Goal: Task Accomplishment & Management: Manage account settings

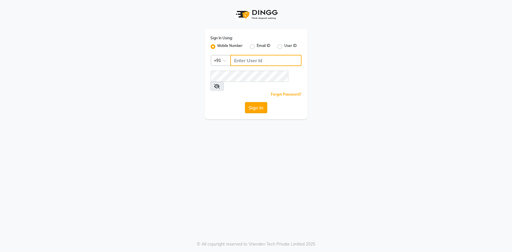
type input "7768940777"
click at [257, 102] on button "Sign In" at bounding box center [256, 107] width 22 height 11
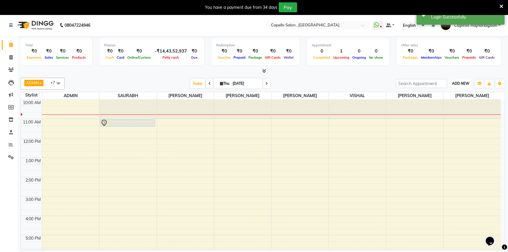
click at [467, 80] on button "ADD NEW Toggle Dropdown" at bounding box center [460, 83] width 20 height 8
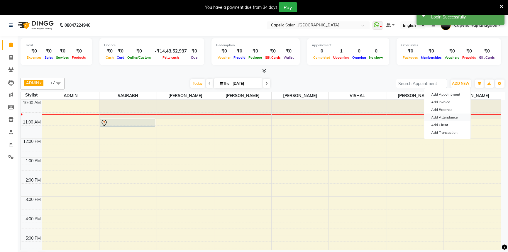
click at [446, 114] on link "Add Attendance" at bounding box center [447, 117] width 46 height 8
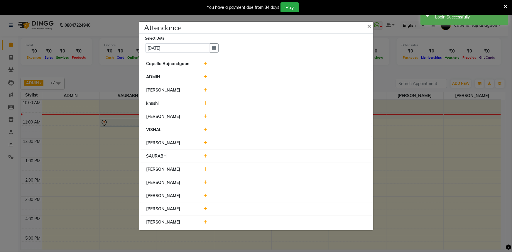
click at [447, 117] on ngb-modal-window "Attendance × Select Date 04-09-2025 Capello Rajnandgaon ADMIN PRERNA khushi sul…" at bounding box center [256, 126] width 512 height 252
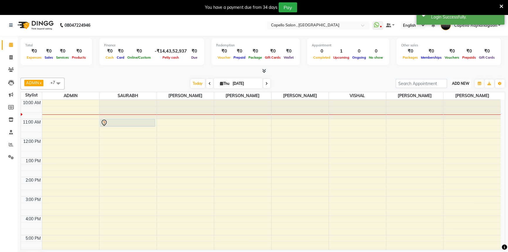
click at [457, 83] on span "ADD NEW" at bounding box center [460, 83] width 17 height 4
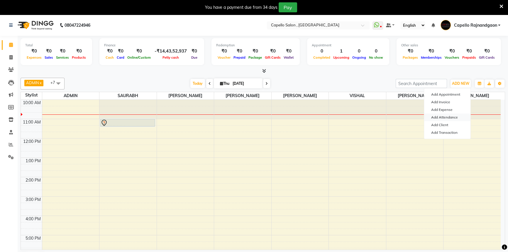
click at [443, 118] on link "Add Attendance" at bounding box center [447, 117] width 46 height 8
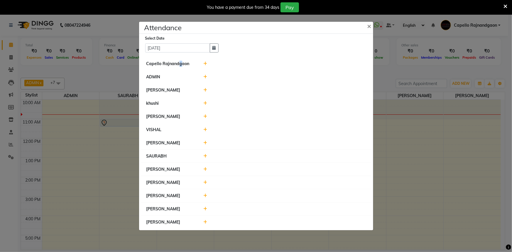
click at [178, 64] on div "Capello Rajnandgaon" at bounding box center [170, 64] width 57 height 6
click at [207, 64] on div at bounding box center [284, 64] width 171 height 6
click at [206, 64] on icon at bounding box center [205, 64] width 4 height 4
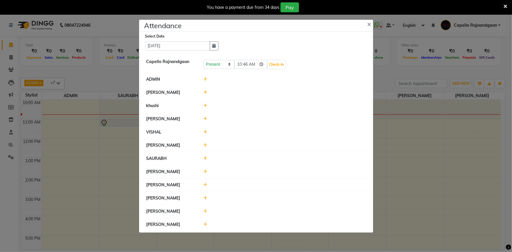
click at [205, 107] on icon at bounding box center [205, 106] width 4 height 4
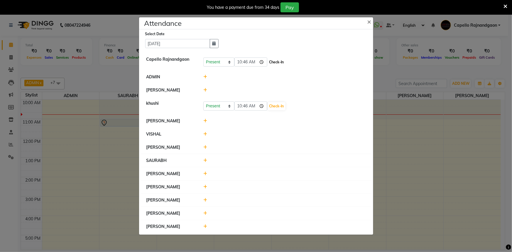
click at [269, 62] on button "Check-In" at bounding box center [277, 62] width 18 height 8
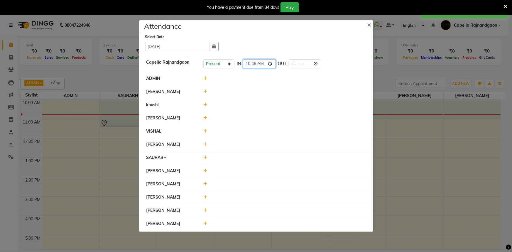
click at [256, 64] on input "10:46" at bounding box center [259, 63] width 33 height 9
type input "10:44"
click at [254, 73] on li "ADMIN" at bounding box center [255, 78] width 231 height 13
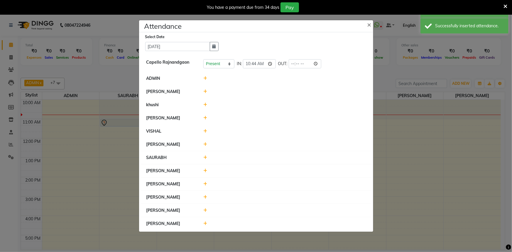
click at [205, 103] on icon at bounding box center [205, 105] width 4 height 4
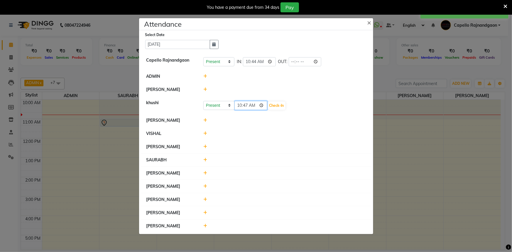
click at [249, 105] on input "10:47" at bounding box center [250, 105] width 33 height 9
click at [248, 104] on input "10:47" at bounding box center [250, 105] width 33 height 9
type input "10:44"
click at [268, 105] on button "Check-In" at bounding box center [277, 105] width 18 height 8
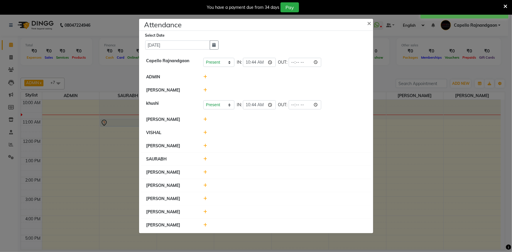
click at [205, 157] on icon at bounding box center [205, 159] width 4 height 4
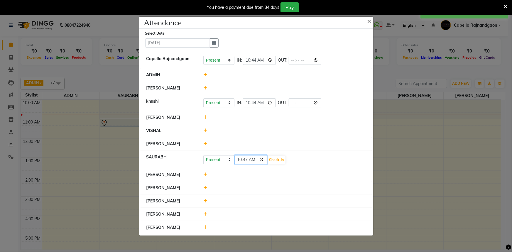
click at [250, 158] on input "10:47" at bounding box center [250, 159] width 33 height 9
click at [246, 158] on input "10:47" at bounding box center [250, 159] width 33 height 9
type input "10:44"
click at [268, 157] on button "Check-In" at bounding box center [277, 160] width 18 height 8
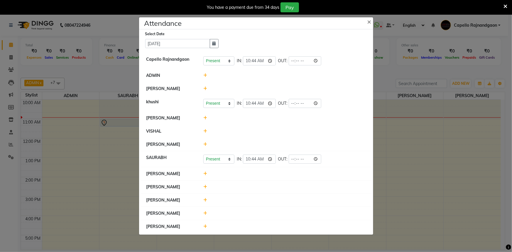
drag, startPoint x: 384, startPoint y: 72, endPoint x: 0, endPoint y: 107, distance: 386.0
click at [340, 67] on ngb-modal-window "Attendance × Select Date 04-09-2025 Capello Rajnandgaon Present Absent Late Hal…" at bounding box center [256, 126] width 512 height 252
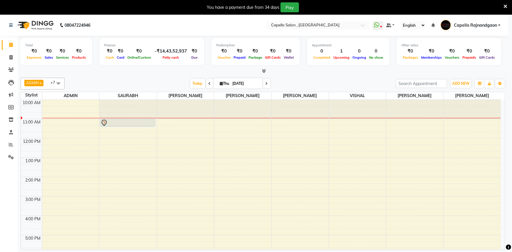
drag, startPoint x: 0, startPoint y: 103, endPoint x: 0, endPoint y: 62, distance: 41.1
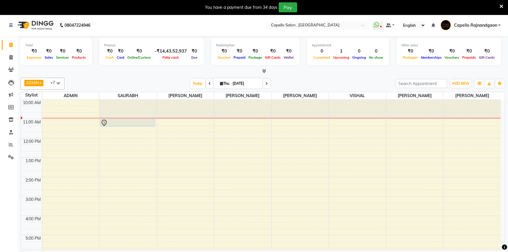
drag, startPoint x: 0, startPoint y: 74, endPoint x: 0, endPoint y: 85, distance: 11.1
click at [0, 80] on ul "Calendar Invoice Clients Leads Marketing Members Inventory Staff Reports Settin…" at bounding box center [9, 103] width 18 height 128
click at [457, 82] on span "ADD NEW" at bounding box center [460, 83] width 17 height 4
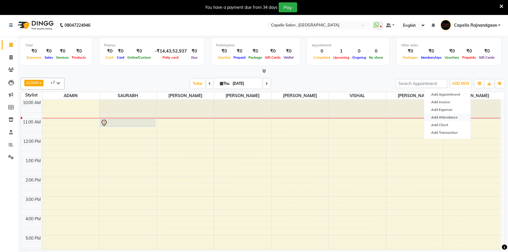
click at [434, 118] on link "Add Attendance" at bounding box center [447, 117] width 46 height 8
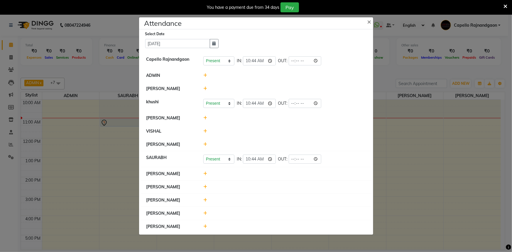
click at [206, 143] on icon at bounding box center [205, 144] width 4 height 4
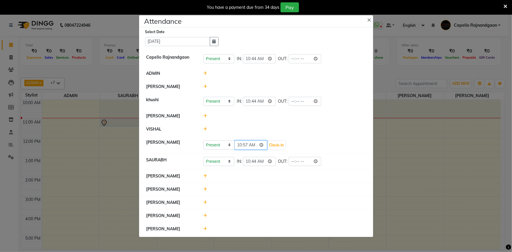
click at [248, 145] on input "10:57" at bounding box center [250, 144] width 33 height 9
click at [268, 146] on button "Check-In" at bounding box center [277, 145] width 18 height 8
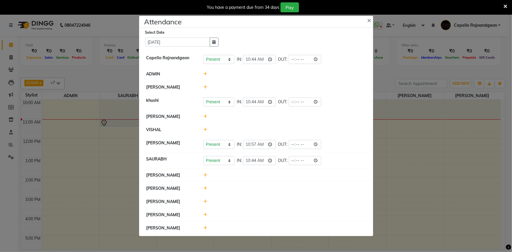
click at [204, 188] on icon at bounding box center [205, 188] width 4 height 4
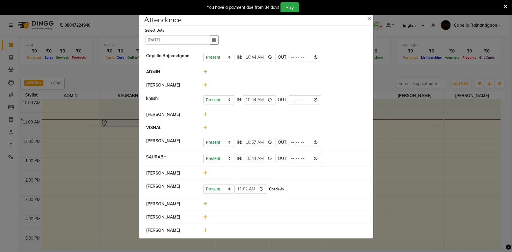
click at [274, 188] on button "Check-In" at bounding box center [277, 189] width 18 height 8
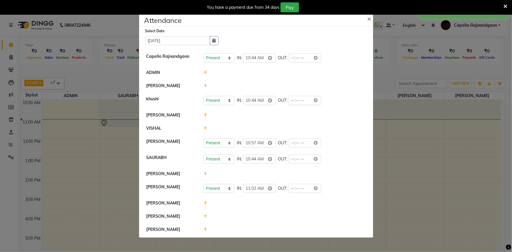
click at [205, 203] on icon at bounding box center [205, 203] width 4 height 4
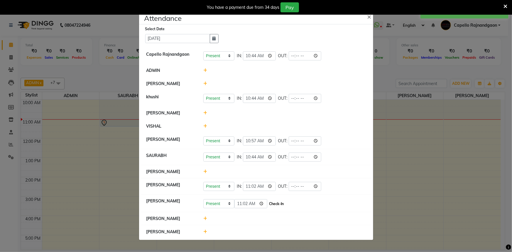
click at [268, 205] on button "Check-In" at bounding box center [277, 204] width 18 height 8
click at [204, 127] on icon at bounding box center [205, 127] width 4 height 4
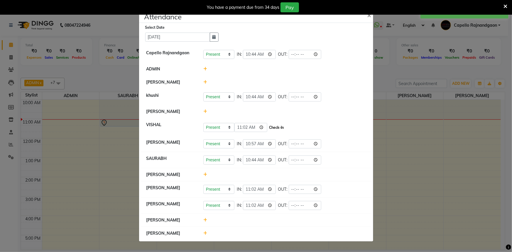
click at [268, 128] on button "Check-In" at bounding box center [277, 127] width 18 height 8
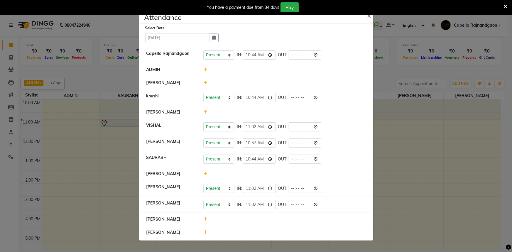
click at [506, 5] on icon at bounding box center [505, 6] width 4 height 5
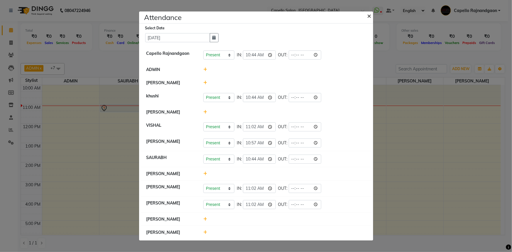
click at [368, 14] on span "×" at bounding box center [369, 15] width 4 height 9
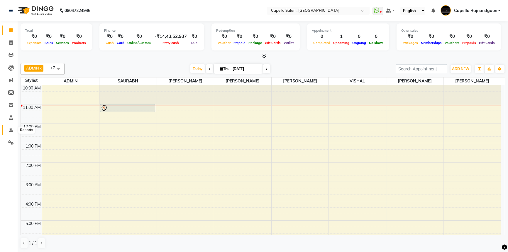
click at [10, 129] on icon at bounding box center [11, 130] width 4 height 4
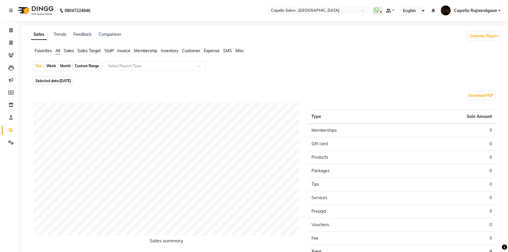
click at [63, 66] on div "Month" at bounding box center [65, 66] width 13 height 8
select select "9"
select select "2025"
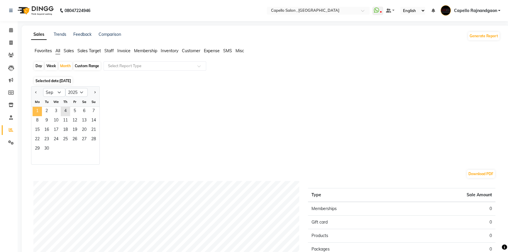
click at [38, 112] on span "1" at bounding box center [37, 111] width 9 height 9
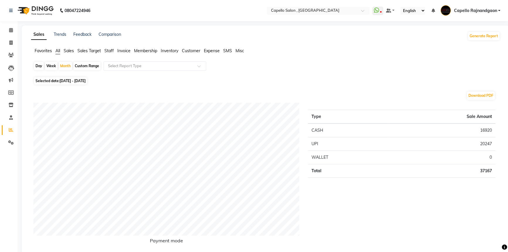
click at [110, 51] on span "Staff" at bounding box center [108, 50] width 9 height 5
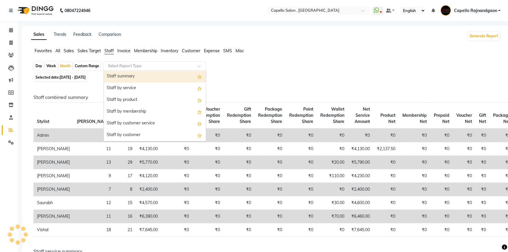
click at [116, 67] on input "text" at bounding box center [149, 66] width 84 height 6
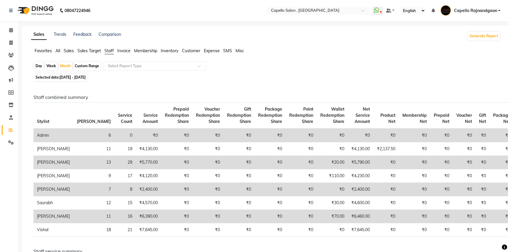
click at [168, 49] on span "Inventory" at bounding box center [170, 50] width 18 height 5
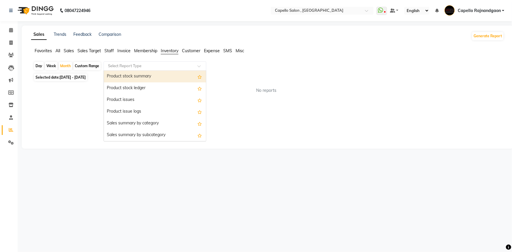
click at [156, 67] on input "text" at bounding box center [149, 66] width 84 height 6
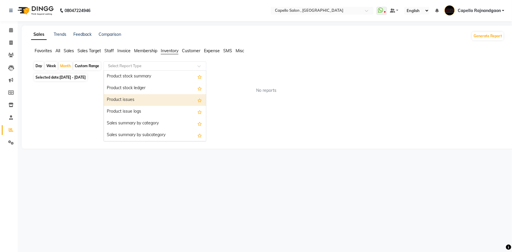
click at [150, 100] on div "Product issues" at bounding box center [155, 100] width 102 height 12
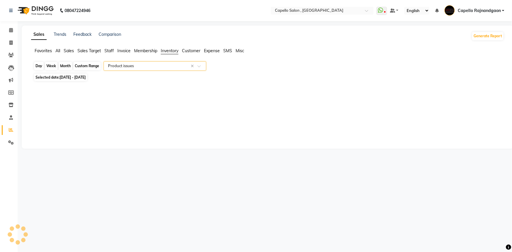
click at [60, 68] on div "Month" at bounding box center [65, 66] width 13 height 8
select select "9"
select select "2025"
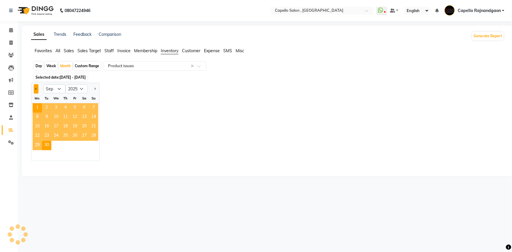
click at [38, 90] on button "Previous month" at bounding box center [36, 88] width 5 height 9
select select "8"
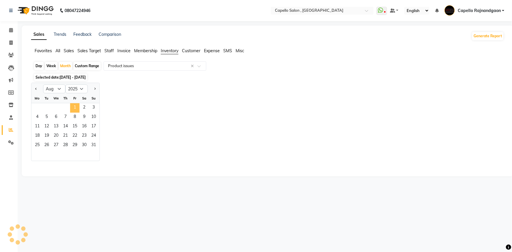
click at [77, 106] on span "1" at bounding box center [74, 107] width 9 height 9
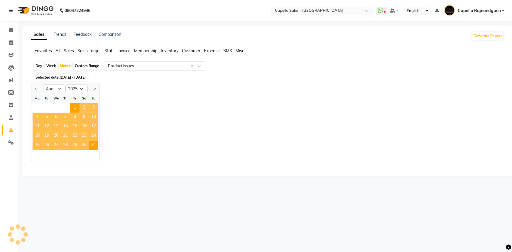
select select "full_report"
select select "csv"
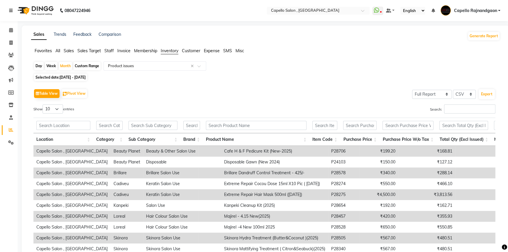
click at [9, 11] on div "08047224946" at bounding box center [50, 10] width 90 height 16
click at [10, 41] on icon at bounding box center [10, 42] width 3 height 4
select select "service"
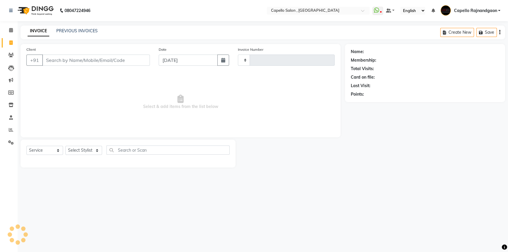
type input "3719"
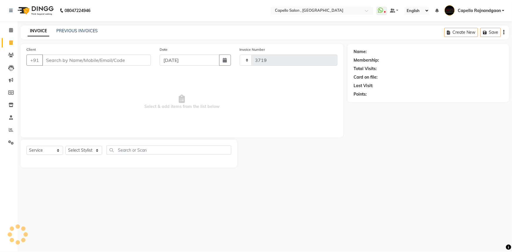
select select "856"
click at [12, 28] on icon at bounding box center [11, 30] width 4 height 4
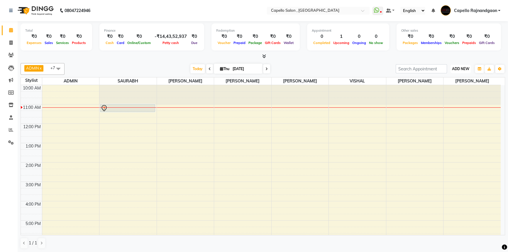
click at [457, 67] on span "ADD NEW" at bounding box center [460, 69] width 17 height 4
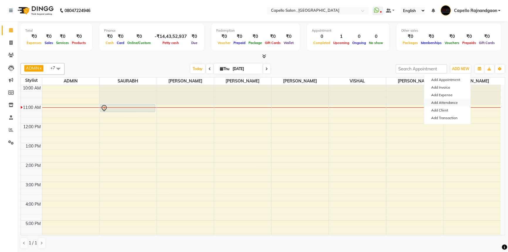
click at [448, 102] on link "Add Attendance" at bounding box center [447, 103] width 46 height 8
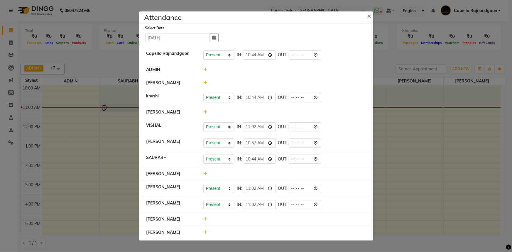
click at [203, 82] on div at bounding box center [284, 83] width 171 height 6
click at [205, 82] on icon at bounding box center [205, 83] width 4 height 4
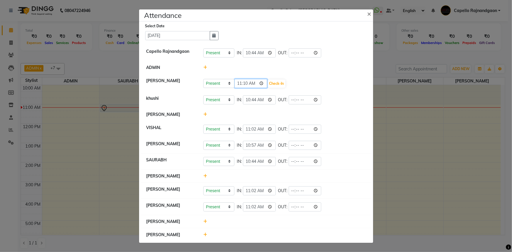
click at [249, 82] on input "11:10" at bounding box center [250, 83] width 33 height 9
click at [243, 84] on input "11:10" at bounding box center [250, 83] width 33 height 9
type input "11:30"
click at [269, 82] on button "Check-In" at bounding box center [277, 83] width 18 height 8
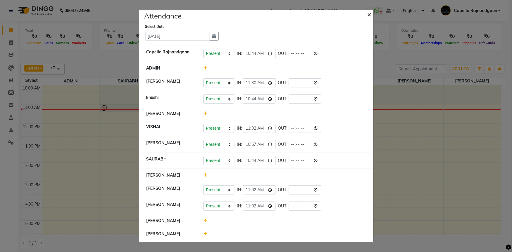
click at [368, 13] on span "×" at bounding box center [369, 14] width 4 height 9
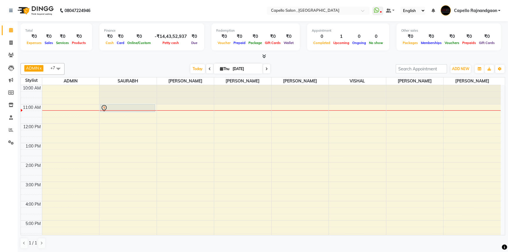
click at [390, 56] on div at bounding box center [263, 56] width 485 height 6
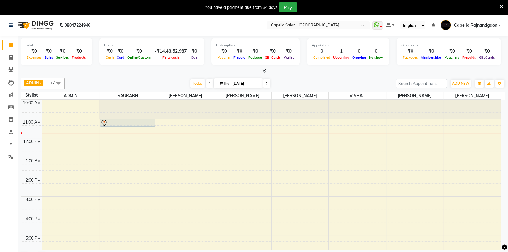
click at [503, 4] on div "You have a payment due from 34 days Pay" at bounding box center [254, 7] width 508 height 15
click at [501, 6] on icon at bounding box center [501, 6] width 4 height 5
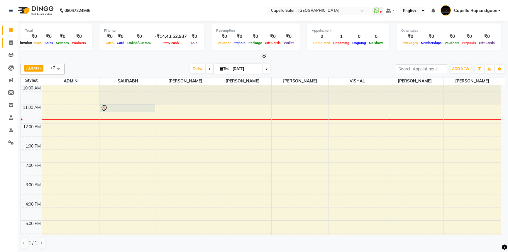
click at [12, 44] on icon at bounding box center [10, 42] width 3 height 4
select select "service"
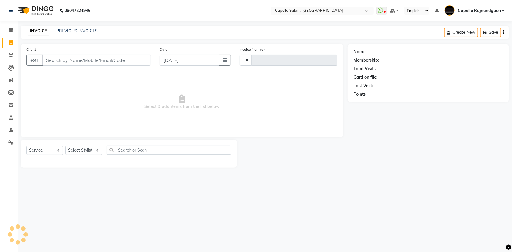
type input "3719"
select select "856"
click at [75, 31] on link "PREVIOUS INVOICES" at bounding box center [76, 30] width 41 height 5
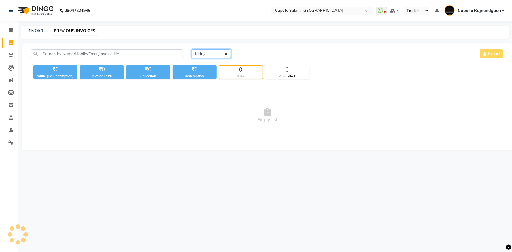
click at [202, 55] on select "[DATE] [DATE] Custom Range" at bounding box center [211, 53] width 39 height 9
select select "[DATE]"
click at [192, 49] on select "[DATE] [DATE] Custom Range" at bounding box center [211, 53] width 39 height 9
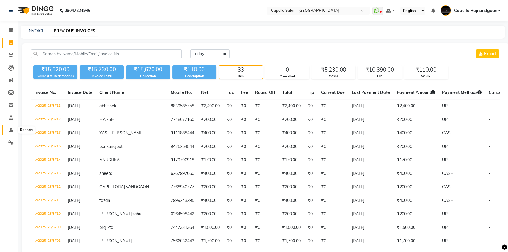
click at [12, 130] on icon at bounding box center [11, 130] width 4 height 4
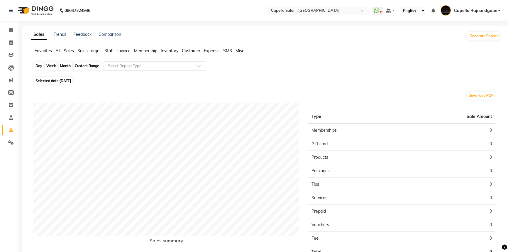
click at [40, 67] on div "Day" at bounding box center [39, 66] width 10 height 8
select select "9"
select select "2025"
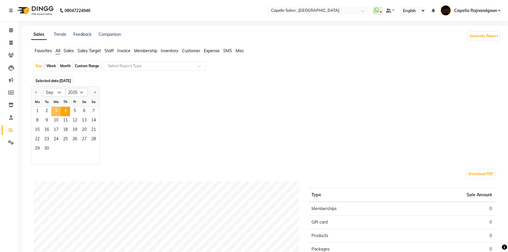
click at [53, 110] on span "3" at bounding box center [55, 111] width 9 height 9
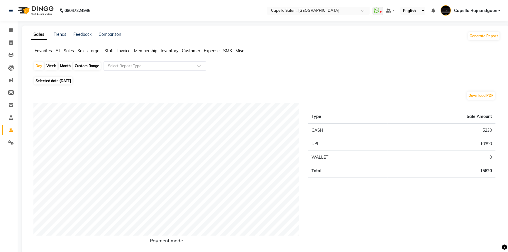
click at [214, 48] on span "Expense" at bounding box center [212, 50] width 16 height 5
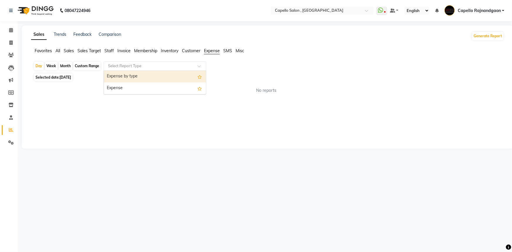
click at [182, 63] on input "text" at bounding box center [149, 66] width 84 height 6
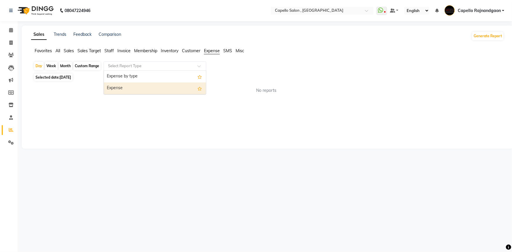
click at [174, 84] on div "Expense" at bounding box center [155, 88] width 102 height 12
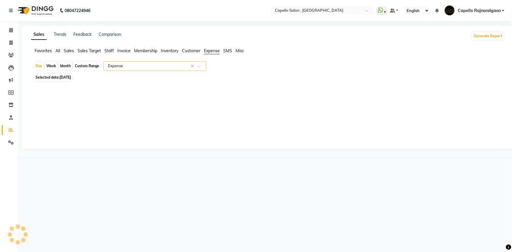
select select "full_report"
select select "csv"
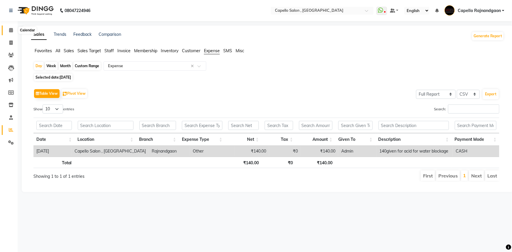
click at [12, 32] on icon at bounding box center [11, 30] width 4 height 4
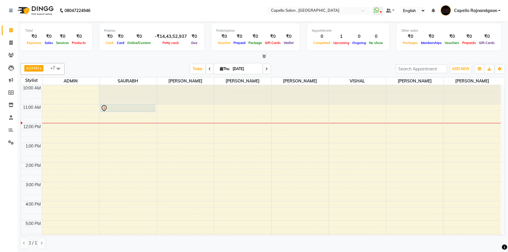
click at [11, 48] on li "Invoice" at bounding box center [9, 43] width 18 height 13
click at [13, 41] on span at bounding box center [11, 43] width 10 height 7
select select "service"
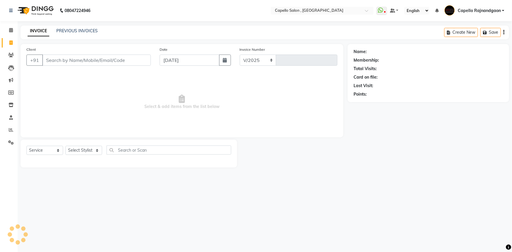
select select "856"
type input "3719"
click at [61, 59] on input "Client" at bounding box center [96, 60] width 109 height 11
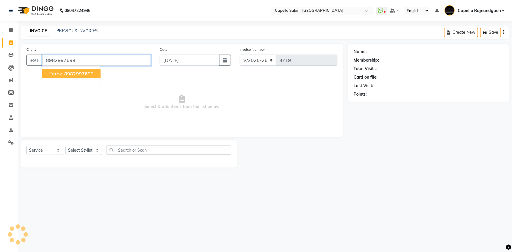
type input "8982997699"
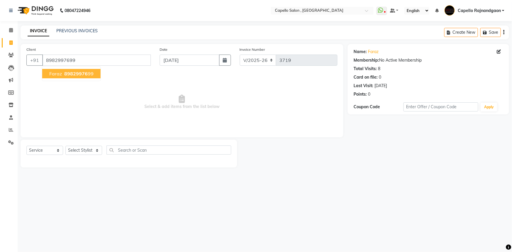
click at [52, 75] on span "faraz" at bounding box center [55, 74] width 13 height 6
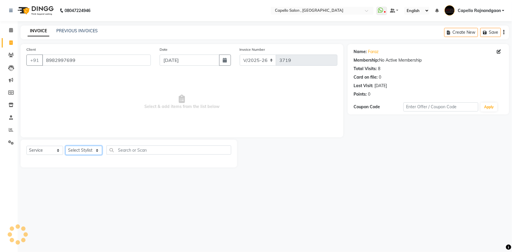
click at [77, 150] on select "Select Stylist ADMIN Capello Rajnandgaon Harshal khushi Namrata murari nihal PR…" at bounding box center [83, 150] width 37 height 9
select select "38913"
click at [65, 146] on select "Select Stylist ADMIN Capello Rajnandgaon Harshal khushi Namrata murari nihal PR…" at bounding box center [83, 150] width 37 height 9
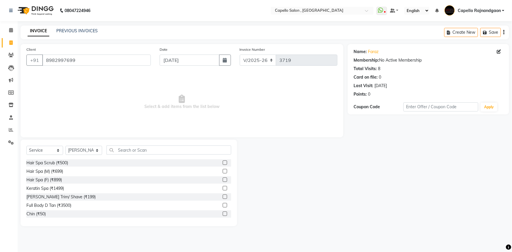
click at [125, 145] on div "Select Service Product Membership Package Voucher Prepaid Gift Card Select Styl…" at bounding box center [129, 183] width 216 height 87
click at [125, 150] on input "text" at bounding box center [168, 149] width 125 height 9
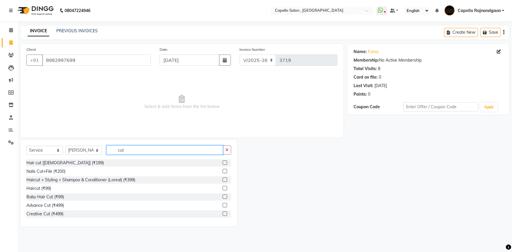
type input "cut"
click at [45, 162] on div "Hair cut [male] (₹199)" at bounding box center [64, 163] width 77 height 6
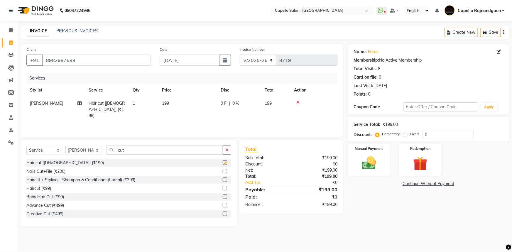
checkbox input "false"
click at [180, 104] on td "199" at bounding box center [187, 110] width 59 height 26
select select "38913"
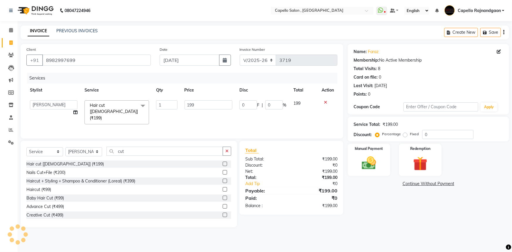
click at [184, 103] on td "199" at bounding box center [208, 112] width 55 height 31
drag, startPoint x: 208, startPoint y: 97, endPoint x: 206, endPoint y: 102, distance: 5.0
click at [208, 98] on td "199" at bounding box center [208, 112] width 55 height 31
click at [204, 106] on input "199" at bounding box center [208, 104] width 48 height 9
type input "200"
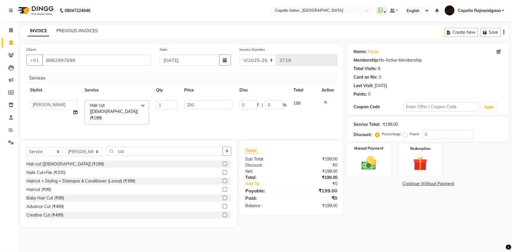
click at [382, 159] on div "Manual Payment" at bounding box center [369, 160] width 44 height 34
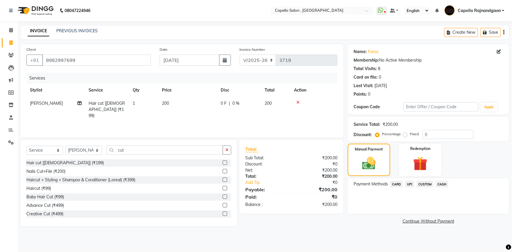
click at [444, 182] on span "CASH" at bounding box center [442, 184] width 13 height 7
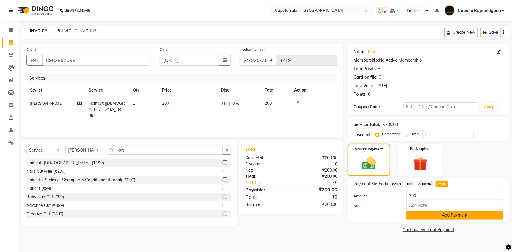
click at [445, 216] on button "Add Payment" at bounding box center [454, 215] width 97 height 9
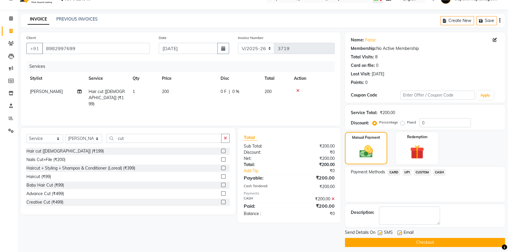
scroll to position [15, 0]
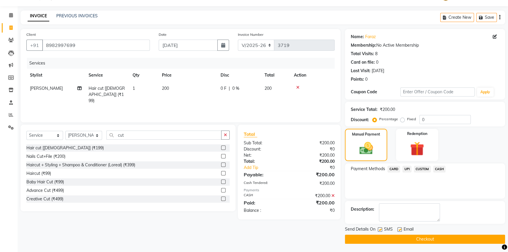
click at [425, 238] on button "Checkout" at bounding box center [425, 239] width 160 height 9
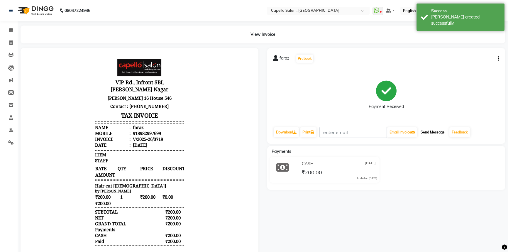
click at [425, 131] on button "Send Message" at bounding box center [432, 132] width 29 height 10
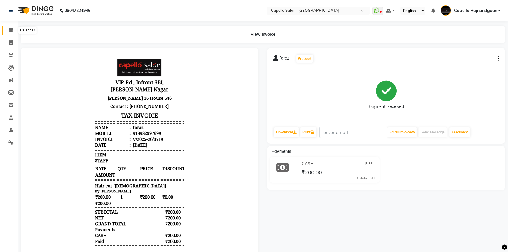
click at [11, 29] on icon at bounding box center [11, 30] width 4 height 4
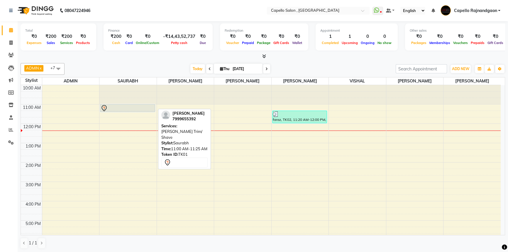
click at [123, 105] on div at bounding box center [128, 108] width 54 height 7
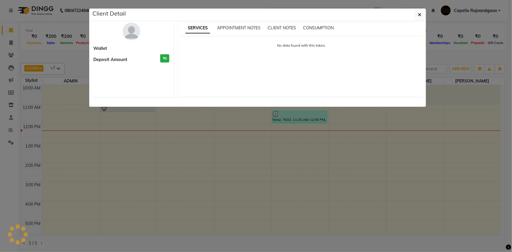
select select "7"
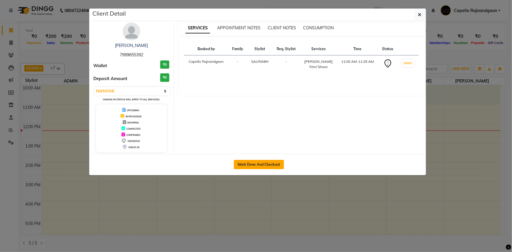
click at [257, 162] on button "Mark Done And Checkout" at bounding box center [259, 164] width 50 height 9
select select "856"
select select "service"
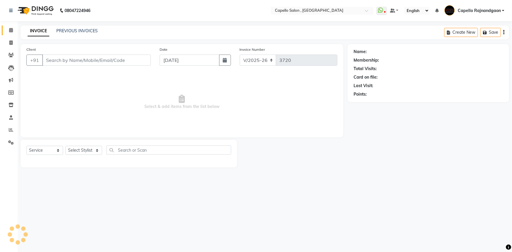
type input "7999655392"
select select "42167"
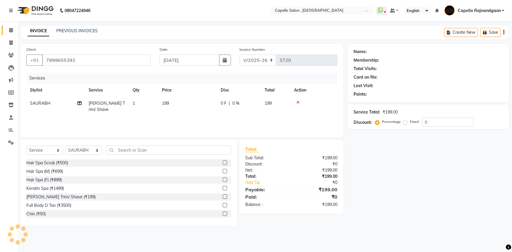
select select "1: Object"
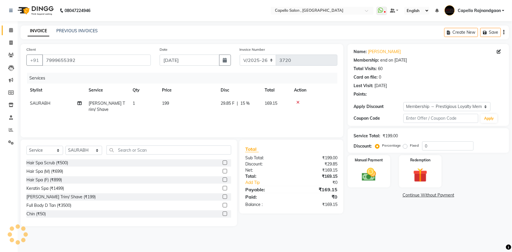
type input "15"
click at [196, 109] on td "199" at bounding box center [187, 106] width 59 height 19
select select "42167"
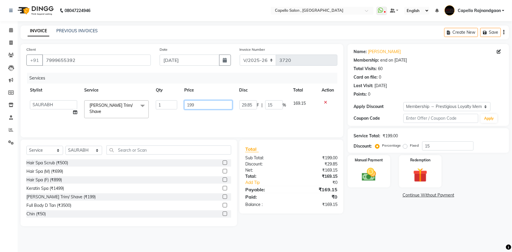
click at [204, 105] on input "199" at bounding box center [208, 104] width 48 height 9
type input "200"
click at [417, 106] on select "Select Membership → Prestigious Loyalty Membership" at bounding box center [446, 106] width 87 height 9
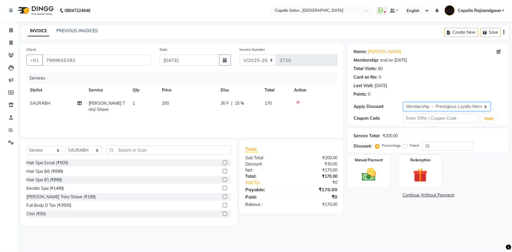
select select "0:"
click at [403, 102] on select "Select Membership → Prestigious Loyalty Membership" at bounding box center [446, 106] width 87 height 9
type input "0"
drag, startPoint x: 373, startPoint y: 157, endPoint x: 373, endPoint y: 161, distance: 4.1
click at [373, 158] on label "Manual Payment" at bounding box center [368, 160] width 29 height 6
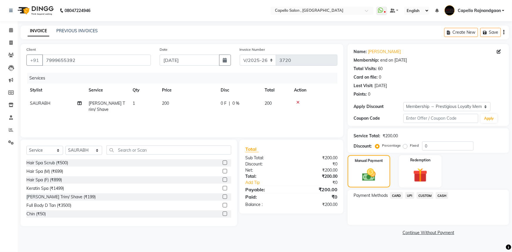
click at [409, 195] on span "UPI" at bounding box center [409, 195] width 9 height 7
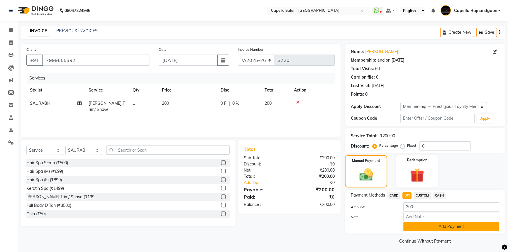
click at [435, 226] on button "Add Payment" at bounding box center [451, 226] width 96 height 9
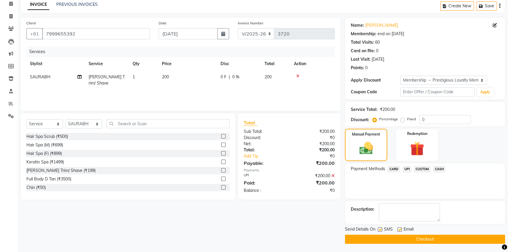
scroll to position [26, 0]
click at [419, 239] on button "Checkout" at bounding box center [425, 239] width 160 height 9
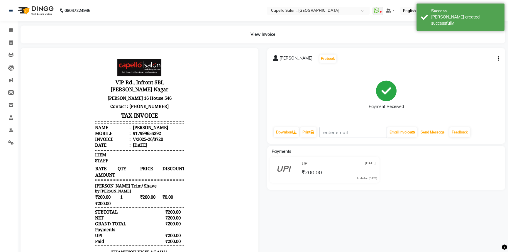
drag, startPoint x: 432, startPoint y: 131, endPoint x: 265, endPoint y: 86, distance: 173.3
click at [431, 132] on button "Send Message" at bounding box center [432, 132] width 29 height 10
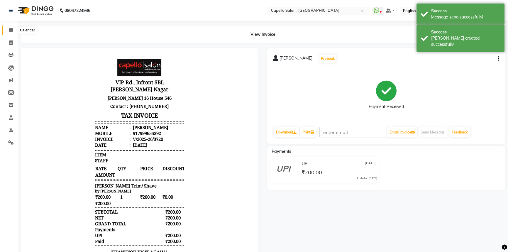
click at [9, 31] on icon at bounding box center [11, 30] width 4 height 4
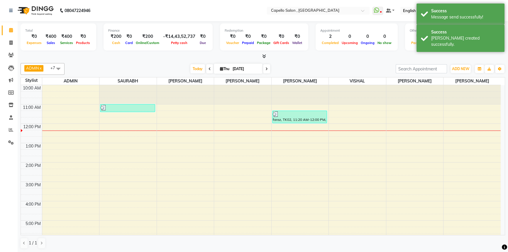
click at [57, 67] on span at bounding box center [58, 68] width 12 height 11
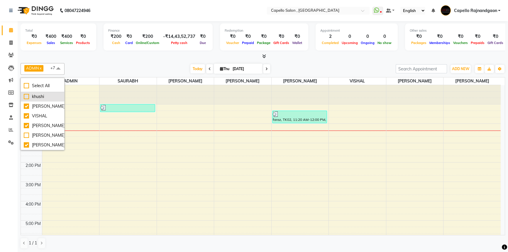
scroll to position [86, 0]
click at [34, 123] on div "[PERSON_NAME]" at bounding box center [43, 126] width 38 height 6
checkbox input "false"
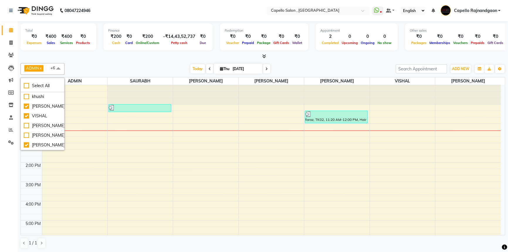
click at [127, 65] on div "Today Thu 04-09-2025" at bounding box center [229, 69] width 325 height 9
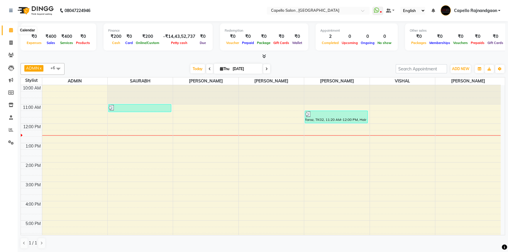
click at [14, 29] on span at bounding box center [11, 30] width 10 height 7
click at [11, 30] on icon at bounding box center [11, 30] width 4 height 4
click at [417, 249] on div "ADMIN x PRERNA x Shalu x Harshal x VISHAL x SAURABH x ROSHAN SEN x +6 Select Al…" at bounding box center [263, 156] width 485 height 190
click at [12, 43] on icon at bounding box center [10, 42] width 3 height 4
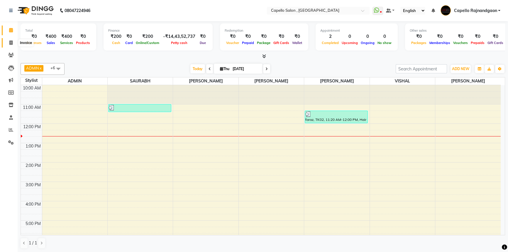
select select "service"
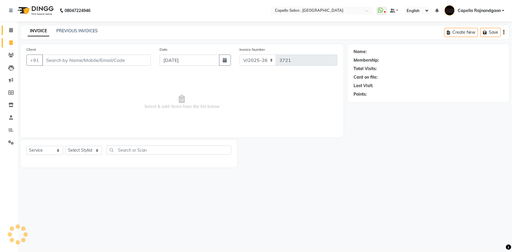
click at [12, 43] on icon at bounding box center [10, 42] width 3 height 4
select select "856"
select select "service"
click at [59, 62] on input "Client" at bounding box center [96, 60] width 109 height 11
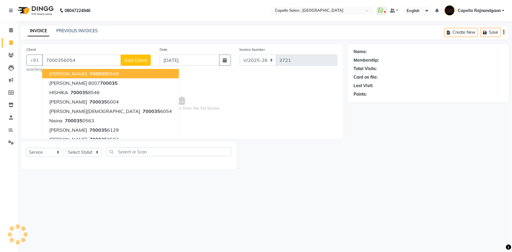
type input "7000356054"
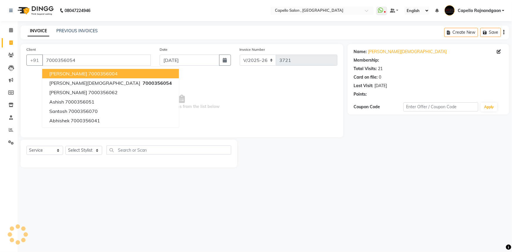
select select "1: Object"
click at [60, 70] on button "sarika shyamkar 7000356004" at bounding box center [110, 73] width 137 height 9
type input "7000356004"
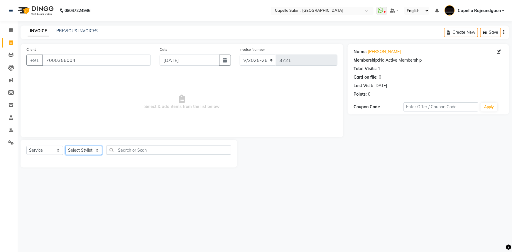
click at [75, 150] on select "Select Stylist ADMIN Capello Rajnandgaon Harshal khushi Namrata murari nihal PR…" at bounding box center [83, 150] width 37 height 9
select select "53407"
click at [65, 146] on select "Select Stylist ADMIN Capello Rajnandgaon Harshal khushi Namrata murari nihal PR…" at bounding box center [83, 150] width 37 height 9
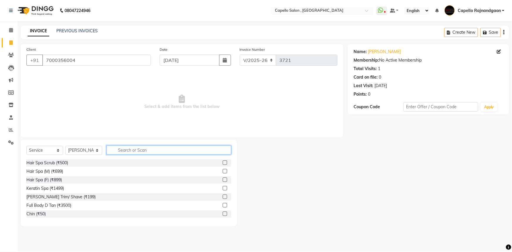
click at [145, 150] on input "text" at bounding box center [168, 149] width 125 height 9
type input "cut"
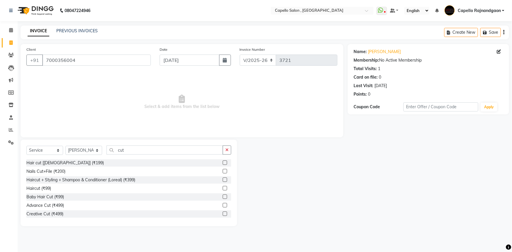
click at [90, 162] on div "Hair cut [male] (₹199)" at bounding box center [128, 162] width 205 height 7
click at [88, 162] on div "Hair cut [male] (₹199)" at bounding box center [128, 162] width 205 height 7
click at [223, 165] on div at bounding box center [225, 163] width 4 height 6
click at [223, 163] on label at bounding box center [225, 162] width 4 height 4
click at [223, 163] on input "checkbox" at bounding box center [225, 163] width 4 height 4
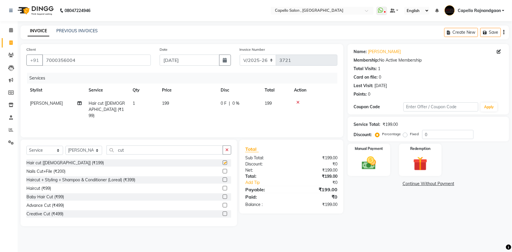
checkbox input "false"
click at [173, 101] on td "199" at bounding box center [187, 110] width 59 height 26
select select "53407"
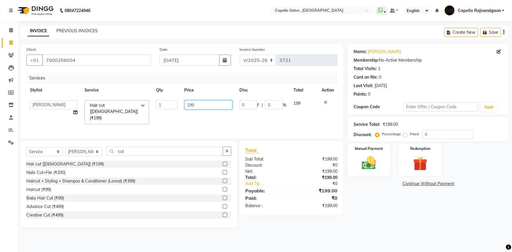
click at [194, 104] on input "199" at bounding box center [208, 104] width 48 height 9
type input "1"
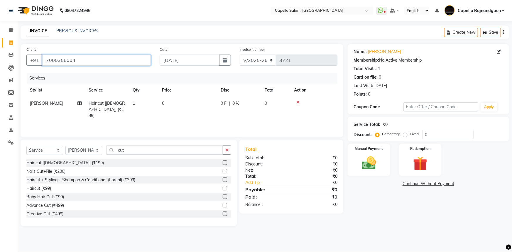
drag, startPoint x: 56, startPoint y: 62, endPoint x: 106, endPoint y: 67, distance: 50.1
click at [106, 67] on div "Client +91 7000356004" at bounding box center [88, 58] width 133 height 24
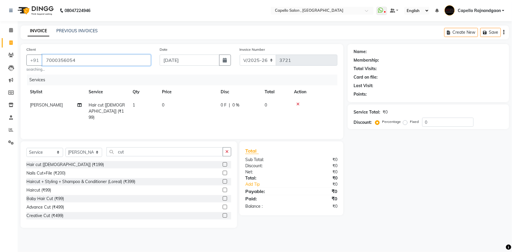
type input "7000356054"
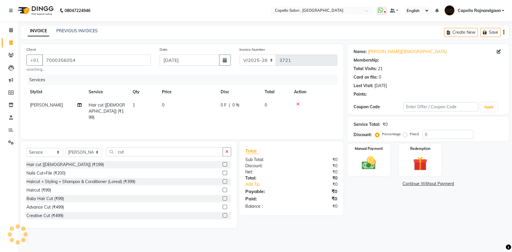
select select "1: Object"
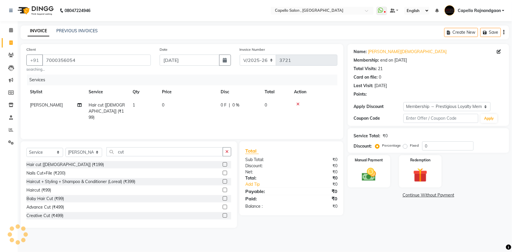
type input "15"
click at [369, 206] on div "Name: Padam Jain Membership: end on 19-06-2026 Total Visits: 21 Card on file: 0…" at bounding box center [431, 136] width 166 height 184
click at [188, 101] on td "0" at bounding box center [187, 112] width 59 height 26
select select "53407"
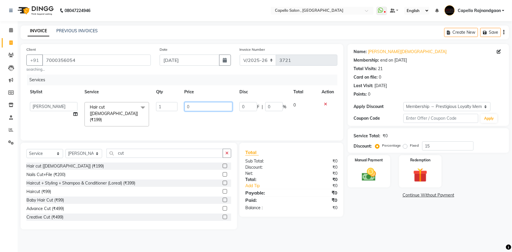
drag, startPoint x: 189, startPoint y: 106, endPoint x: 211, endPoint y: 107, distance: 22.0
click at [211, 107] on input "0" at bounding box center [208, 106] width 48 height 9
type input "200"
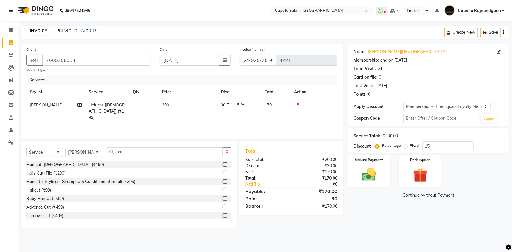
click at [384, 218] on div "Name: Padam Jain Membership: end on 19-06-2026 Total Visits: 21 Card on file: 0…" at bounding box center [431, 136] width 166 height 184
click at [374, 165] on div "Manual Payment" at bounding box center [369, 172] width 44 height 34
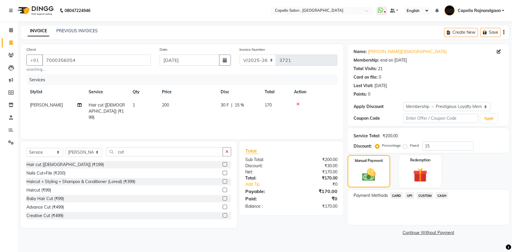
click at [443, 194] on span "CASH" at bounding box center [442, 195] width 13 height 7
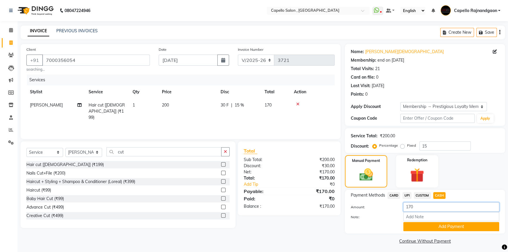
click at [414, 206] on input "170" at bounding box center [451, 206] width 96 height 9
type input "1"
type input "200"
click at [441, 224] on button "Add Payment" at bounding box center [451, 226] width 96 height 9
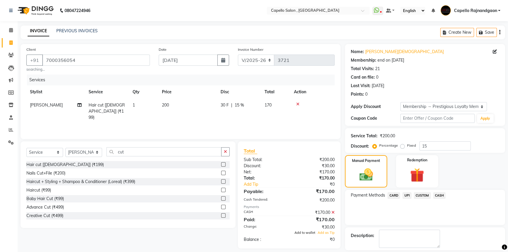
click at [309, 231] on span "Add to wallet" at bounding box center [304, 233] width 21 height 4
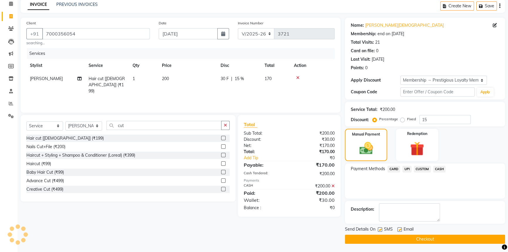
click at [448, 238] on button "Checkout" at bounding box center [425, 239] width 160 height 9
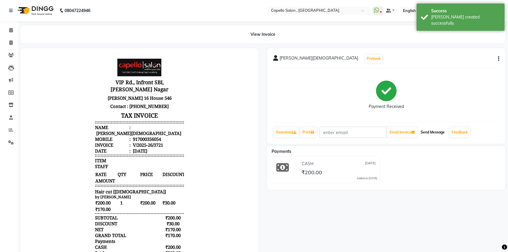
click at [432, 134] on button "Send Message" at bounding box center [432, 132] width 29 height 10
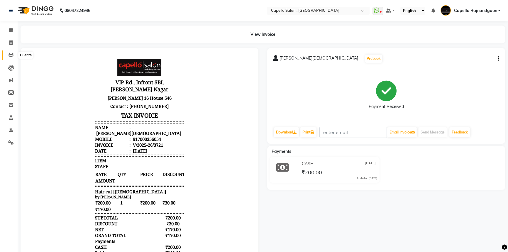
click at [15, 53] on span at bounding box center [11, 55] width 10 height 7
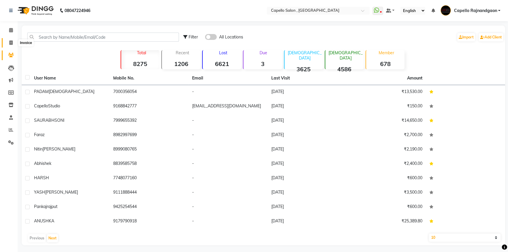
click at [9, 44] on icon at bounding box center [10, 42] width 3 height 4
select select "service"
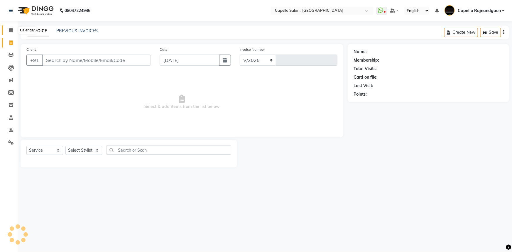
select select "856"
type input "3722"
click at [12, 30] on icon at bounding box center [11, 30] width 4 height 4
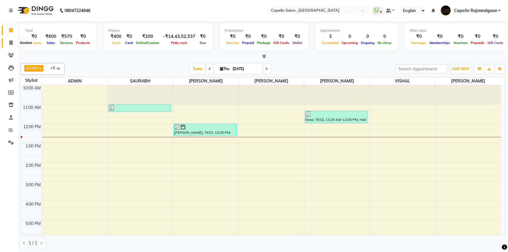
click at [9, 44] on icon at bounding box center [10, 42] width 3 height 4
select select "service"
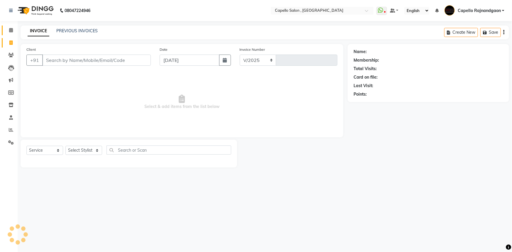
select select "856"
type input "3722"
click at [84, 148] on select "Select Stylist" at bounding box center [83, 150] width 37 height 9
select select "34173"
click at [65, 146] on select "Select Stylist ADMIN Capello Rajnandgaon Harshal khushi Namrata murari nihal PR…" at bounding box center [83, 150] width 37 height 9
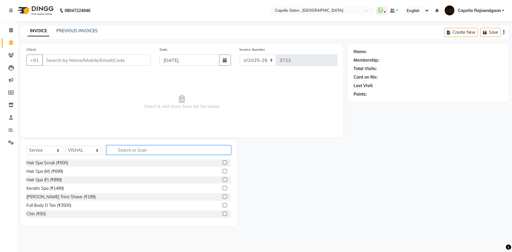
drag, startPoint x: 115, startPoint y: 148, endPoint x: 111, endPoint y: 152, distance: 5.8
click at [116, 148] on input "text" at bounding box center [168, 149] width 125 height 9
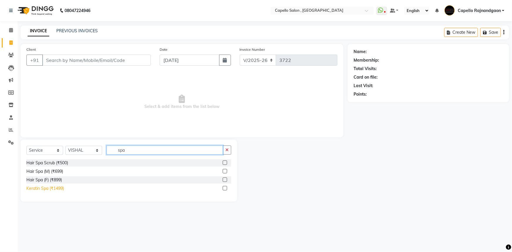
type input "spa"
click at [38, 189] on div "Keratin Spa (₹1499)" at bounding box center [45, 188] width 38 height 6
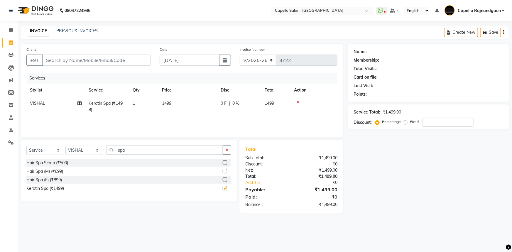
checkbox input "false"
drag, startPoint x: 117, startPoint y: 148, endPoint x: 145, endPoint y: 146, distance: 28.8
click at [145, 146] on input "spa" at bounding box center [164, 149] width 116 height 9
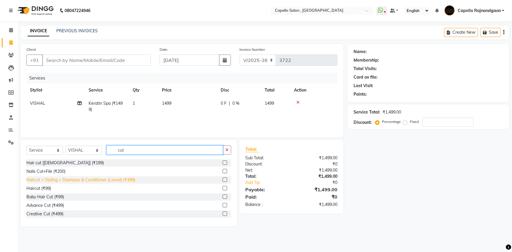
type input "cut"
drag, startPoint x: 114, startPoint y: 182, endPoint x: 161, endPoint y: 153, distance: 55.4
click at [114, 182] on div "Haircut + Styling + Shampoo & Conditioner (Loreal) (₹399)" at bounding box center [80, 180] width 109 height 6
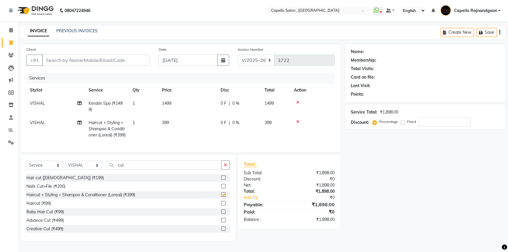
checkbox input "false"
click at [203, 103] on td "1499" at bounding box center [187, 106] width 59 height 19
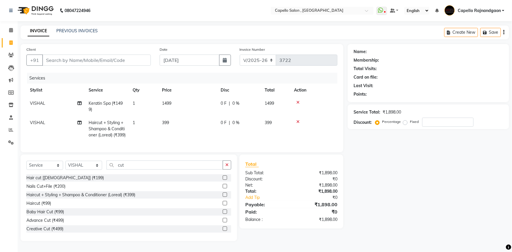
select select "34173"
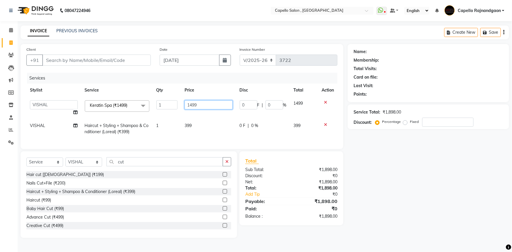
drag, startPoint x: 182, startPoint y: 101, endPoint x: 199, endPoint y: 101, distance: 17.0
click at [199, 101] on td "1499" at bounding box center [208, 108] width 55 height 22
type input "2000"
click at [207, 124] on td "399" at bounding box center [208, 128] width 55 height 19
select select "34173"
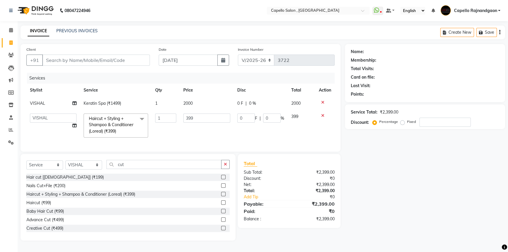
click at [207, 124] on td "399" at bounding box center [207, 125] width 54 height 31
click at [209, 119] on input "399" at bounding box center [206, 117] width 47 height 9
type input "400"
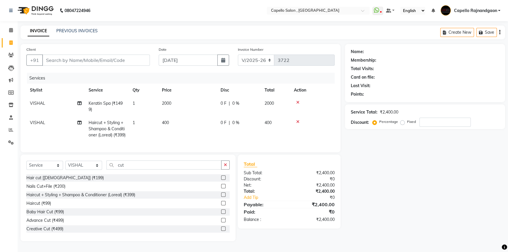
click at [133, 53] on div "Client +91" at bounding box center [88, 58] width 132 height 24
click at [133, 57] on input "Client" at bounding box center [96, 60] width 108 height 11
type input "8"
type input "0"
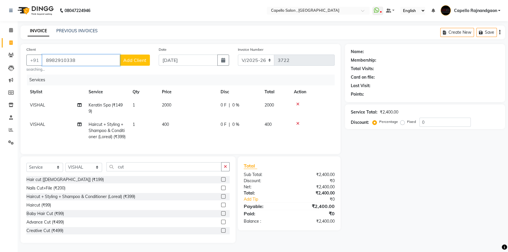
type input "8982910338"
click at [134, 62] on span "Add Client" at bounding box center [134, 60] width 23 height 6
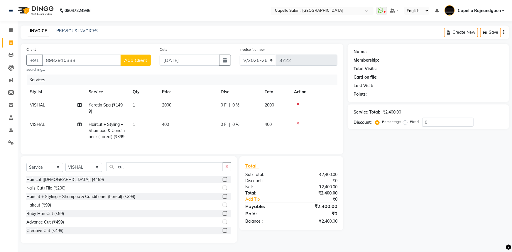
select select "7"
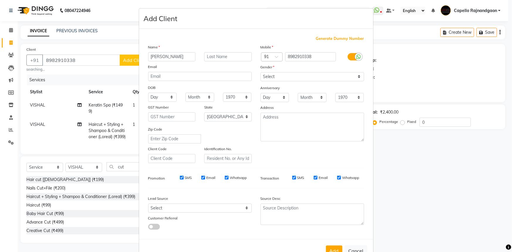
type input "payal"
click at [209, 59] on input "text" at bounding box center [228, 56] width 48 height 9
type input "sahu"
drag, startPoint x: 283, startPoint y: 77, endPoint x: 281, endPoint y: 80, distance: 3.9
click at [283, 78] on select "Select Male Female Other Prefer Not To Say" at bounding box center [312, 76] width 104 height 9
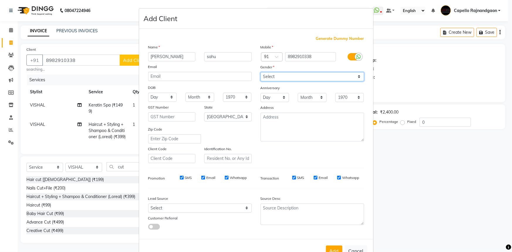
select select "female"
click at [260, 72] on select "Select Male Female Other Prefer Not To Say" at bounding box center [312, 76] width 104 height 9
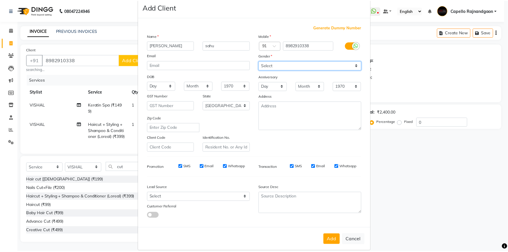
scroll to position [21, 0]
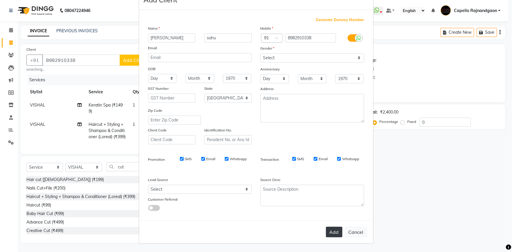
click at [332, 233] on button "Add" at bounding box center [334, 232] width 16 height 11
select select
select select "null"
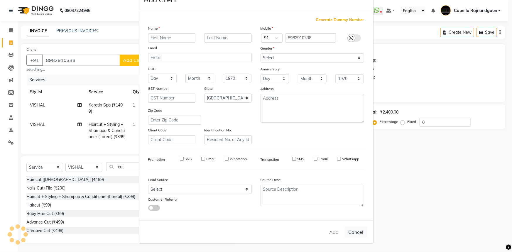
select select
checkbox input "false"
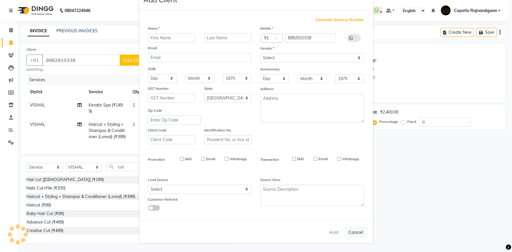
checkbox input "false"
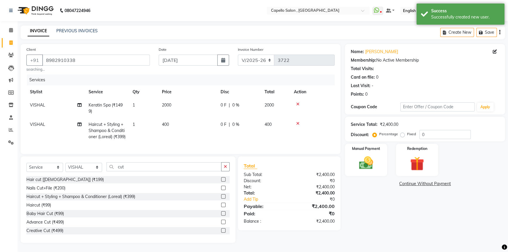
click at [57, 172] on div "Select Service Product Membership Package Voucher Prepaid Gift Card Select Styl…" at bounding box center [127, 169] width 203 height 14
click at [52, 172] on select "Select Service Product Membership Package Voucher Prepaid Gift Card" at bounding box center [44, 167] width 37 height 9
click at [26, 172] on select "Select Service Product Membership Package Voucher Prepaid Gift Card" at bounding box center [44, 167] width 37 height 9
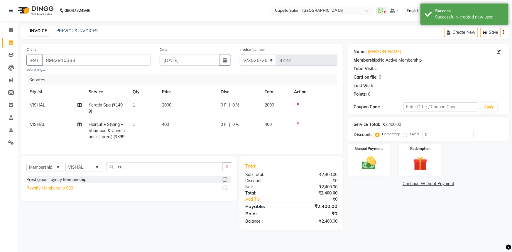
click at [60, 191] on div "Royalty Membership 999" at bounding box center [49, 188] width 47 height 6
select select "select"
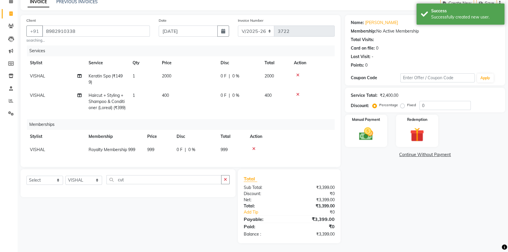
scroll to position [39, 0]
click at [159, 144] on td "999" at bounding box center [158, 149] width 29 height 13
select select "34173"
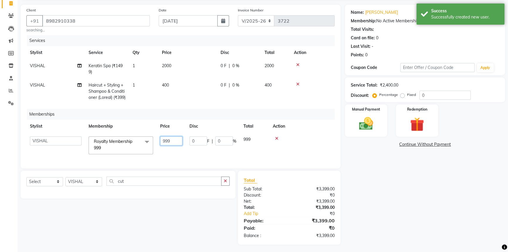
drag, startPoint x: 163, startPoint y: 145, endPoint x: 186, endPoint y: 145, distance: 22.3
click at [186, 145] on tr "ADMIN Capello Rajnandgaon Harshal khushi Namrata murari nihal PRERNA Rinki ROSH…" at bounding box center [180, 145] width 308 height 25
type input "0"
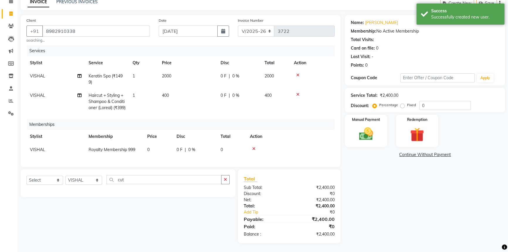
click at [377, 184] on div "Name: Payal Sahu Membership: No Active Membership Total Visits: Card on file: 0…" at bounding box center [427, 129] width 165 height 228
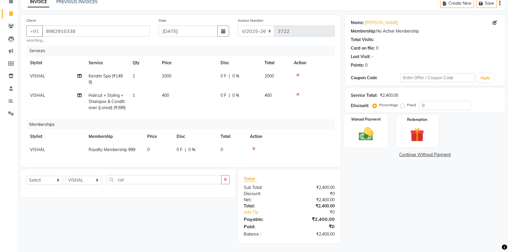
click at [354, 116] on div "Manual Payment" at bounding box center [366, 130] width 44 height 33
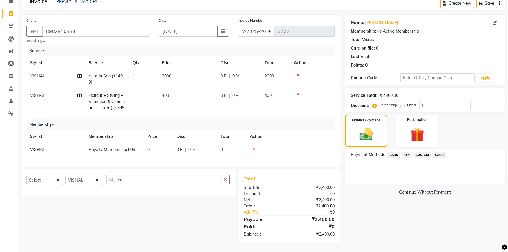
click at [49, 145] on td "VISHAL" at bounding box center [55, 149] width 59 height 13
select select "34173"
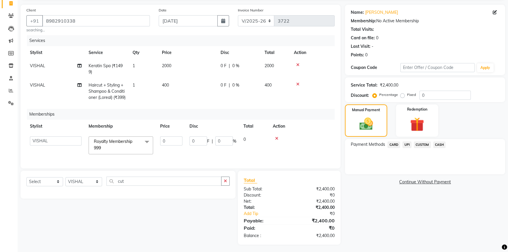
click at [49, 145] on select "ADMIN Capello Rajnandgaon Harshal khushi Namrata murari nihal PRERNA Rinki ROSH…" at bounding box center [56, 140] width 52 height 9
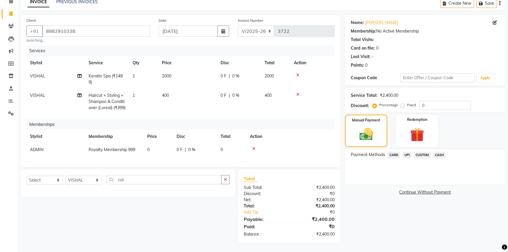
click at [361, 191] on div "Name: Payal Sahu Membership: No Active Membership Total Visits: Card on file: 0…" at bounding box center [427, 129] width 165 height 228
click at [406, 152] on span "UPI" at bounding box center [406, 155] width 9 height 7
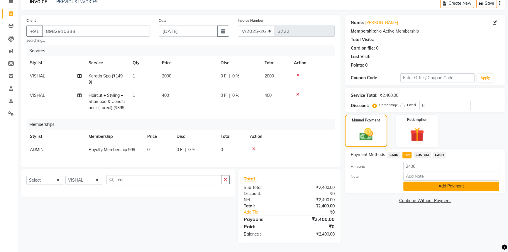
click at [452, 182] on button "Add Payment" at bounding box center [451, 186] width 96 height 9
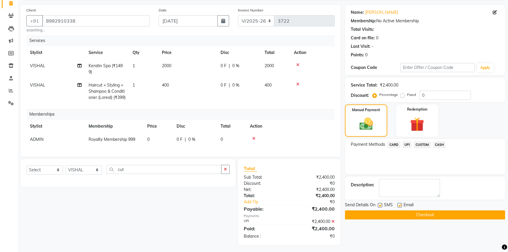
click at [431, 214] on button "Checkout" at bounding box center [425, 214] width 160 height 9
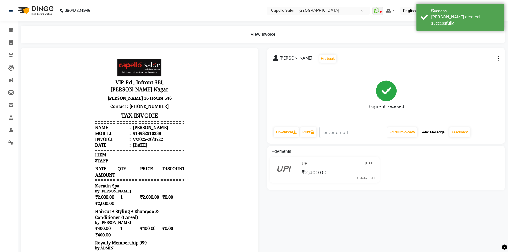
click at [431, 132] on button "Send Message" at bounding box center [432, 132] width 29 height 10
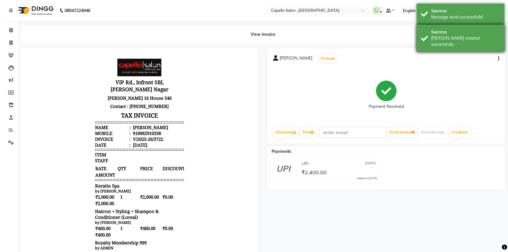
drag, startPoint x: 474, startPoint y: 33, endPoint x: 473, endPoint y: 30, distance: 3.2
click at [474, 33] on div "Success" at bounding box center [465, 32] width 69 height 6
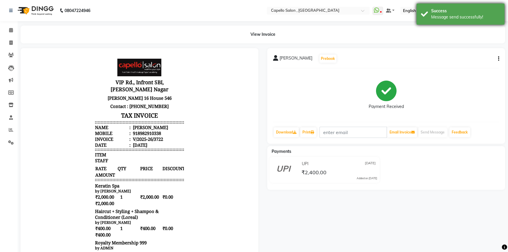
drag, startPoint x: 467, startPoint y: 8, endPoint x: 328, endPoint y: 38, distance: 141.8
click at [467, 9] on div "Success" at bounding box center [465, 11] width 69 height 6
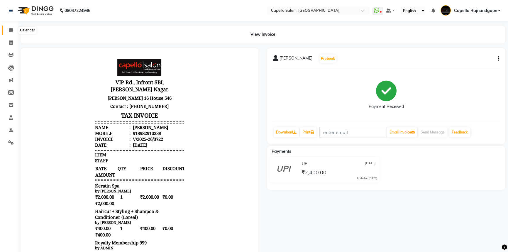
click at [10, 28] on icon at bounding box center [11, 30] width 4 height 4
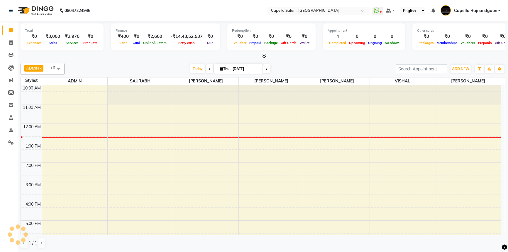
scroll to position [39, 0]
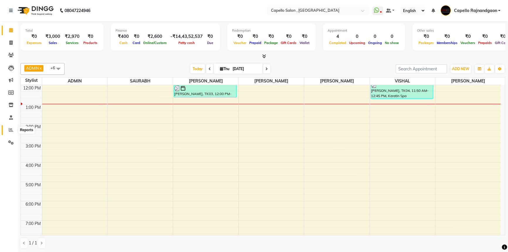
click at [11, 129] on icon at bounding box center [11, 130] width 4 height 4
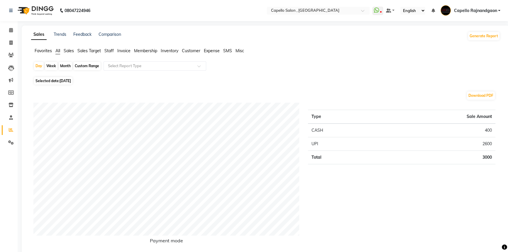
click at [62, 66] on div "Month" at bounding box center [65, 66] width 13 height 8
select select "9"
select select "2025"
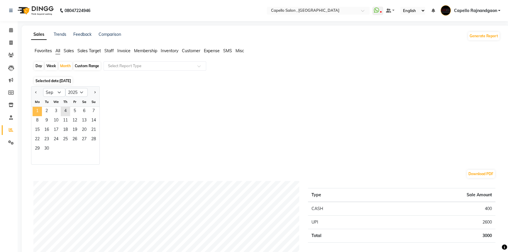
click at [36, 109] on span "1" at bounding box center [37, 111] width 9 height 9
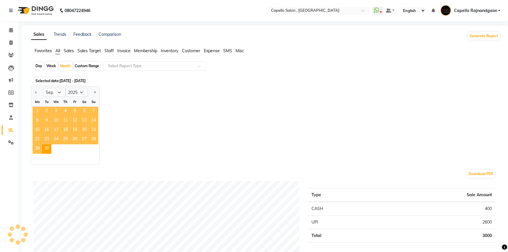
click at [36, 109] on span "1" at bounding box center [37, 111] width 9 height 9
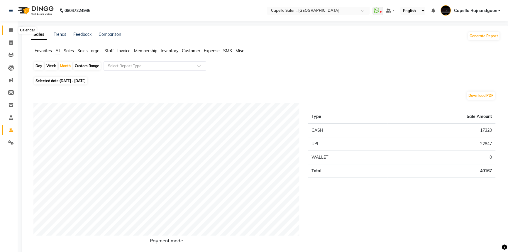
click at [12, 31] on icon at bounding box center [11, 30] width 4 height 4
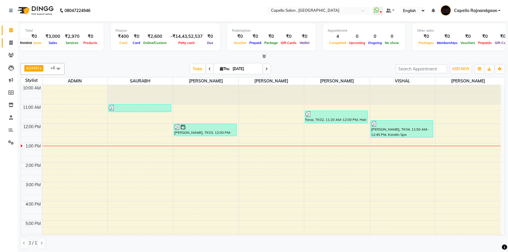
click at [8, 40] on span at bounding box center [11, 43] width 10 height 7
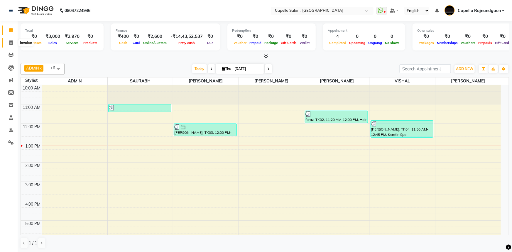
select select "856"
select select "service"
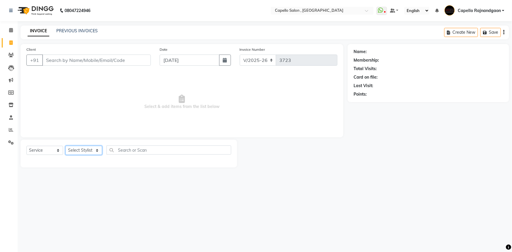
click at [90, 150] on select "Select Stylist ADMIN Capello Rajnandgaon Harshal khushi Namrata murari nihal PR…" at bounding box center [83, 150] width 37 height 9
click at [79, 167] on div "Select Service Product Membership Package Voucher Prepaid Gift Card Select Styl…" at bounding box center [129, 154] width 216 height 28
click at [95, 61] on input "Client" at bounding box center [96, 60] width 109 height 11
click at [82, 154] on select "Select Stylist ADMIN Capello Rajnandgaon Harshal khushi Namrata murari nihal PR…" at bounding box center [83, 150] width 37 height 9
select select "34173"
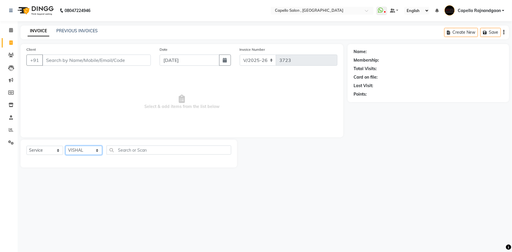
click at [65, 146] on select "Select Stylist ADMIN Capello Rajnandgaon Harshal khushi Namrata murari nihal PR…" at bounding box center [83, 150] width 37 height 9
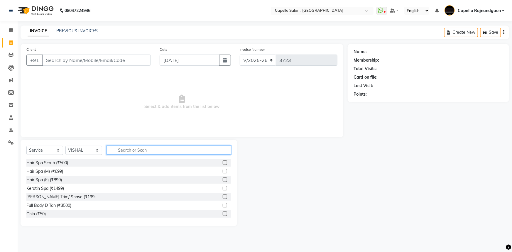
click at [126, 150] on input "text" at bounding box center [168, 149] width 125 height 9
type input "cut"
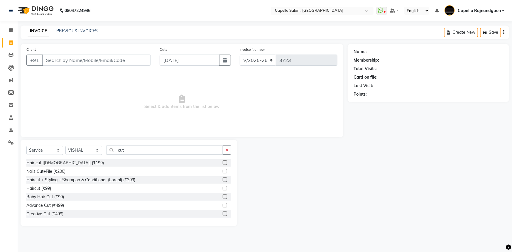
drag, startPoint x: 92, startPoint y: 181, endPoint x: 105, endPoint y: 176, distance: 14.4
click at [93, 180] on div "Haircut + Styling + Shampoo & Conditioner (Loreal) (₹399)" at bounding box center [80, 180] width 109 height 6
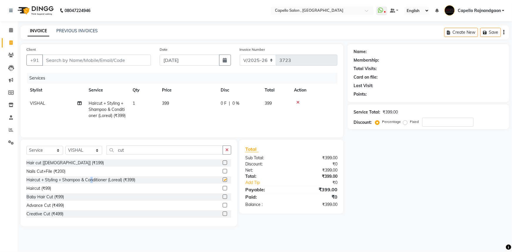
checkbox input "false"
click at [206, 116] on td "399" at bounding box center [187, 110] width 59 height 26
select select "34173"
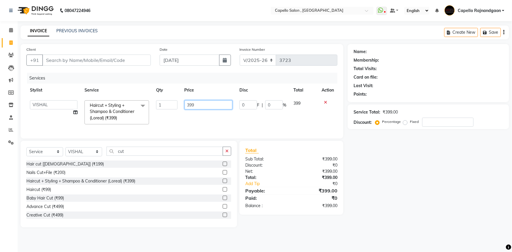
click at [206, 106] on input "399" at bounding box center [208, 104] width 48 height 9
type input "400"
click at [135, 59] on input "Client" at bounding box center [96, 60] width 109 height 11
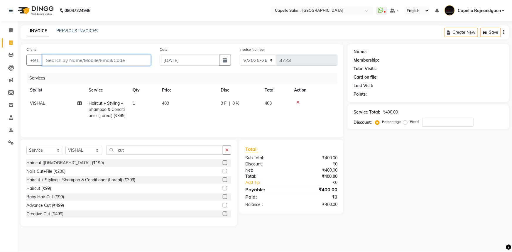
type input "6"
type input "0"
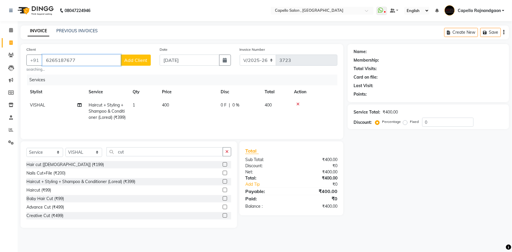
type input "6265187677"
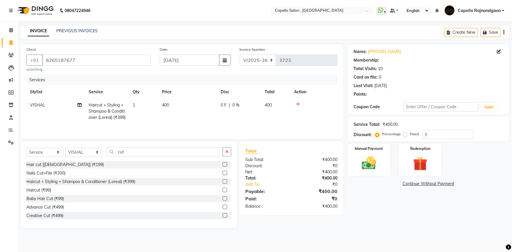
select select "1: Object"
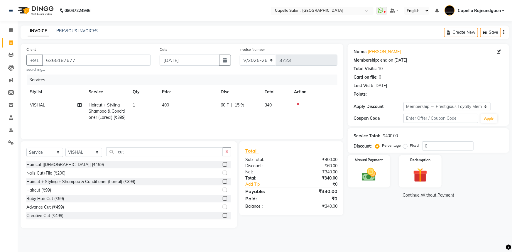
type input "15"
click at [370, 167] on img at bounding box center [369, 174] width 24 height 17
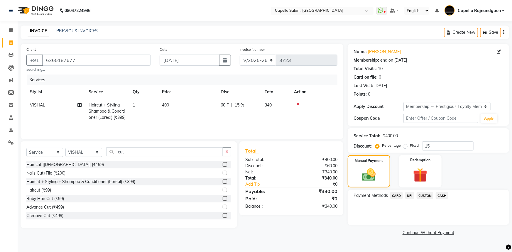
click at [406, 197] on span "UPI" at bounding box center [409, 195] width 9 height 7
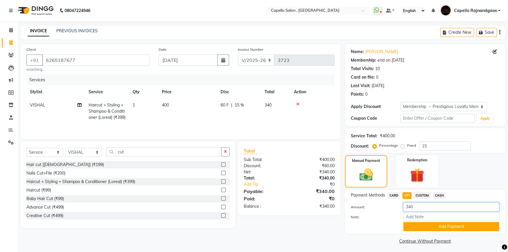
click at [408, 206] on input "340" at bounding box center [451, 206] width 96 height 9
type input "40"
click at [434, 225] on button "Add Payment" at bounding box center [451, 226] width 96 height 9
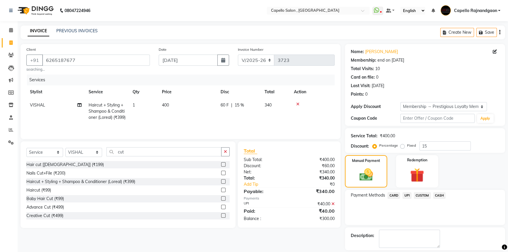
click at [441, 196] on span "CASH" at bounding box center [439, 195] width 13 height 7
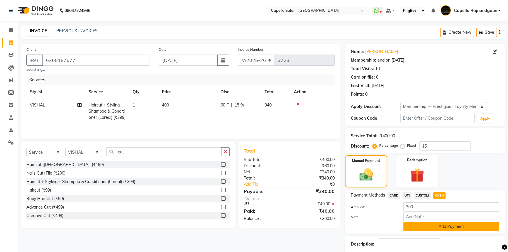
click at [432, 229] on button "Add Payment" at bounding box center [451, 226] width 96 height 9
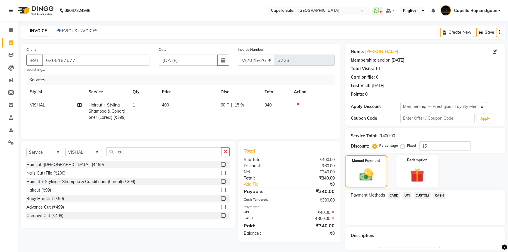
scroll to position [26, 0]
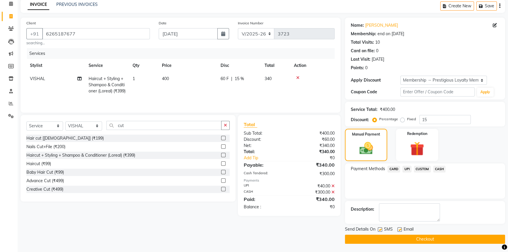
click at [415, 239] on button "Checkout" at bounding box center [425, 239] width 160 height 9
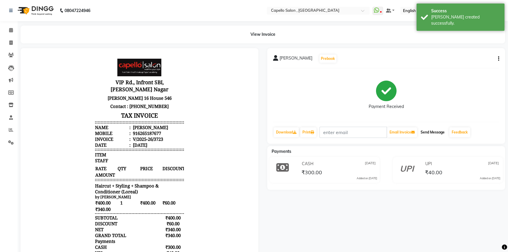
drag, startPoint x: 438, startPoint y: 131, endPoint x: 285, endPoint y: 108, distance: 154.8
click at [436, 131] on button "Send Message" at bounding box center [432, 132] width 29 height 10
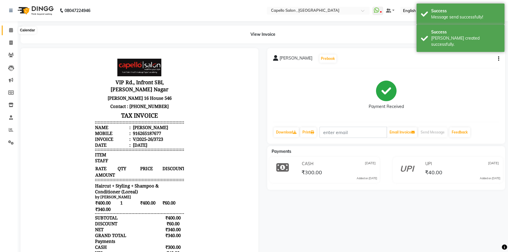
click at [9, 32] on icon at bounding box center [11, 30] width 4 height 4
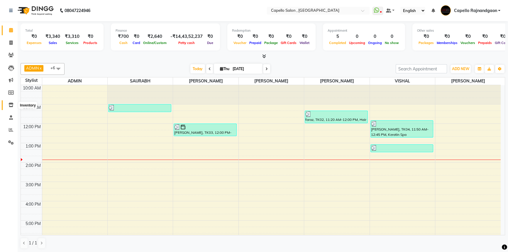
click at [12, 105] on icon at bounding box center [11, 105] width 5 height 4
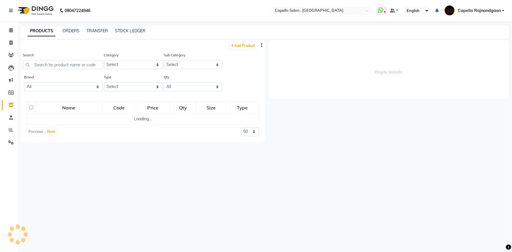
select select
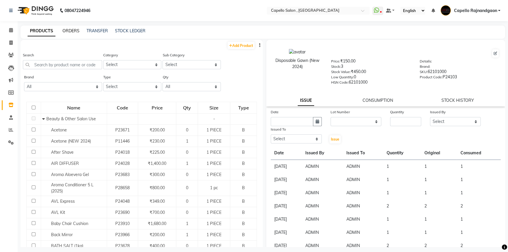
click at [70, 29] on link "ORDERS" at bounding box center [70, 30] width 17 height 5
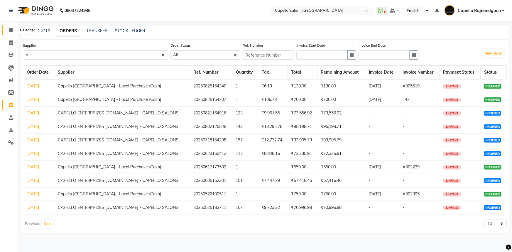
click at [12, 30] on icon at bounding box center [11, 30] width 4 height 4
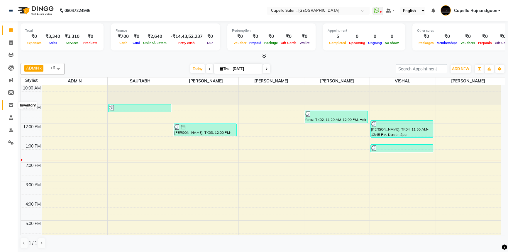
click at [13, 108] on span at bounding box center [11, 105] width 10 height 7
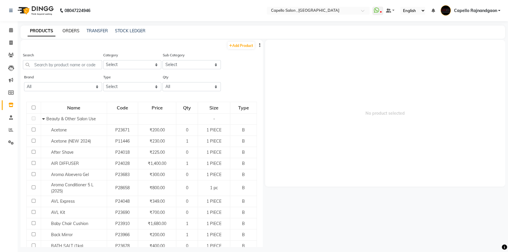
click at [73, 33] on link "ORDERS" at bounding box center [70, 30] width 17 height 5
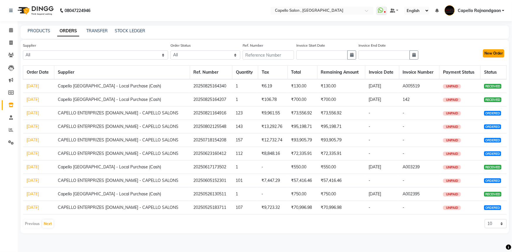
click at [488, 52] on button "New Order" at bounding box center [493, 53] width 21 height 8
select select "true"
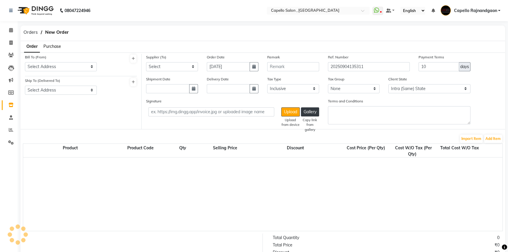
select select "1112"
click at [7, 30] on span at bounding box center [11, 30] width 10 height 7
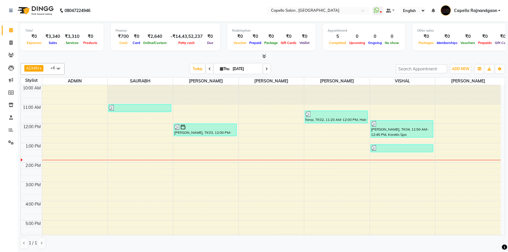
click at [8, 31] on span at bounding box center [11, 30] width 10 height 7
click at [9, 31] on span at bounding box center [11, 30] width 10 height 7
click at [8, 42] on span at bounding box center [11, 43] width 10 height 7
select select "service"
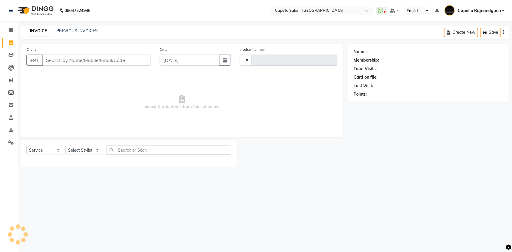
type input "3724"
select select "856"
click at [12, 104] on icon at bounding box center [11, 105] width 5 height 4
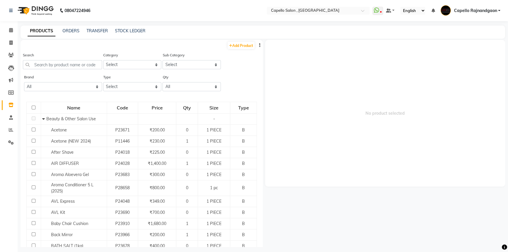
click at [68, 26] on div "PRODUCTS ORDERS TRANSFER STOCK LEDGER" at bounding box center [263, 32] width 485 height 13
click at [66, 31] on link "ORDERS" at bounding box center [70, 30] width 17 height 5
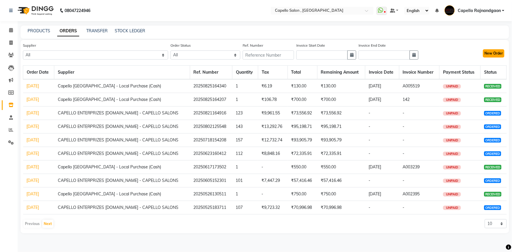
click at [489, 53] on button "New Order" at bounding box center [493, 53] width 21 height 8
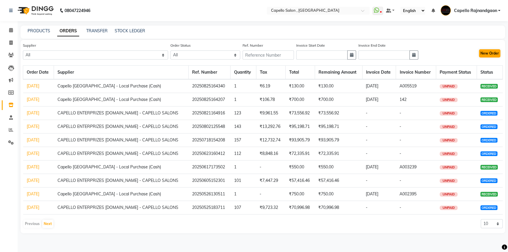
select select "true"
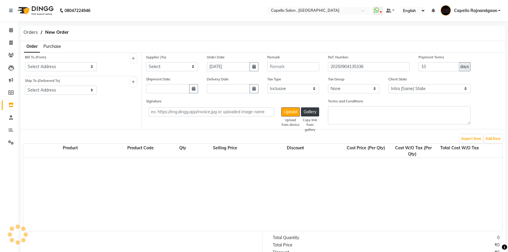
select select "1112"
click at [38, 67] on select "Select Address CAPELLO SALON RAJNANDGAON" at bounding box center [61, 66] width 72 height 9
select select "163"
click at [25, 62] on select "Select Address CAPELLO SALON RAJNANDGAON" at bounding box center [61, 66] width 72 height 9
click at [85, 90] on select "Select Address CAPELLO SALON RAJNANDGAON" at bounding box center [61, 90] width 72 height 9
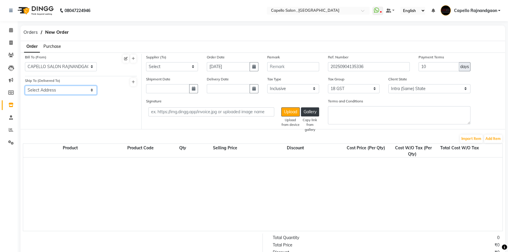
select select "164"
click at [25, 86] on select "Select Address CAPELLO SALON RAJNANDGAON" at bounding box center [61, 90] width 72 height 9
click at [166, 65] on select "Select CAPELLO ENTERPRIZES PVT.LTD - CAPELLO SALONS Capello Rajnandgaon - Local…" at bounding box center [172, 66] width 52 height 9
select select "623"
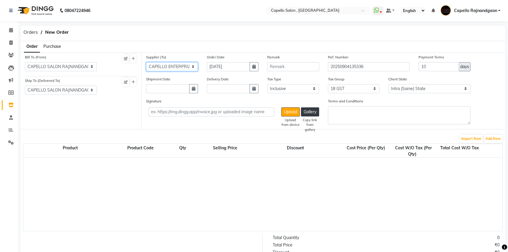
click at [146, 62] on select "Select CAPELLO ENTERPRIZES PVT.LTD - CAPELLO SALONS Capello Rajnandgaon - Local…" at bounding box center [172, 66] width 52 height 9
click at [490, 140] on button "Add Item" at bounding box center [493, 139] width 18 height 8
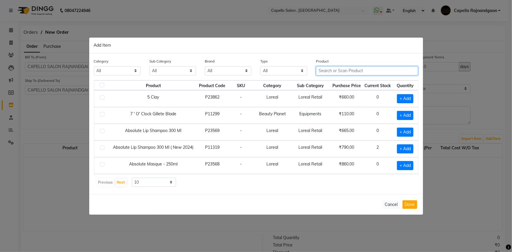
click at [322, 68] on input "text" at bounding box center [367, 70] width 102 height 9
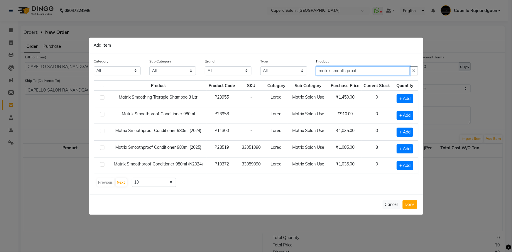
type input "matrix smooth proof"
click at [155, 184] on select "10 50 100" at bounding box center [154, 182] width 45 height 9
click at [132, 178] on select "10 50 100" at bounding box center [154, 182] width 45 height 9
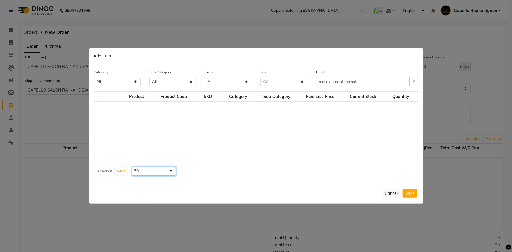
drag, startPoint x: 160, startPoint y: 170, endPoint x: 157, endPoint y: 164, distance: 7.3
click at [160, 170] on select "10 50 100" at bounding box center [154, 171] width 45 height 9
select select "10"
click at [132, 167] on select "10 50 100" at bounding box center [154, 171] width 45 height 9
click at [376, 82] on input "matrix smooth proof" at bounding box center [363, 81] width 94 height 9
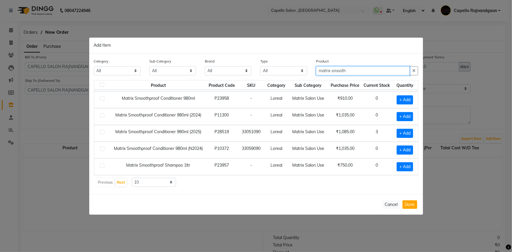
scroll to position [31, 0]
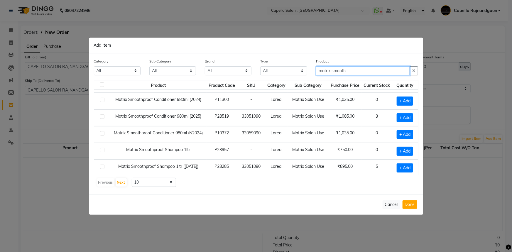
type input "matrix smooth"
click at [99, 165] on td at bounding box center [102, 168] width 16 height 17
click at [102, 167] on label at bounding box center [102, 167] width 4 height 4
click at [102, 167] on input "checkbox" at bounding box center [102, 167] width 4 height 4
checkbox input "true"
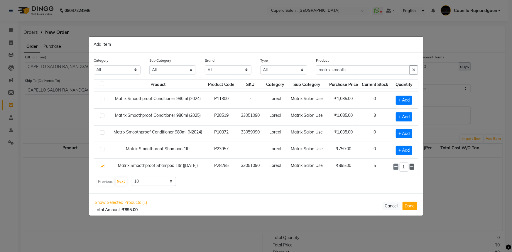
click at [410, 165] on icon at bounding box center [412, 167] width 4 height 4
type input "3"
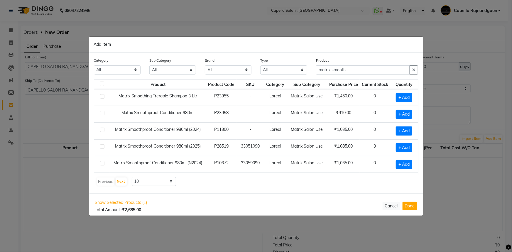
scroll to position [0, 0]
click at [396, 149] on span "+ Add" at bounding box center [404, 147] width 16 height 9
checkbox input "true"
drag, startPoint x: 318, startPoint y: 69, endPoint x: 356, endPoint y: 69, distance: 37.8
click at [356, 69] on input "matrix smooth" at bounding box center [363, 69] width 94 height 9
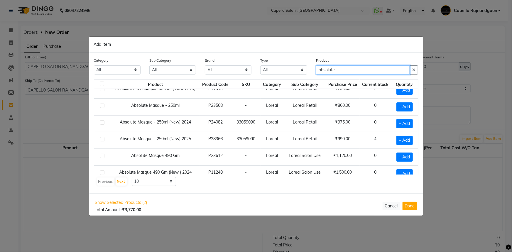
scroll to position [53, 0]
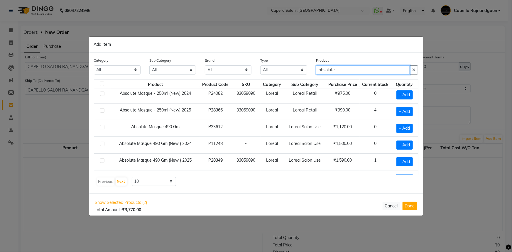
type input "absolute"
click at [165, 182] on select "10 50 100" at bounding box center [154, 181] width 45 height 9
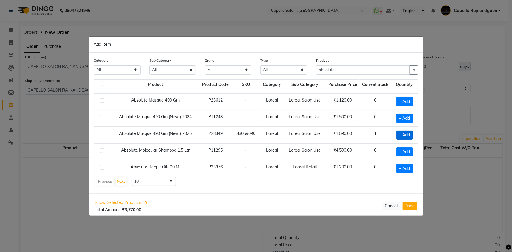
click at [396, 135] on span "+ Add" at bounding box center [404, 135] width 16 height 9
checkbox input "true"
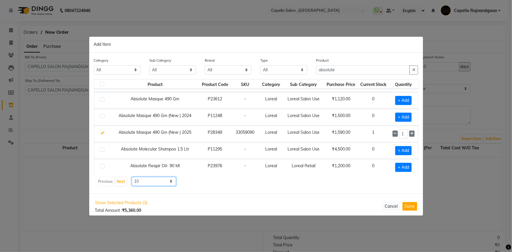
click at [150, 184] on select "10 50 100" at bounding box center [154, 181] width 45 height 9
select select "50"
click at [132, 177] on select "10 50 100" at bounding box center [154, 181] width 45 height 9
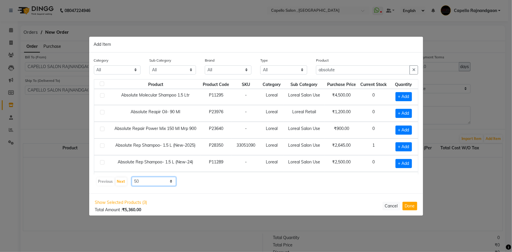
scroll to position [147, 0]
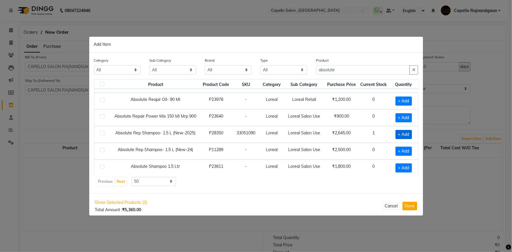
click at [399, 135] on span "+ Add" at bounding box center [403, 134] width 16 height 9
checkbox input "true"
drag, startPoint x: 319, startPoint y: 68, endPoint x: 355, endPoint y: 67, distance: 36.4
click at [355, 67] on input "absolute" at bounding box center [363, 69] width 94 height 9
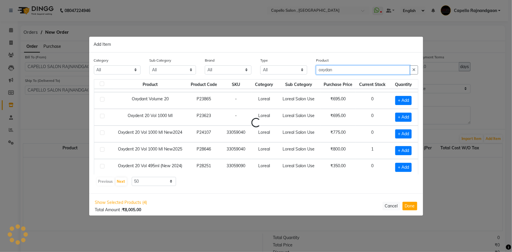
scroll to position [15, 0]
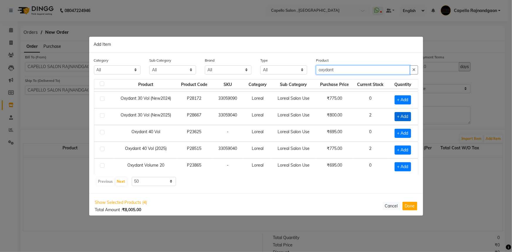
type input "oxydant"
click at [395, 116] on span "+ Add" at bounding box center [402, 116] width 16 height 9
checkbox input "true"
drag, startPoint x: 319, startPoint y: 70, endPoint x: 356, endPoint y: 70, distance: 37.0
click at [356, 70] on input "oxydant" at bounding box center [363, 69] width 94 height 9
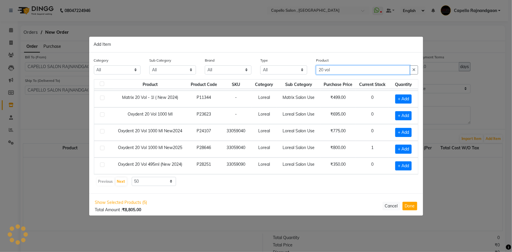
scroll to position [81, 0]
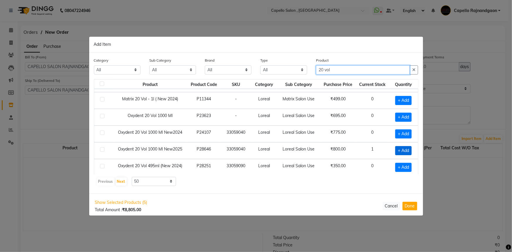
type input "20 vol"
click at [399, 148] on span "+ Add" at bounding box center [403, 150] width 16 height 9
checkbox input "true"
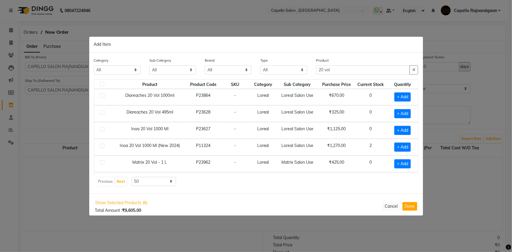
scroll to position [0, 0]
click at [394, 145] on span "+ Add" at bounding box center [402, 147] width 16 height 9
checkbox input "true"
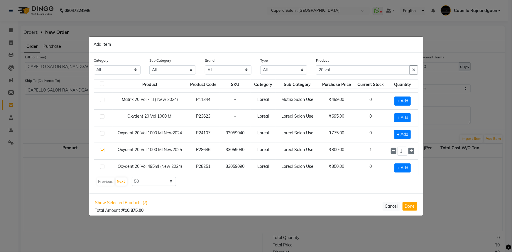
scroll to position [81, 0]
click at [409, 148] on icon at bounding box center [411, 150] width 4 height 4
type input "2"
drag, startPoint x: 316, startPoint y: 70, endPoint x: 343, endPoint y: 70, distance: 27.6
click at [343, 70] on input "20 vol" at bounding box center [363, 69] width 94 height 9
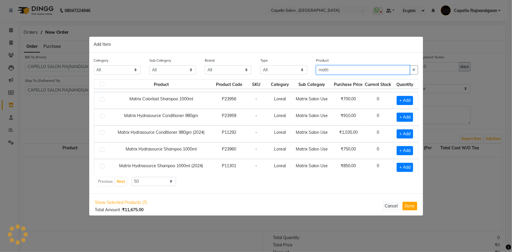
scroll to position [0, 0]
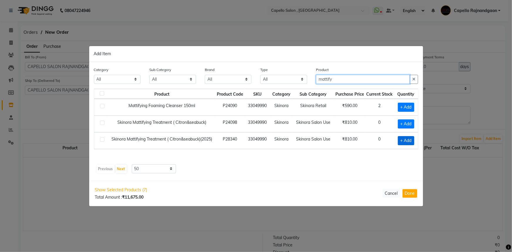
type input "mattify"
click at [402, 140] on span "+ Add" at bounding box center [406, 140] width 16 height 9
checkbox input "true"
click at [414, 140] on icon at bounding box center [412, 140] width 4 height 4
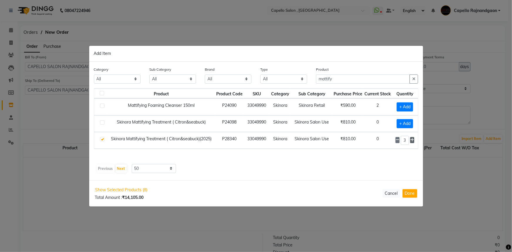
click at [414, 140] on icon at bounding box center [412, 140] width 4 height 4
type input "4"
drag, startPoint x: 317, startPoint y: 78, endPoint x: 359, endPoint y: 79, distance: 41.9
click at [359, 79] on input "mattify" at bounding box center [363, 79] width 94 height 9
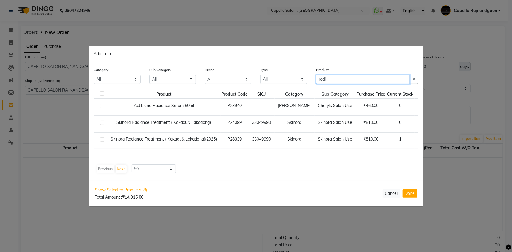
type input "radi"
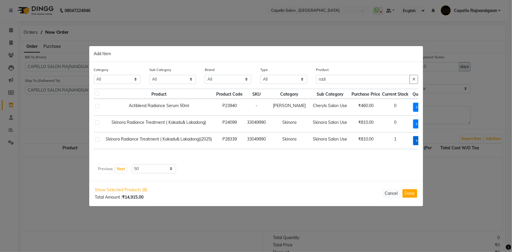
click at [413, 144] on span "+ Add" at bounding box center [421, 140] width 16 height 9
checkbox input "true"
click at [428, 140] on icon at bounding box center [430, 140] width 4 height 4
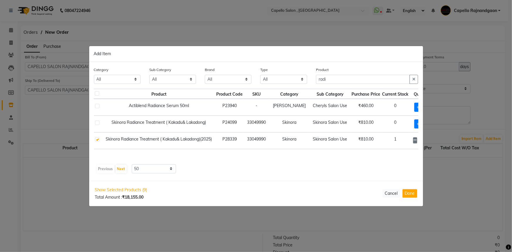
click at [428, 138] on icon at bounding box center [430, 140] width 4 height 4
type input "6"
drag, startPoint x: 317, startPoint y: 79, endPoint x: 343, endPoint y: 79, distance: 25.5
click at [343, 79] on input "radi" at bounding box center [363, 79] width 94 height 9
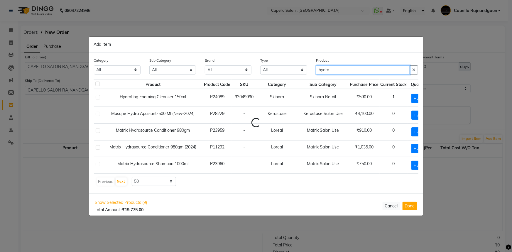
scroll to position [0, 0]
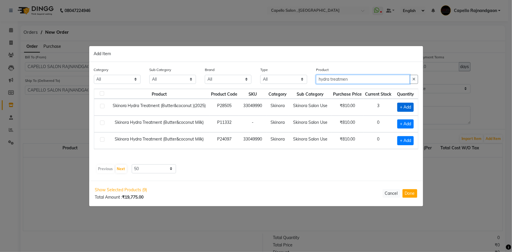
type input "hydra treatmen"
click at [404, 107] on span "+ Add" at bounding box center [405, 107] width 16 height 9
checkbox input "true"
click at [411, 107] on icon at bounding box center [412, 106] width 4 height 4
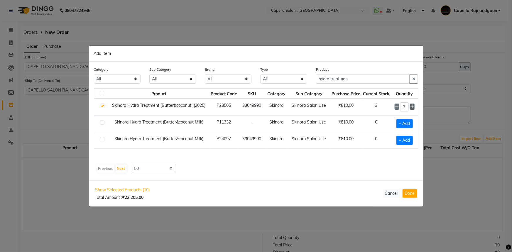
click at [411, 107] on icon at bounding box center [412, 106] width 4 height 4
type input "4"
drag, startPoint x: 339, startPoint y: 78, endPoint x: 364, endPoint y: 78, distance: 24.9
click at [364, 78] on input "hydra treatmen" at bounding box center [363, 79] width 94 height 9
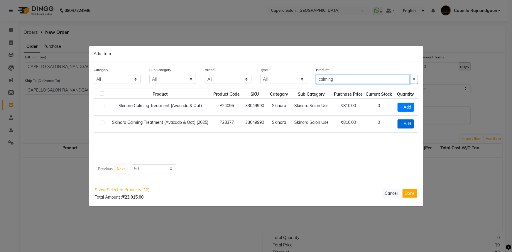
type input "calming"
click at [401, 123] on span "+ Add" at bounding box center [405, 123] width 16 height 9
checkbox input "true"
click at [410, 124] on div "1" at bounding box center [405, 123] width 20 height 9
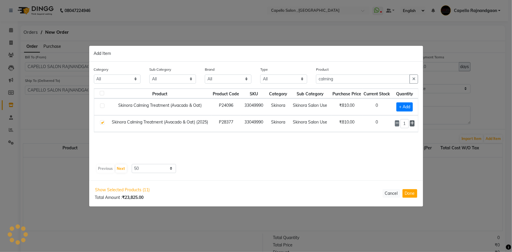
click at [410, 124] on span at bounding box center [412, 123] width 4 height 6
click at [411, 124] on icon at bounding box center [412, 123] width 4 height 4
type input "4"
drag, startPoint x: 316, startPoint y: 81, endPoint x: 345, endPoint y: 81, distance: 28.7
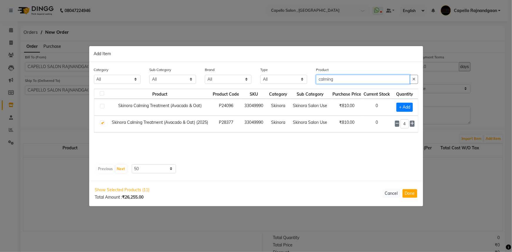
click at [345, 81] on input "calming" at bounding box center [363, 79] width 94 height 9
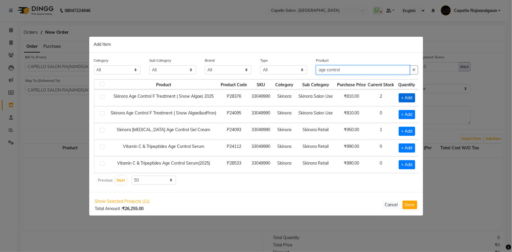
type input "age control"
drag, startPoint x: 402, startPoint y: 97, endPoint x: 376, endPoint y: 151, distance: 59.0
click at [402, 98] on span "+ Add" at bounding box center [407, 97] width 16 height 9
checkbox input "true"
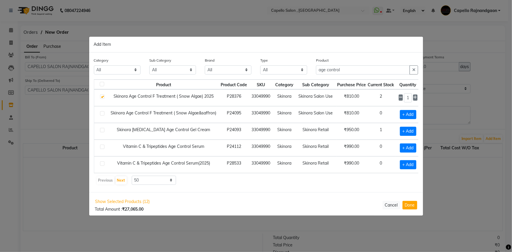
scroll to position [0, 9]
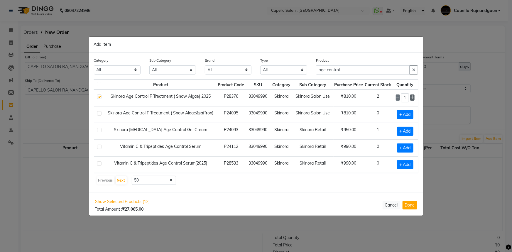
click at [410, 96] on icon at bounding box center [412, 97] width 4 height 4
type input "2"
drag, startPoint x: 319, startPoint y: 70, endPoint x: 343, endPoint y: 72, distance: 25.0
click at [343, 72] on input "age control" at bounding box center [363, 69] width 94 height 9
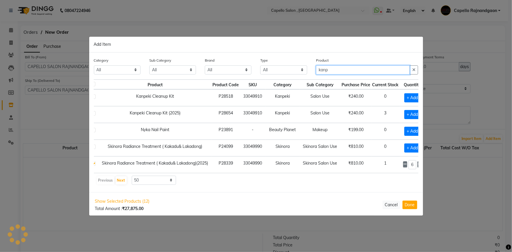
scroll to position [0, 0]
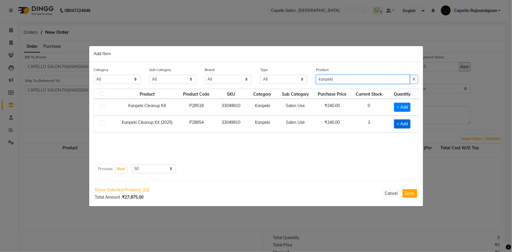
type input "kanpeki"
click at [406, 123] on span "+ Add" at bounding box center [402, 123] width 16 height 9
checkbox input "true"
click at [411, 123] on icon at bounding box center [410, 123] width 4 height 4
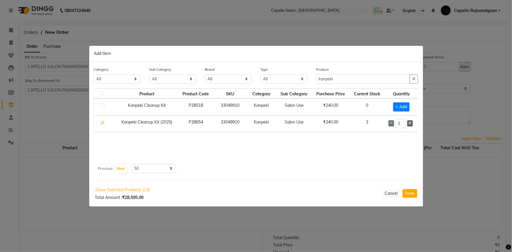
click at [411, 123] on icon at bounding box center [410, 123] width 4 height 4
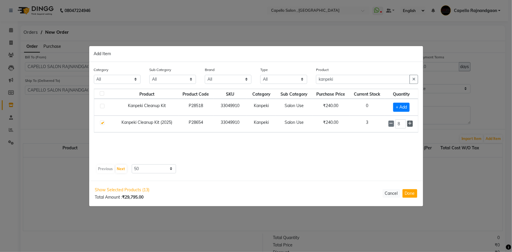
click at [411, 123] on icon at bounding box center [410, 123] width 4 height 4
click at [390, 124] on icon at bounding box center [391, 123] width 4 height 4
type input "8"
drag, startPoint x: 408, startPoint y: 195, endPoint x: 405, endPoint y: 188, distance: 7.1
click at [408, 195] on button "Done" at bounding box center [409, 193] width 15 height 9
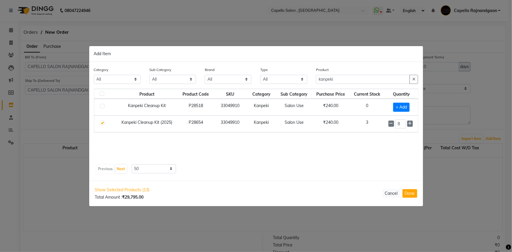
select select "1112"
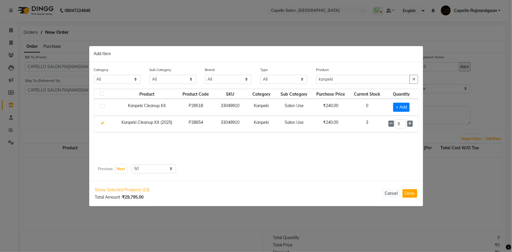
select select "1112"
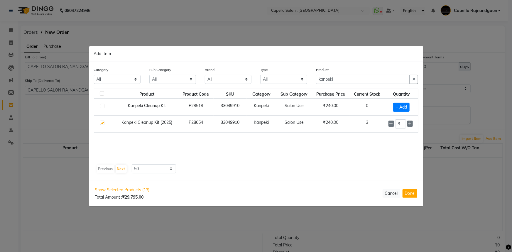
select select "1112"
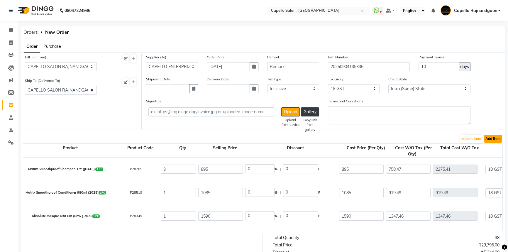
click at [498, 138] on button "Add Item" at bounding box center [493, 139] width 18 height 8
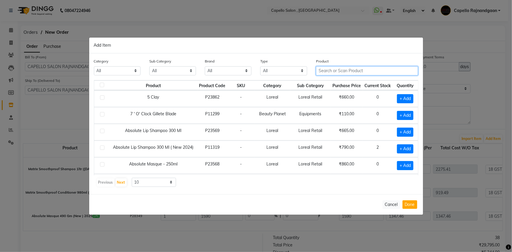
click at [337, 72] on input "text" at bounding box center [367, 70] width 102 height 9
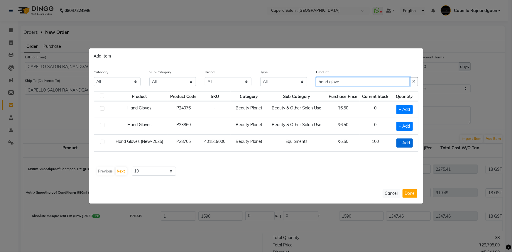
type input "hand glove"
click at [402, 142] on span "+ Add" at bounding box center [404, 142] width 16 height 9
checkbox input "true"
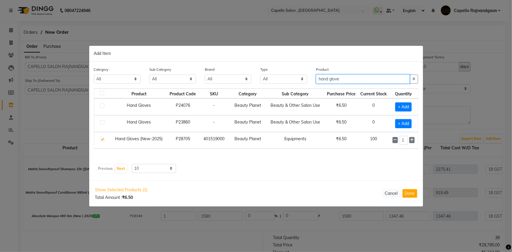
drag, startPoint x: 317, startPoint y: 78, endPoint x: 362, endPoint y: 80, distance: 45.2
click at [362, 80] on input "hand glove" at bounding box center [363, 78] width 94 height 9
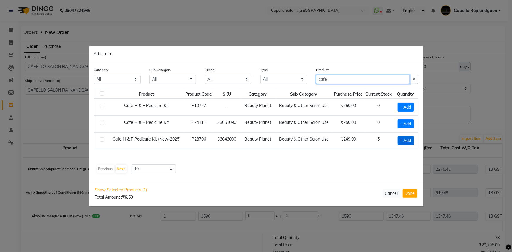
type input "cafe"
click at [404, 143] on span "+ Add" at bounding box center [405, 140] width 16 height 9
checkbox input "true"
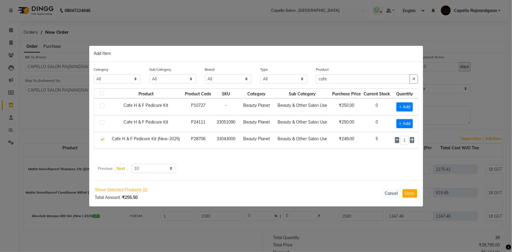
click at [412, 138] on icon at bounding box center [412, 140] width 4 height 4
click at [413, 138] on icon at bounding box center [412, 140] width 4 height 4
type input "4"
drag, startPoint x: 316, startPoint y: 79, endPoint x: 355, endPoint y: 82, distance: 39.1
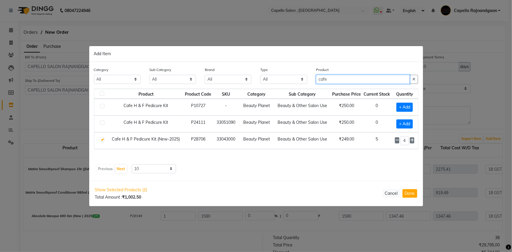
click at [355, 82] on input "cafe" at bounding box center [363, 79] width 94 height 9
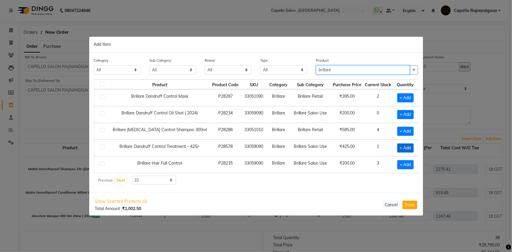
type input "brillare"
click at [408, 147] on span "+ Add" at bounding box center [405, 147] width 16 height 9
checkbox input "true"
click at [412, 147] on icon at bounding box center [412, 147] width 4 height 4
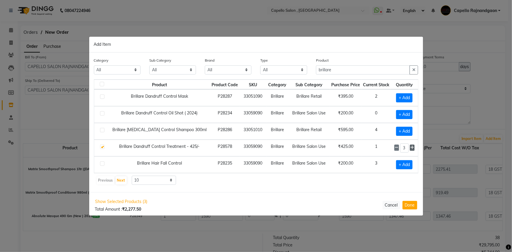
click at [412, 147] on icon at bounding box center [412, 147] width 4 height 4
type input "5"
drag, startPoint x: 316, startPoint y: 67, endPoint x: 363, endPoint y: 73, distance: 47.3
click at [363, 73] on input "brillare" at bounding box center [363, 69] width 94 height 9
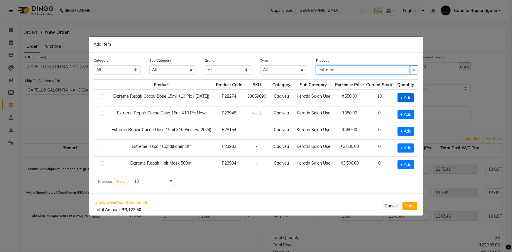
type input "extreme"
click at [406, 94] on span "+ Add" at bounding box center [405, 97] width 16 height 9
checkbox input "true"
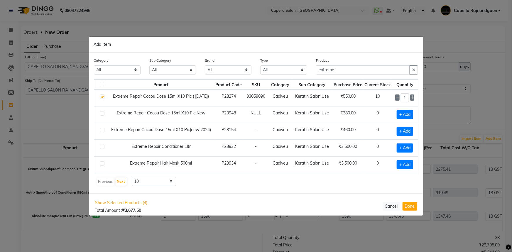
scroll to position [52, 0]
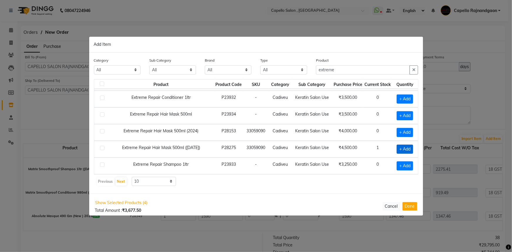
click at [401, 145] on span "+ Add" at bounding box center [405, 149] width 16 height 9
checkbox input "true"
drag, startPoint x: 408, startPoint y: 206, endPoint x: 426, endPoint y: 196, distance: 20.3
click at [408, 205] on button "Done" at bounding box center [409, 206] width 15 height 9
select select "1112"
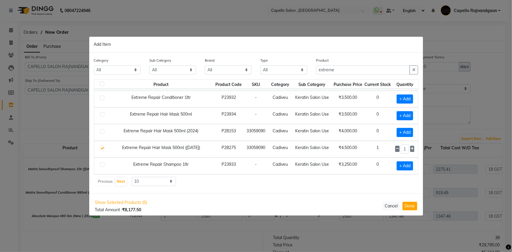
select select "1112"
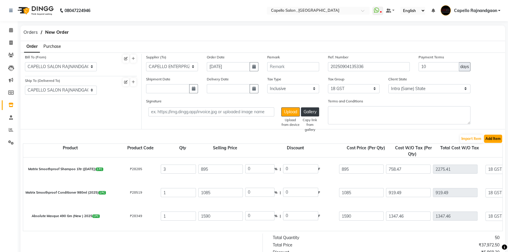
click at [489, 136] on button "Add Item" at bounding box center [493, 139] width 18 height 8
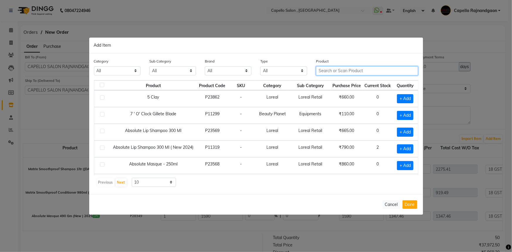
click at [335, 70] on input "text" at bounding box center [367, 70] width 102 height 9
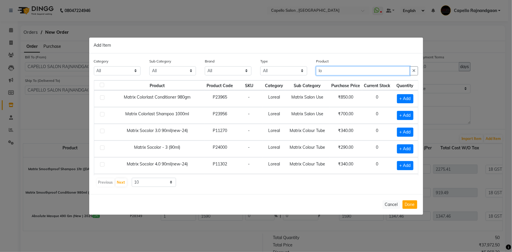
type input "l"
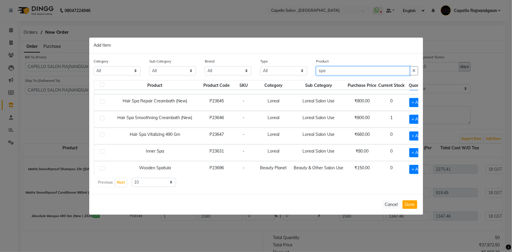
scroll to position [53, 0]
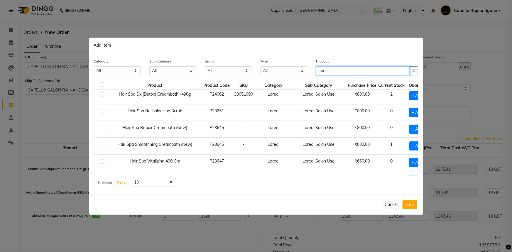
type input "spa"
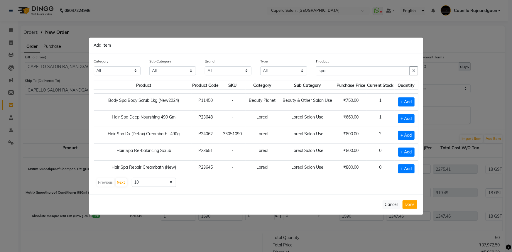
scroll to position [5, 17]
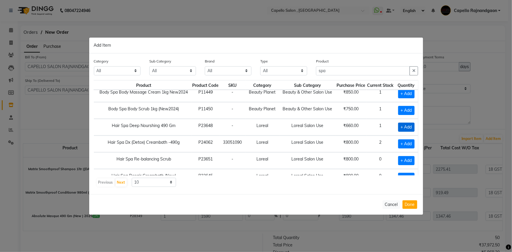
click at [403, 127] on span "+ Add" at bounding box center [406, 127] width 16 height 9
checkbox input "true"
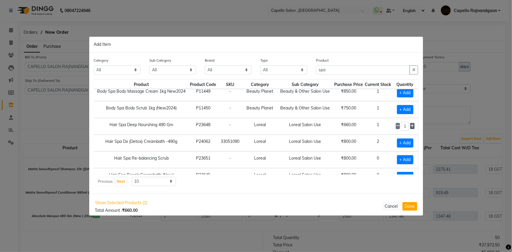
click at [410, 126] on icon at bounding box center [412, 126] width 4 height 4
type input "2"
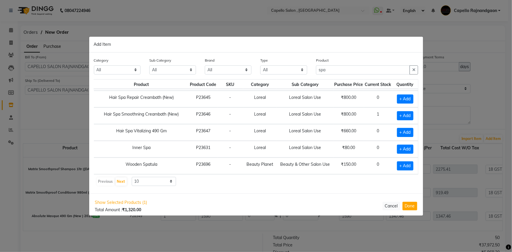
scroll to position [85, 17]
click at [400, 113] on span "+ Add" at bounding box center [405, 115] width 16 height 9
checkbox input "true"
click at [345, 71] on input "spa" at bounding box center [363, 69] width 94 height 9
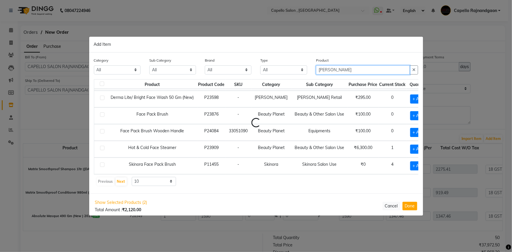
scroll to position [0, 0]
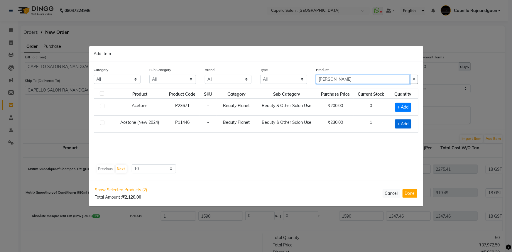
type input "aceto"
click at [402, 122] on span "+ Add" at bounding box center [403, 123] width 16 height 9
checkbox input "true"
drag, startPoint x: 317, startPoint y: 79, endPoint x: 358, endPoint y: 85, distance: 40.8
click at [358, 85] on div "Product aceto" at bounding box center [366, 77] width 111 height 22
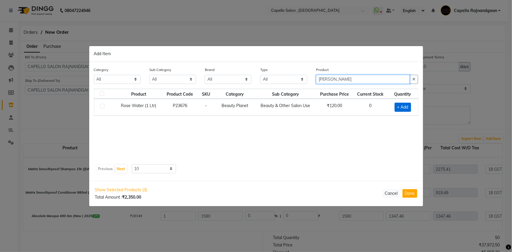
type input "rose wate"
click at [402, 110] on span "+ Add" at bounding box center [402, 107] width 16 height 9
checkbox input "true"
drag, startPoint x: 320, startPoint y: 77, endPoint x: 358, endPoint y: 84, distance: 39.3
click at [358, 84] on div "Product rose wate" at bounding box center [366, 77] width 111 height 22
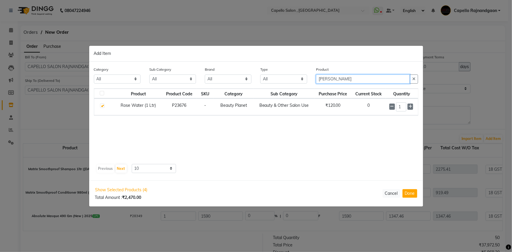
type input "r"
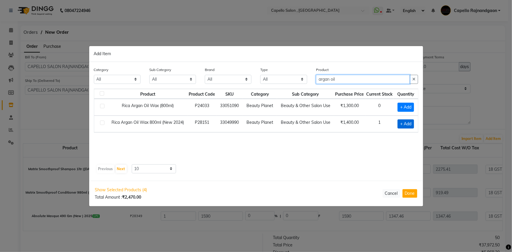
type input "argan oil"
click at [401, 123] on span "+ Add" at bounding box center [405, 123] width 16 height 9
checkbox input "true"
drag, startPoint x: 317, startPoint y: 78, endPoint x: 361, endPoint y: 82, distance: 44.1
click at [361, 82] on input "argan oil" at bounding box center [363, 78] width 94 height 9
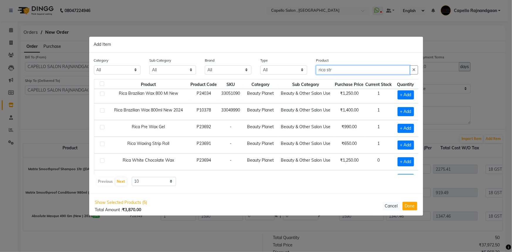
scroll to position [68, 0]
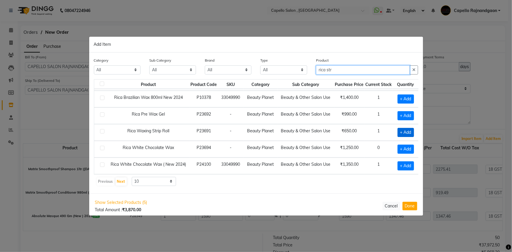
type input "rica str"
click at [406, 129] on span "+ Add" at bounding box center [405, 132] width 16 height 9
checkbox input "true"
drag, startPoint x: 325, startPoint y: 69, endPoint x: 350, endPoint y: 70, distance: 25.0
click at [350, 70] on input "rica str" at bounding box center [363, 69] width 94 height 9
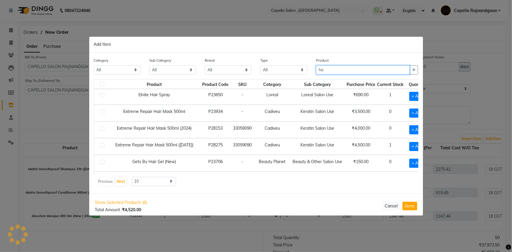
type input "h"
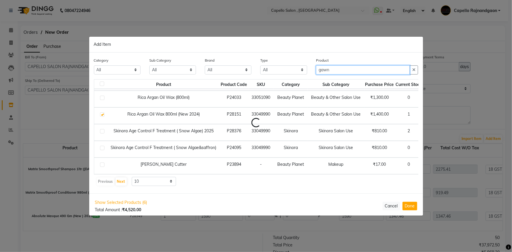
scroll to position [0, 0]
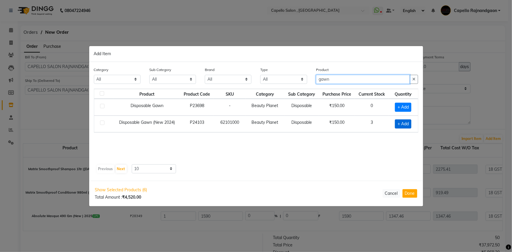
type input "gawn"
click at [402, 122] on span "+ Add" at bounding box center [403, 123] width 16 height 9
checkbox input "true"
click at [410, 123] on icon at bounding box center [411, 123] width 4 height 4
type input "2"
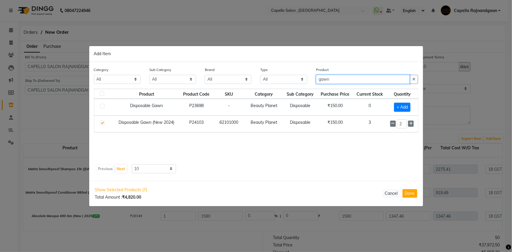
drag, startPoint x: 319, startPoint y: 79, endPoint x: 347, endPoint y: 81, distance: 27.4
click at [347, 81] on input "gawn" at bounding box center [363, 79] width 94 height 9
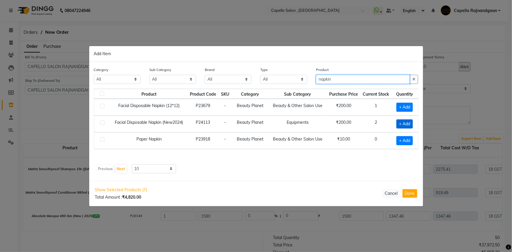
type input "napkin"
click at [405, 122] on span "+ Add" at bounding box center [404, 123] width 16 height 9
checkbox input "true"
drag, startPoint x: 317, startPoint y: 79, endPoint x: 372, endPoint y: 82, distance: 55.5
click at [372, 82] on input "napkin" at bounding box center [363, 78] width 94 height 9
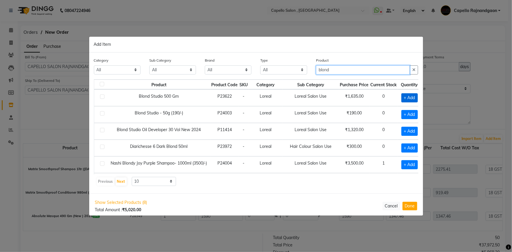
type input "blond"
click at [409, 96] on span "+ Add" at bounding box center [409, 97] width 16 height 9
checkbox input "true"
drag, startPoint x: 314, startPoint y: 69, endPoint x: 367, endPoint y: 72, distance: 52.6
click at [367, 72] on div "Product blond" at bounding box center [366, 68] width 111 height 22
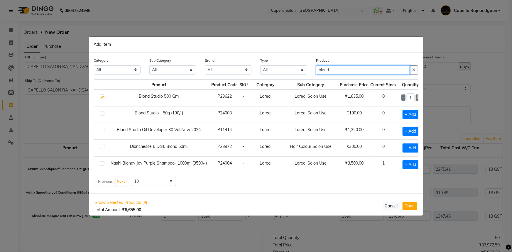
drag, startPoint x: 318, startPoint y: 68, endPoint x: 347, endPoint y: 70, distance: 28.8
click at [347, 70] on input "blond" at bounding box center [363, 69] width 94 height 9
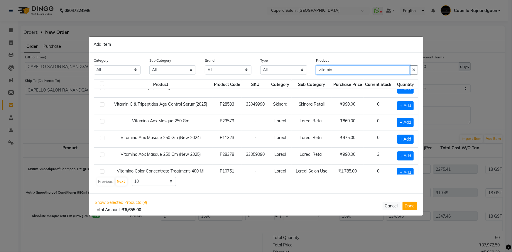
scroll to position [81, 0]
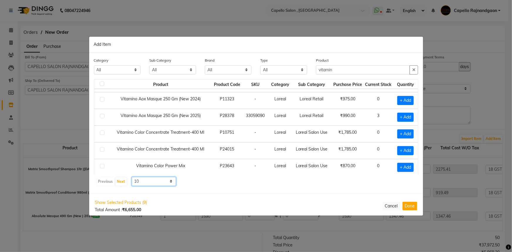
click at [150, 183] on select "10 50 100" at bounding box center [154, 181] width 45 height 9
click at [132, 177] on select "10 50 100" at bounding box center [154, 181] width 45 height 9
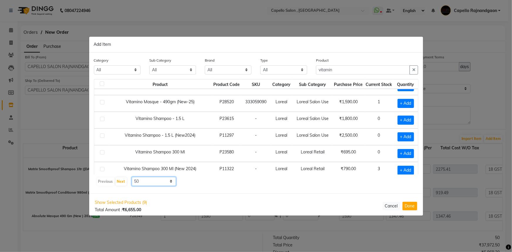
scroll to position [197, 0]
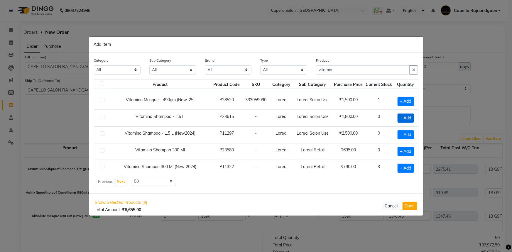
click at [402, 119] on span "+ Add" at bounding box center [405, 117] width 16 height 9
click at [396, 117] on icon at bounding box center [397, 118] width 4 height 4
click at [402, 133] on span "+ Add" at bounding box center [405, 134] width 16 height 9
drag, startPoint x: 316, startPoint y: 69, endPoint x: 340, endPoint y: 74, distance: 24.8
click at [340, 74] on div "Product vitamin" at bounding box center [366, 68] width 111 height 22
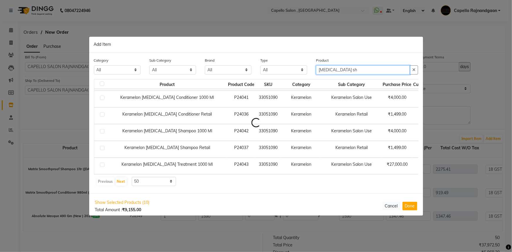
scroll to position [0, 0]
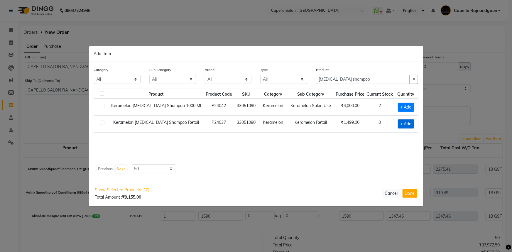
click at [405, 124] on span "+ Add" at bounding box center [406, 123] width 16 height 9
click at [410, 123] on icon at bounding box center [412, 123] width 4 height 4
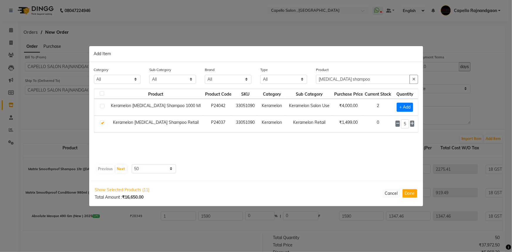
drag, startPoint x: 315, startPoint y: 79, endPoint x: 364, endPoint y: 83, distance: 48.9
click at [364, 83] on div "Product botox shampoo" at bounding box center [366, 78] width 111 height 22
click at [347, 77] on input "botox shampoo" at bounding box center [363, 79] width 94 height 9
drag, startPoint x: 319, startPoint y: 79, endPoint x: 331, endPoint y: 79, distance: 12.9
click at [331, 79] on input "botox shampoo" at bounding box center [363, 79] width 94 height 9
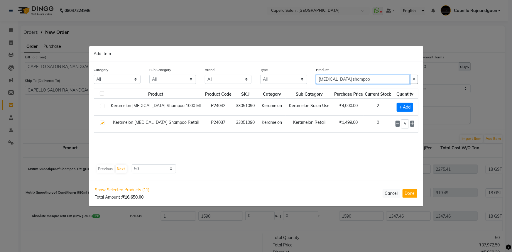
click at [333, 78] on input "botox shampoo" at bounding box center [363, 79] width 94 height 9
drag, startPoint x: 319, startPoint y: 79, endPoint x: 328, endPoint y: 79, distance: 9.1
click at [328, 79] on input "botox shampoo" at bounding box center [363, 79] width 94 height 9
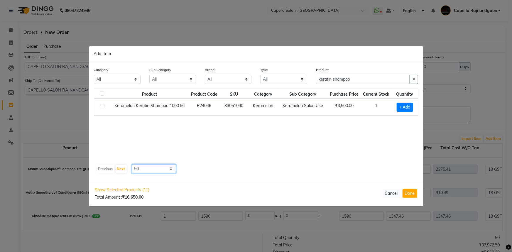
click at [138, 171] on select "10 50 100" at bounding box center [154, 168] width 45 height 9
click at [132, 164] on select "10 50 100" at bounding box center [154, 168] width 45 height 9
click at [355, 79] on input "keratin shampoo" at bounding box center [363, 79] width 94 height 9
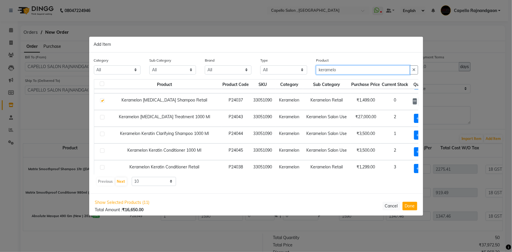
scroll to position [85, 0]
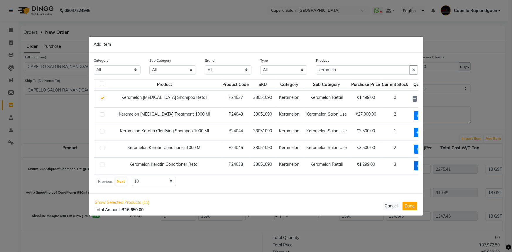
click at [414, 164] on span "+ Add" at bounding box center [422, 165] width 16 height 9
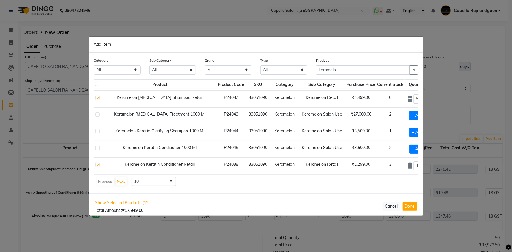
click at [411, 162] on td "1" at bounding box center [417, 165] width 26 height 17
click at [423, 163] on icon at bounding box center [425, 165] width 4 height 4
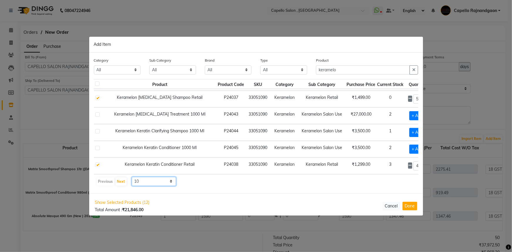
click at [157, 183] on select "10 50 100" at bounding box center [154, 181] width 45 height 9
click at [132, 177] on select "10 50 100" at bounding box center [154, 181] width 45 height 9
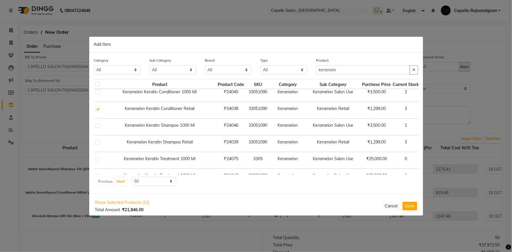
scroll to position [138, 20]
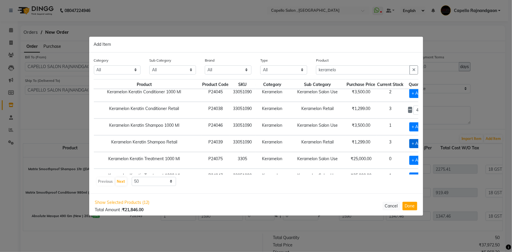
click at [409, 142] on span "+ Add" at bounding box center [417, 143] width 16 height 9
click at [423, 142] on icon at bounding box center [425, 143] width 4 height 4
click at [406, 203] on button "Done" at bounding box center [409, 206] width 15 height 9
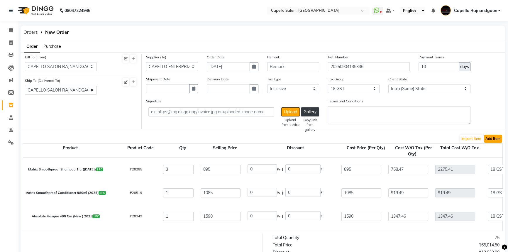
click at [491, 135] on button "Add Item" at bounding box center [493, 139] width 18 height 8
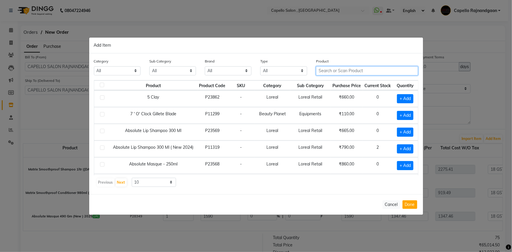
click at [332, 71] on input "text" at bounding box center [367, 70] width 102 height 9
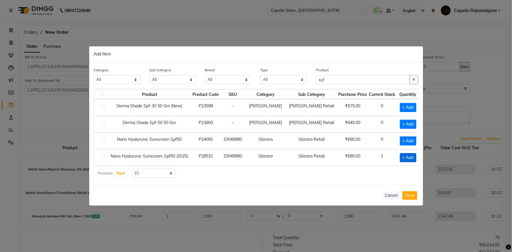
click at [400, 159] on span "+ Add" at bounding box center [408, 157] width 16 height 9
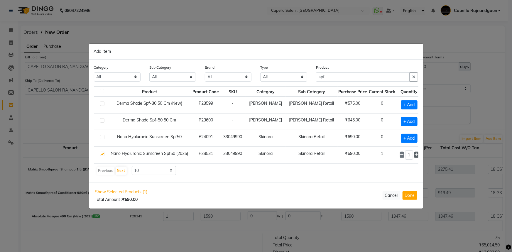
click at [414, 155] on icon at bounding box center [416, 155] width 4 height 4
click at [409, 193] on button "Done" at bounding box center [409, 195] width 15 height 9
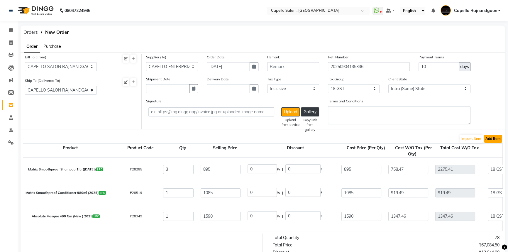
click at [489, 140] on button "Add Item" at bounding box center [493, 139] width 18 height 8
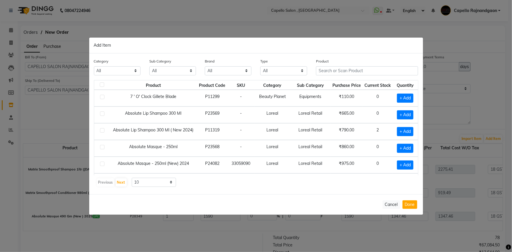
scroll to position [26, 0]
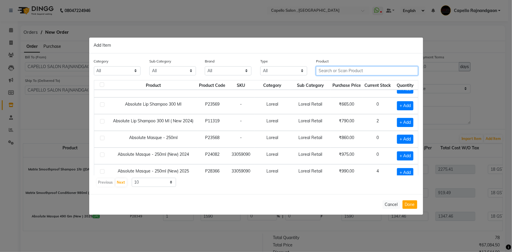
click at [333, 70] on input "text" at bounding box center [367, 70] width 102 height 9
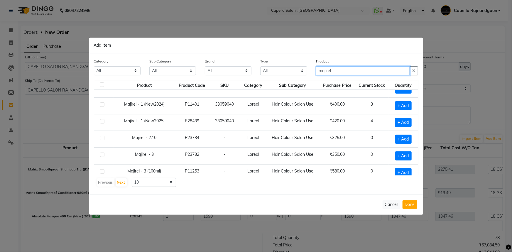
scroll to position [80, 0]
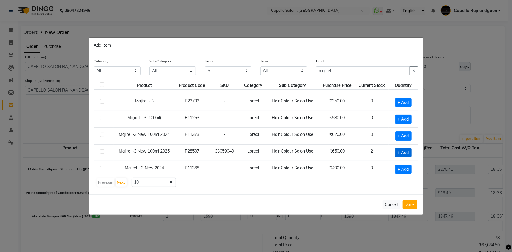
click at [405, 149] on span "+ Add" at bounding box center [403, 152] width 16 height 9
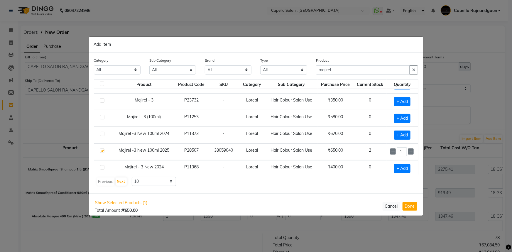
click at [409, 151] on icon at bounding box center [411, 151] width 4 height 4
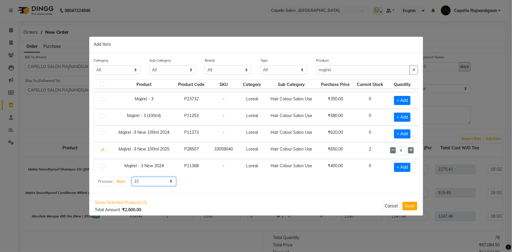
click at [153, 184] on select "10 50 100" at bounding box center [154, 181] width 45 height 9
click at [132, 177] on select "10 50 100" at bounding box center [154, 181] width 45 height 9
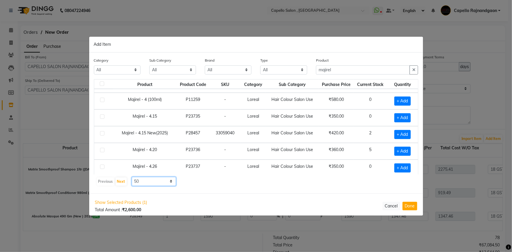
scroll to position [241, 0]
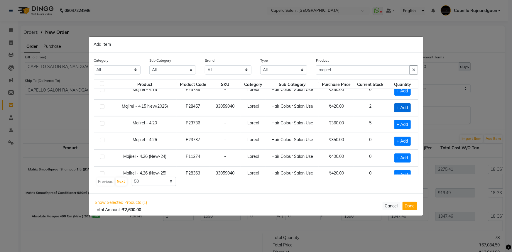
click at [396, 105] on span "+ Add" at bounding box center [402, 107] width 16 height 9
click at [409, 106] on icon at bounding box center [411, 107] width 4 height 4
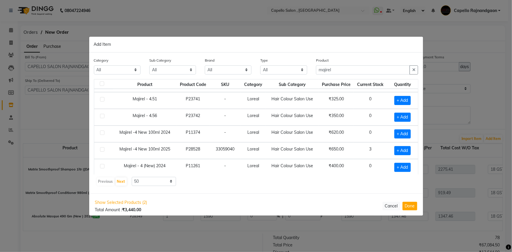
scroll to position [428, 0]
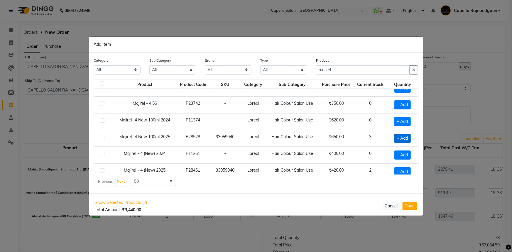
click at [396, 135] on span "+ Add" at bounding box center [402, 138] width 16 height 9
click at [409, 136] on icon at bounding box center [411, 138] width 4 height 4
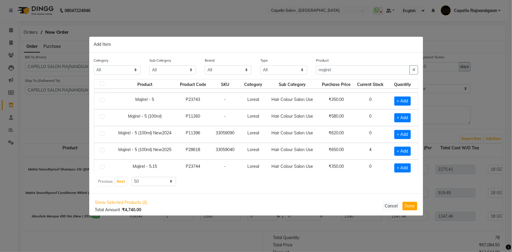
scroll to position [534, 0]
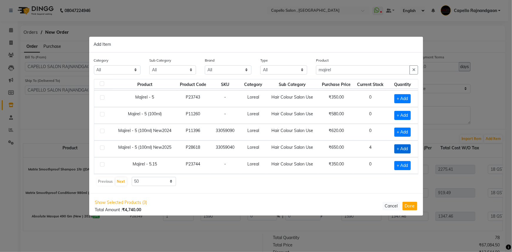
click at [398, 144] on span "+ Add" at bounding box center [402, 148] width 16 height 9
click at [409, 146] on icon at bounding box center [411, 148] width 4 height 4
drag, startPoint x: 317, startPoint y: 70, endPoint x: 349, endPoint y: 71, distance: 31.7
click at [349, 71] on input "majirel" at bounding box center [363, 69] width 94 height 9
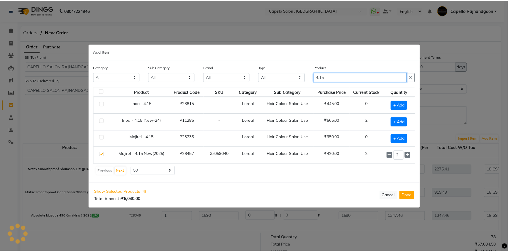
scroll to position [0, 0]
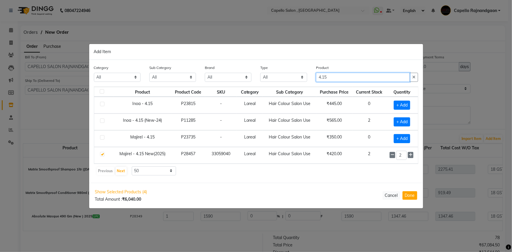
drag, startPoint x: 318, startPoint y: 76, endPoint x: 347, endPoint y: 77, distance: 29.3
click at [347, 77] on input "4.15" at bounding box center [363, 77] width 94 height 9
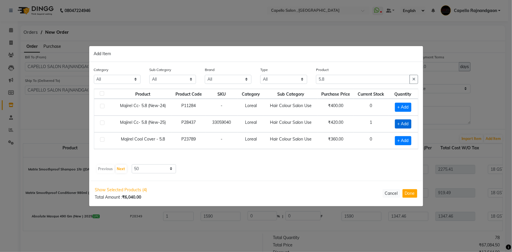
click at [407, 125] on span "+ Add" at bounding box center [403, 123] width 16 height 9
click at [412, 123] on icon at bounding box center [411, 123] width 4 height 4
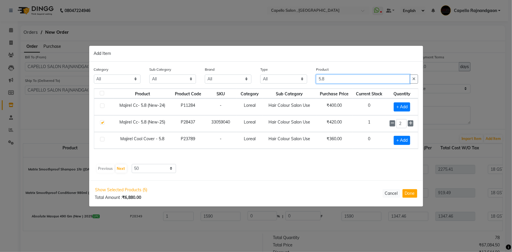
drag, startPoint x: 318, startPoint y: 78, endPoint x: 347, endPoint y: 79, distance: 28.5
click at [347, 79] on input "5.8" at bounding box center [363, 78] width 94 height 9
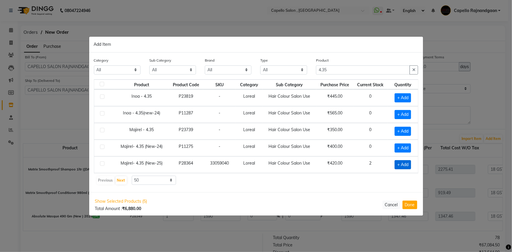
click at [410, 165] on span "+ Add" at bounding box center [402, 164] width 16 height 9
click at [411, 164] on icon at bounding box center [411, 164] width 4 height 4
drag, startPoint x: 318, startPoint y: 69, endPoint x: 349, endPoint y: 68, distance: 31.1
click at [349, 69] on input "4.35" at bounding box center [363, 69] width 94 height 9
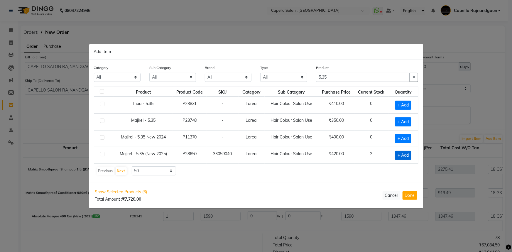
click at [399, 155] on span "+ Add" at bounding box center [403, 155] width 16 height 9
click at [413, 155] on icon at bounding box center [411, 155] width 4 height 4
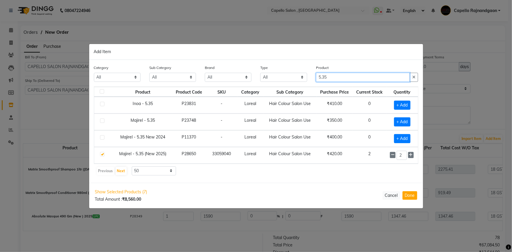
drag, startPoint x: 347, startPoint y: 77, endPoint x: 356, endPoint y: 77, distance: 9.7
click at [357, 77] on input "5.35" at bounding box center [363, 77] width 94 height 9
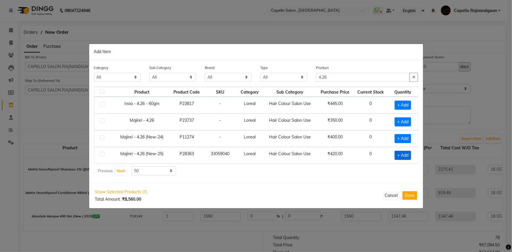
click at [397, 157] on span "+ Add" at bounding box center [402, 155] width 16 height 9
click at [412, 155] on icon at bounding box center [411, 155] width 4 height 4
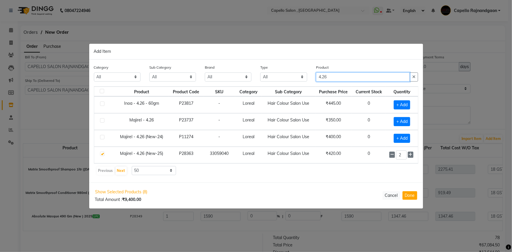
drag, startPoint x: 319, startPoint y: 76, endPoint x: 355, endPoint y: 76, distance: 36.1
click at [355, 76] on input "4.26" at bounding box center [363, 76] width 94 height 9
click at [406, 194] on button "Done" at bounding box center [409, 195] width 15 height 9
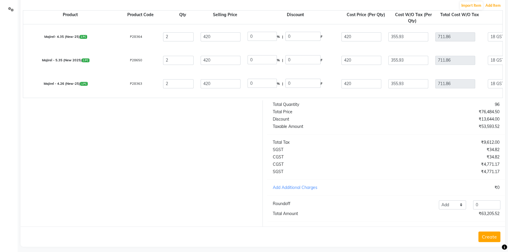
scroll to position [142, 0]
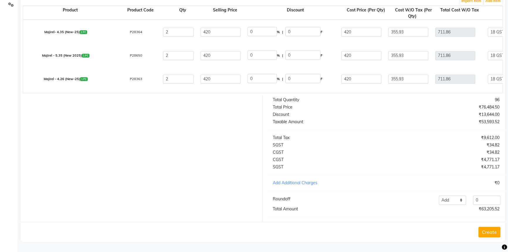
click at [484, 234] on button "Create" at bounding box center [489, 232] width 22 height 11
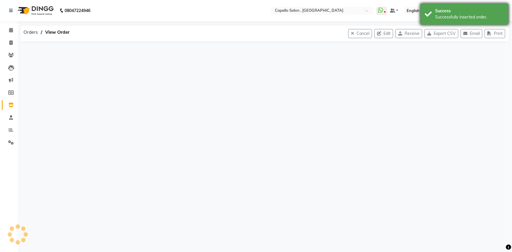
click at [472, 16] on div "Successfully inserted order." at bounding box center [469, 17] width 69 height 6
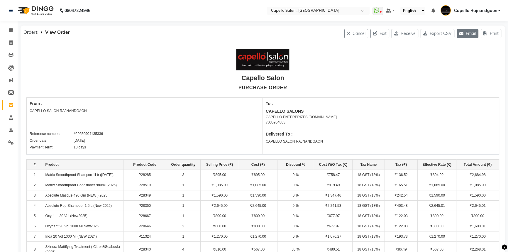
click at [459, 33] on icon "button" at bounding box center [462, 33] width 6 height 4
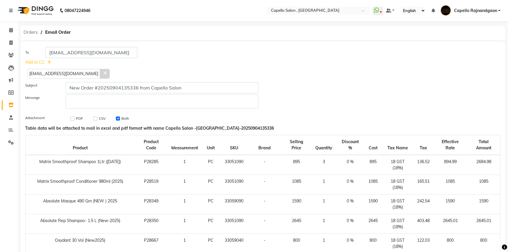
click at [29, 30] on span "Orders" at bounding box center [31, 32] width 20 height 11
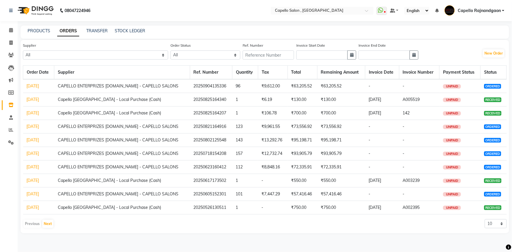
click at [39, 84] on link "[DATE]" at bounding box center [33, 85] width 13 height 5
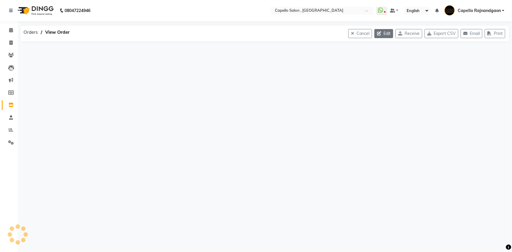
click at [382, 34] on button "Edit" at bounding box center [383, 33] width 19 height 9
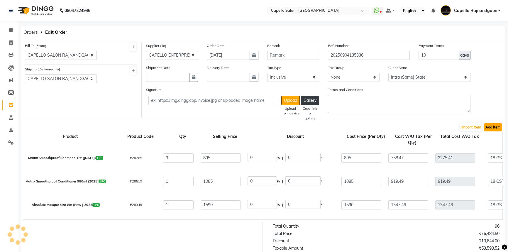
click at [496, 123] on button "Add Item" at bounding box center [493, 127] width 18 height 8
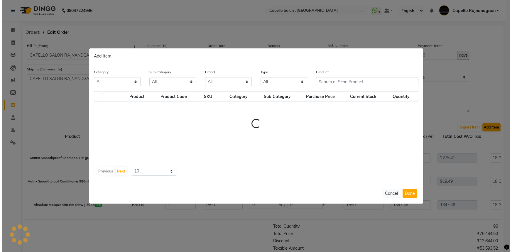
scroll to position [23, 0]
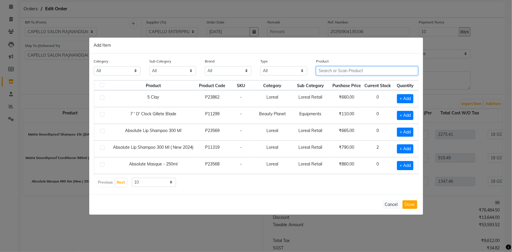
click at [328, 72] on input "text" at bounding box center [367, 70] width 102 height 9
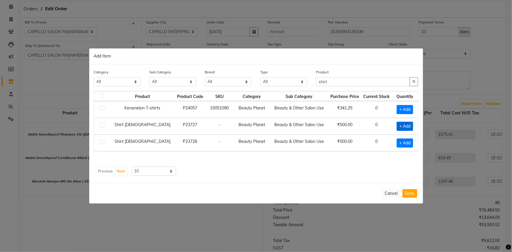
click at [405, 126] on span "+ Add" at bounding box center [405, 126] width 16 height 9
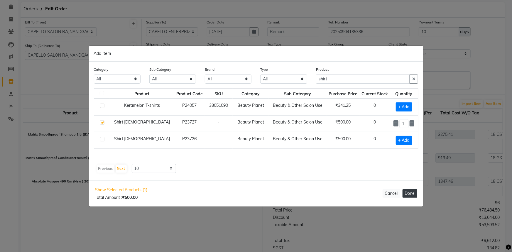
click at [409, 194] on button "Done" at bounding box center [409, 193] width 15 height 9
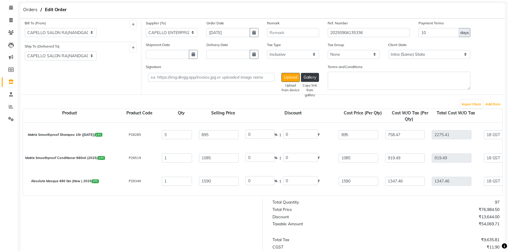
scroll to position [145, 0]
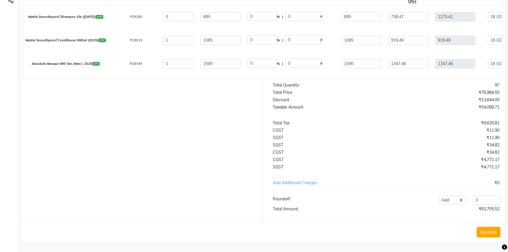
click at [480, 231] on button "Update" at bounding box center [489, 232] width 24 height 11
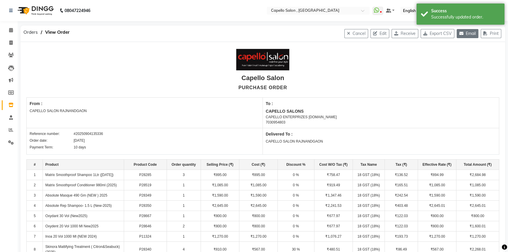
click at [461, 35] on icon "button" at bounding box center [462, 33] width 6 height 4
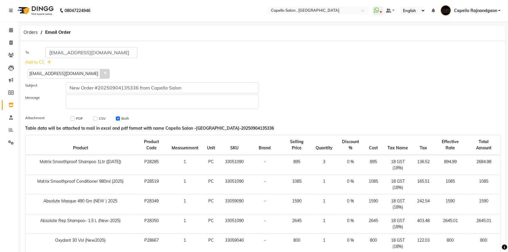
click at [104, 73] on icon at bounding box center [105, 73] width 3 height 4
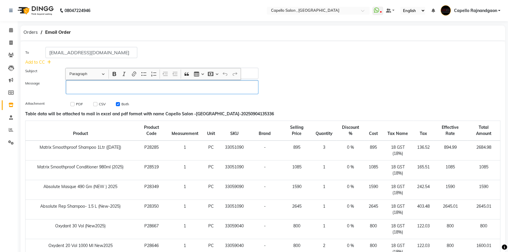
click at [76, 83] on div "Rich Text Editor, main" at bounding box center [162, 87] width 193 height 14
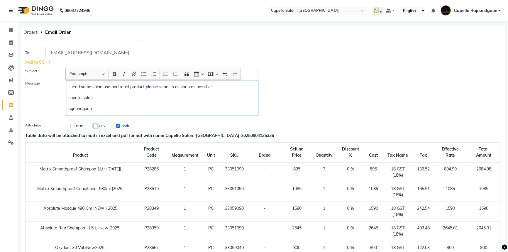
click at [94, 125] on input "checkbox" at bounding box center [95, 126] width 4 height 4
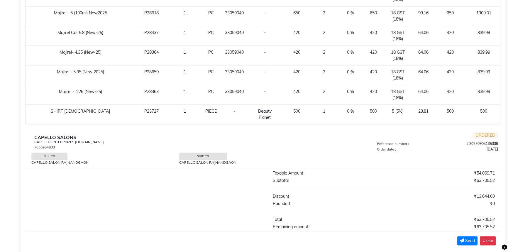
scroll to position [855, 0]
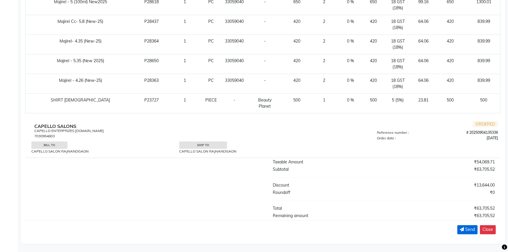
click at [463, 228] on icon "submit" at bounding box center [462, 229] width 4 height 4
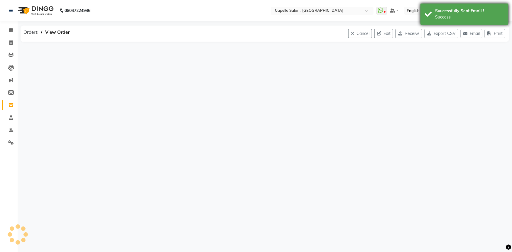
click at [449, 22] on div "Suucessfully Sent Email ! Success" at bounding box center [464, 14] width 88 height 21
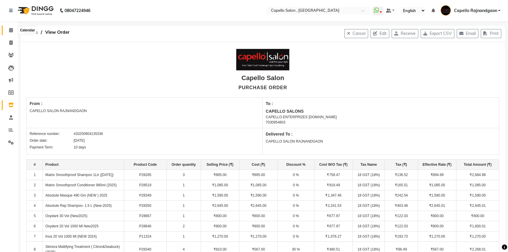
click at [11, 29] on icon at bounding box center [11, 30] width 4 height 4
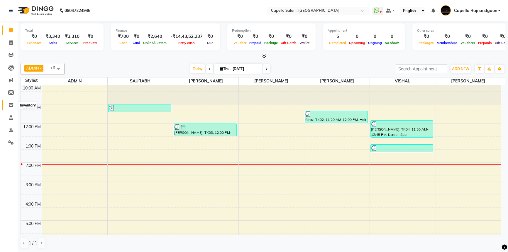
click at [9, 104] on icon at bounding box center [11, 105] width 5 height 4
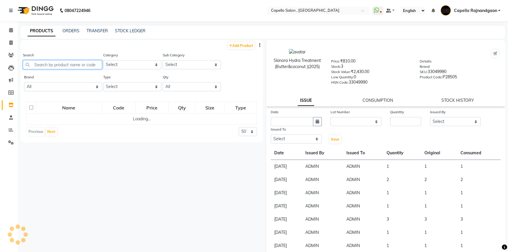
click at [62, 64] on input "text" at bounding box center [62, 64] width 79 height 9
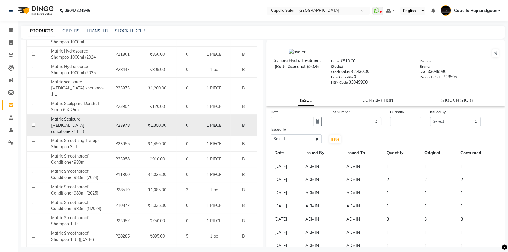
scroll to position [213, 0]
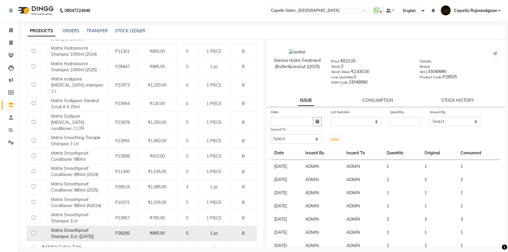
click at [32, 231] on input "checkbox" at bounding box center [34, 233] width 4 height 4
click at [317, 121] on icon "button" at bounding box center [318, 121] width 4 height 4
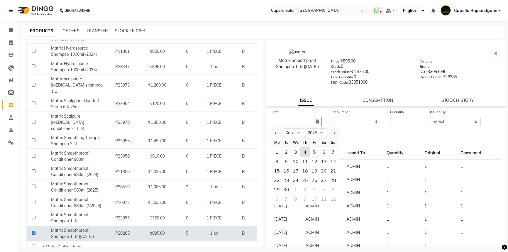
drag, startPoint x: 302, startPoint y: 155, endPoint x: 317, endPoint y: 148, distance: 16.1
click at [302, 155] on div "4" at bounding box center [304, 151] width 9 height 9
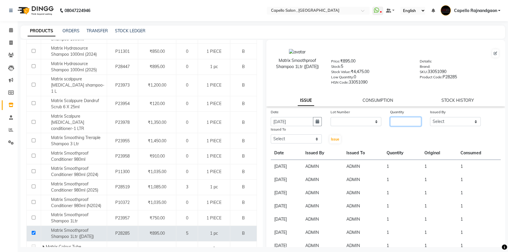
click at [394, 120] on input "number" at bounding box center [405, 121] width 31 height 9
click at [448, 121] on select "Select ADMIN Capello Rajnandgaon [PERSON_NAME] [PERSON_NAME] [PERSON_NAME] [PER…" at bounding box center [455, 121] width 51 height 9
click at [430, 118] on select "Select ADMIN Capello Rajnandgaon [PERSON_NAME] [PERSON_NAME] [PERSON_NAME] [PER…" at bounding box center [455, 121] width 51 height 9
click at [275, 143] on select "Select ADMIN Capello Rajnandgaon [PERSON_NAME] [PERSON_NAME] [PERSON_NAME] [PER…" at bounding box center [296, 138] width 51 height 9
click at [271, 135] on select "Select ADMIN Capello Rajnandgaon [PERSON_NAME] [PERSON_NAME] [PERSON_NAME] [PER…" at bounding box center [296, 138] width 51 height 9
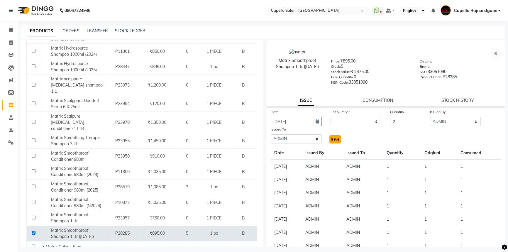
click at [333, 140] on span "Issue" at bounding box center [335, 139] width 9 height 4
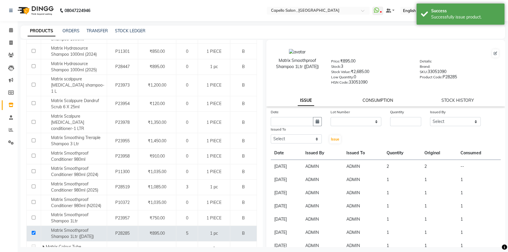
click at [374, 100] on link "CONSUMPTION" at bounding box center [377, 100] width 31 height 5
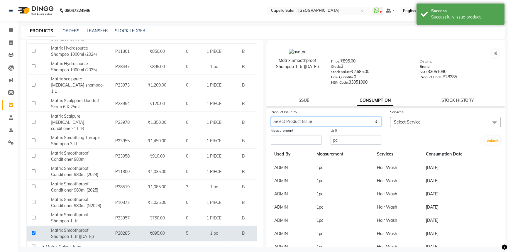
drag, startPoint x: 371, startPoint y: 107, endPoint x: 359, endPoint y: 124, distance: 20.7
click at [361, 122] on select "Select Product Issue 2025-09-04, Issued to: ADMIN, Balance: 2" at bounding box center [326, 121] width 111 height 9
click at [271, 118] on select "Select Product Issue 2025-09-04, Issued to: ADMIN, Balance: 2" at bounding box center [326, 121] width 111 height 9
click at [309, 139] on input "number" at bounding box center [296, 139] width 51 height 9
drag, startPoint x: 388, startPoint y: 119, endPoint x: 390, endPoint y: 126, distance: 6.8
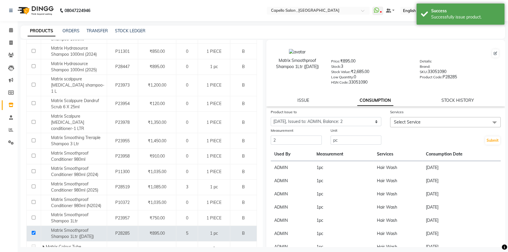
click at [390, 122] on span "Select Service" at bounding box center [445, 122] width 111 height 10
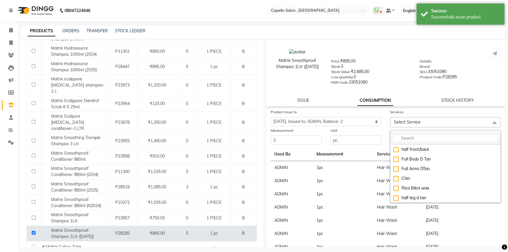
click at [397, 138] on input "multiselect-search" at bounding box center [445, 138] width 104 height 6
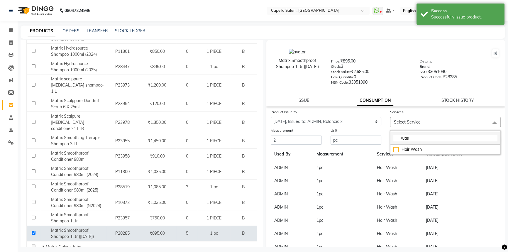
click at [397, 145] on li "was" at bounding box center [445, 138] width 110 height 12
click at [397, 149] on div "Hair Wash" at bounding box center [445, 149] width 104 height 6
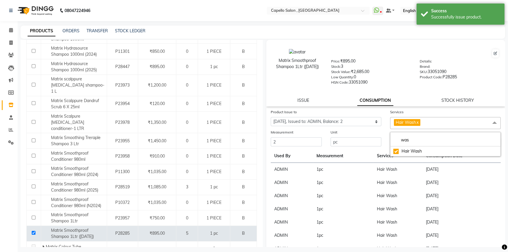
click at [412, 176] on td "Hair Wash" at bounding box center [397, 169] width 49 height 13
click at [485, 144] on button "Submit" at bounding box center [492, 142] width 15 height 8
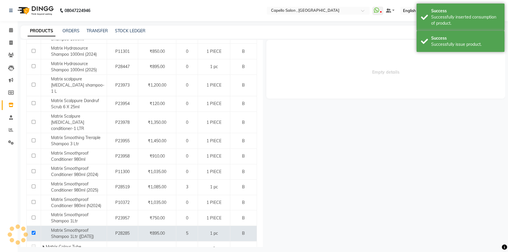
scroll to position [0, 0]
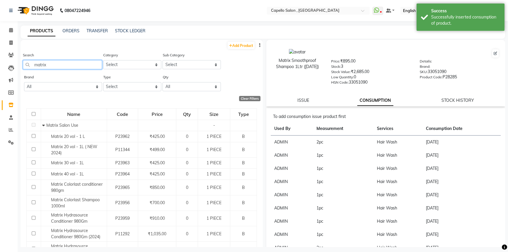
drag, startPoint x: 29, startPoint y: 64, endPoint x: 74, endPoint y: 64, distance: 44.9
click at [74, 64] on input "matrix" at bounding box center [62, 64] width 79 height 9
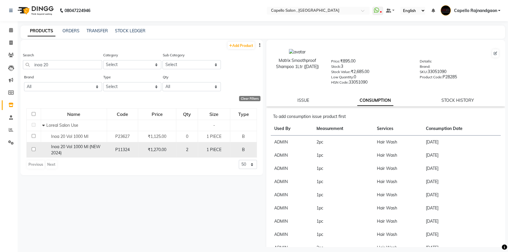
click at [33, 150] on input "checkbox" at bounding box center [34, 149] width 4 height 4
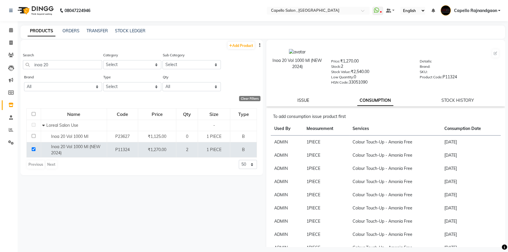
click at [303, 101] on link "ISSUE" at bounding box center [303, 100] width 12 height 5
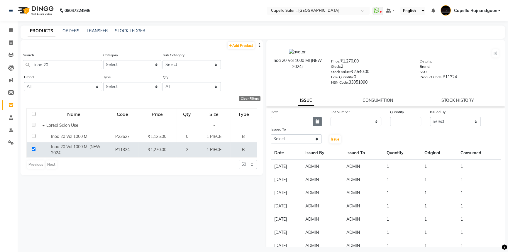
click at [317, 125] on button "button" at bounding box center [317, 121] width 9 height 9
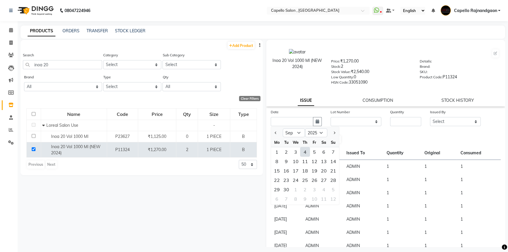
click at [305, 152] on div "4" at bounding box center [304, 151] width 9 height 9
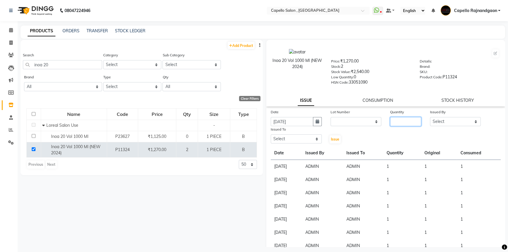
click at [392, 124] on input "number" at bounding box center [405, 121] width 31 height 9
drag, startPoint x: 440, startPoint y: 123, endPoint x: 438, endPoint y: 127, distance: 4.1
click at [440, 123] on select "Select ADMIN Capello Rajnandgaon [PERSON_NAME] [PERSON_NAME] [PERSON_NAME] [PER…" at bounding box center [455, 121] width 51 height 9
click at [430, 118] on select "Select ADMIN Capello Rajnandgaon [PERSON_NAME] [PERSON_NAME] [PERSON_NAME] [PER…" at bounding box center [455, 121] width 51 height 9
drag, startPoint x: 292, startPoint y: 137, endPoint x: 290, endPoint y: 144, distance: 7.3
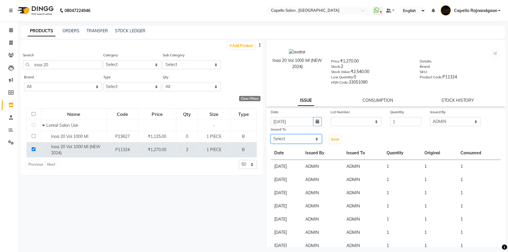
click at [292, 138] on select "Select ADMIN Capello Rajnandgaon [PERSON_NAME] [PERSON_NAME] [PERSON_NAME] [PER…" at bounding box center [296, 138] width 51 height 9
click at [271, 135] on select "Select ADMIN Capello Rajnandgaon [PERSON_NAME] [PERSON_NAME] [PERSON_NAME] [PER…" at bounding box center [296, 138] width 51 height 9
click at [331, 141] on span "Issue" at bounding box center [335, 139] width 9 height 4
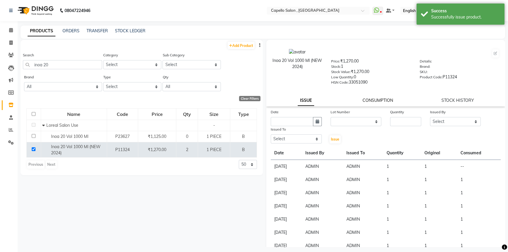
click at [372, 101] on link "CONSUMPTION" at bounding box center [377, 100] width 31 height 5
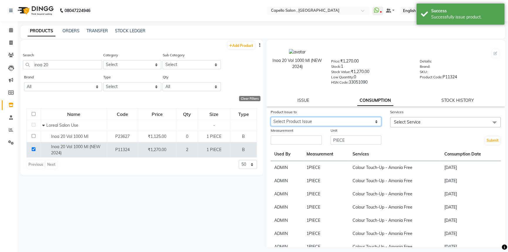
drag, startPoint x: 349, startPoint y: 125, endPoint x: 347, endPoint y: 127, distance: 3.1
click at [348, 125] on select "Select Product Issue [DATE], Issued to: ADMIN, Balance: 1" at bounding box center [326, 121] width 111 height 9
click at [271, 118] on select "Select Product Issue [DATE], Issued to: ADMIN, Balance: 1" at bounding box center [326, 121] width 111 height 9
click at [311, 140] on input "number" at bounding box center [296, 139] width 51 height 9
drag, startPoint x: 425, startPoint y: 125, endPoint x: 418, endPoint y: 143, distance: 19.5
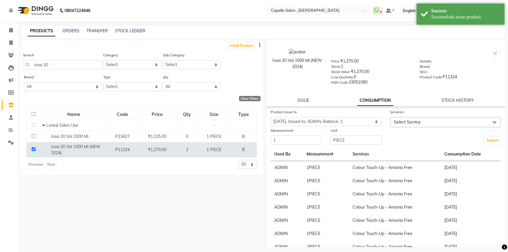
click at [425, 126] on span "Select Service" at bounding box center [445, 122] width 111 height 10
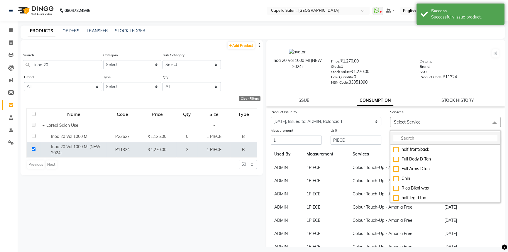
click at [418, 143] on li at bounding box center [445, 138] width 110 height 12
click at [417, 139] on input "multiselect-search" at bounding box center [445, 138] width 104 height 6
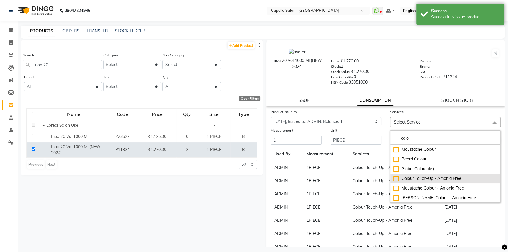
click at [419, 179] on div "Colour Touch-Up - Amonia Free" at bounding box center [445, 178] width 104 height 6
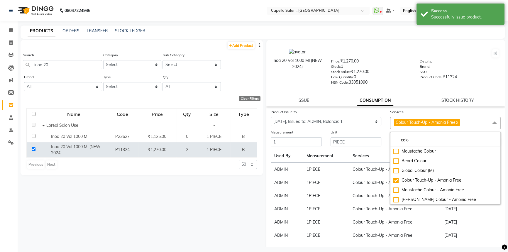
click at [325, 177] on td "1 PIECE" at bounding box center [326, 182] width 46 height 13
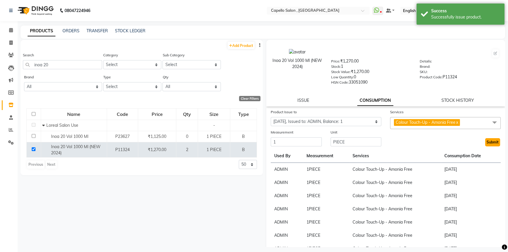
click at [485, 143] on button "Submit" at bounding box center [492, 142] width 15 height 8
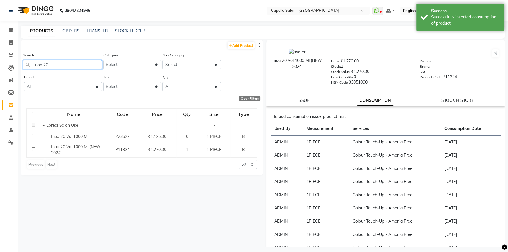
drag, startPoint x: 31, startPoint y: 65, endPoint x: 70, endPoint y: 65, distance: 38.7
click at [70, 65] on input "inoa 20" at bounding box center [62, 64] width 79 height 9
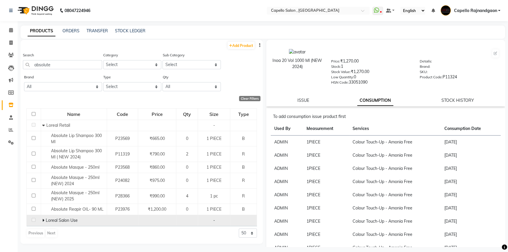
click at [43, 220] on icon at bounding box center [43, 220] width 2 height 4
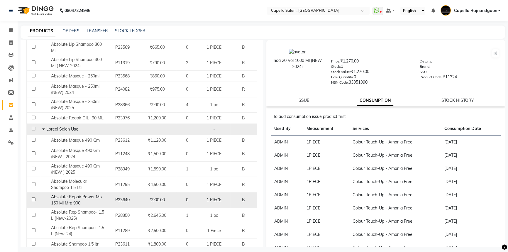
scroll to position [106, 0]
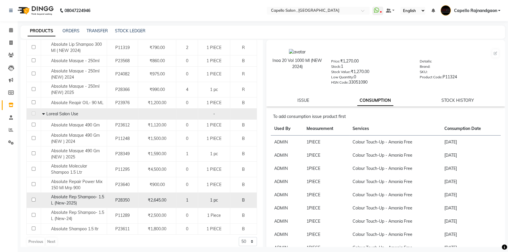
drag, startPoint x: 33, startPoint y: 200, endPoint x: 57, endPoint y: 199, distance: 23.8
click at [33, 200] on input "checkbox" at bounding box center [34, 200] width 4 height 4
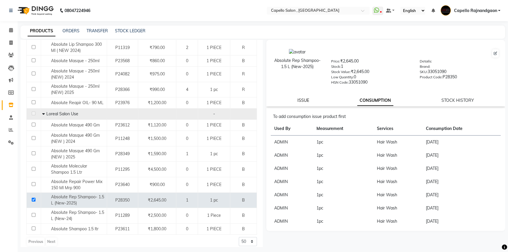
click at [304, 104] on div "ISSUE" at bounding box center [303, 100] width 12 height 6
click at [302, 100] on link "ISSUE" at bounding box center [303, 100] width 12 height 5
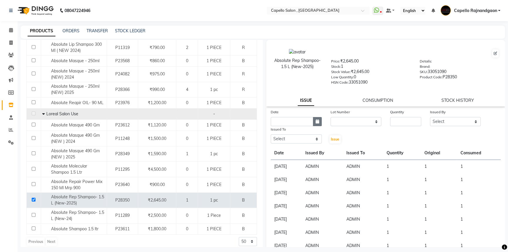
click at [318, 122] on button "button" at bounding box center [317, 121] width 9 height 9
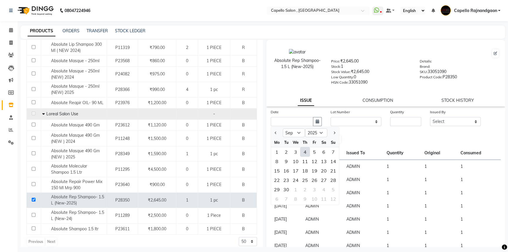
click at [305, 154] on div "4" at bounding box center [304, 151] width 9 height 9
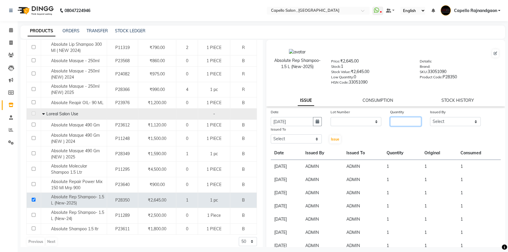
click at [399, 121] on input "number" at bounding box center [405, 121] width 31 height 9
drag, startPoint x: 431, startPoint y: 123, endPoint x: 430, endPoint y: 126, distance: 3.3
click at [431, 123] on select "Select ADMIN Capello Rajnandgaon [PERSON_NAME] [PERSON_NAME] [PERSON_NAME] [PER…" at bounding box center [455, 121] width 51 height 9
click at [430, 118] on select "Select ADMIN Capello Rajnandgaon [PERSON_NAME] [PERSON_NAME] [PERSON_NAME] [PER…" at bounding box center [455, 121] width 51 height 9
click at [307, 139] on select "Select ADMIN Capello Rajnandgaon [PERSON_NAME] [PERSON_NAME] [PERSON_NAME] [PER…" at bounding box center [296, 138] width 51 height 9
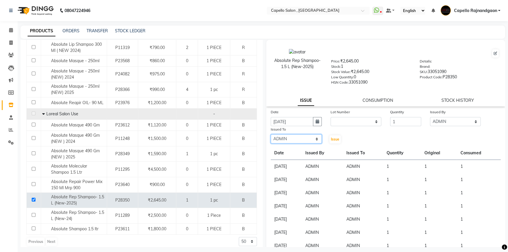
click at [271, 135] on select "Select ADMIN Capello Rajnandgaon [PERSON_NAME] [PERSON_NAME] [PERSON_NAME] [PER…" at bounding box center [296, 138] width 51 height 9
click at [334, 141] on span "Issue" at bounding box center [335, 139] width 9 height 4
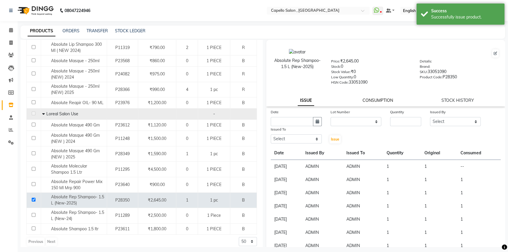
click at [368, 102] on link "CONSUMPTION" at bounding box center [377, 100] width 31 height 5
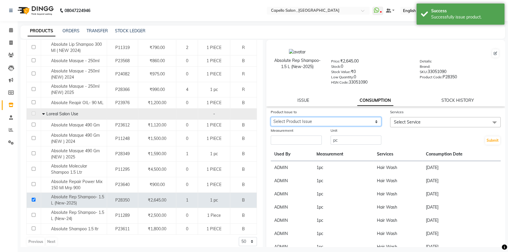
click at [357, 125] on select "Select Product Issue [DATE], Issued to: ADMIN, Balance: 1" at bounding box center [326, 121] width 111 height 9
click at [271, 118] on select "Select Product Issue [DATE], Issued to: ADMIN, Balance: 1" at bounding box center [326, 121] width 111 height 9
click at [302, 139] on input "number" at bounding box center [296, 139] width 51 height 9
click at [421, 125] on span "Select Service" at bounding box center [445, 122] width 111 height 10
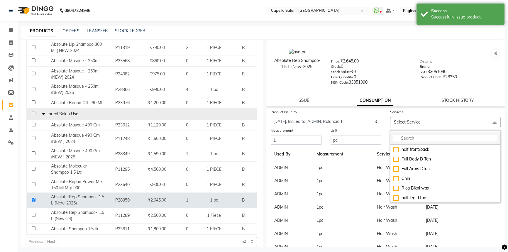
click at [419, 134] on li at bounding box center [445, 138] width 110 height 12
click at [418, 138] on input "multiselect-search" at bounding box center [445, 138] width 104 height 6
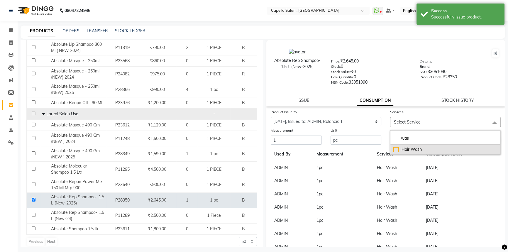
click at [413, 153] on div "Hair Wash" at bounding box center [445, 149] width 104 height 6
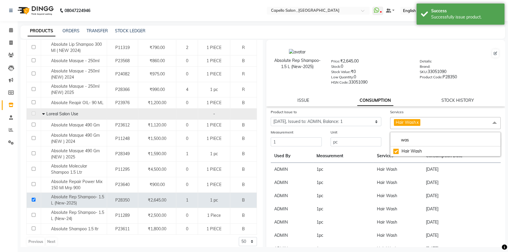
click at [406, 173] on td "Hair Wash" at bounding box center [397, 169] width 49 height 13
click at [485, 143] on button "Submit" at bounding box center [492, 142] width 15 height 8
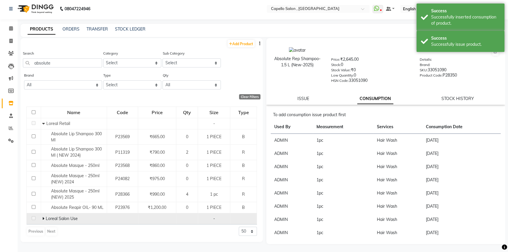
scroll to position [4, 0]
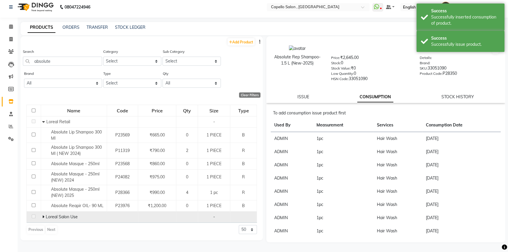
click at [41, 217] on td "Loreal Salon Use" at bounding box center [74, 216] width 66 height 11
click at [44, 217] on icon at bounding box center [43, 217] width 2 height 4
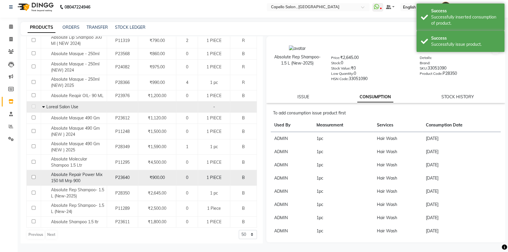
scroll to position [111, 0]
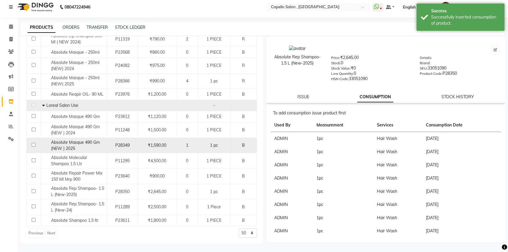
click at [33, 145] on input "checkbox" at bounding box center [34, 145] width 4 height 4
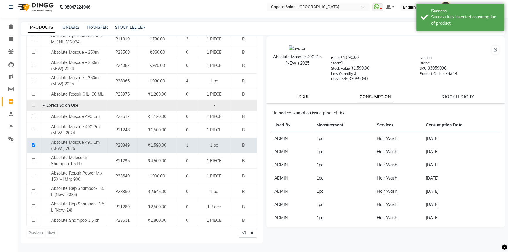
click at [304, 97] on link "ISSUE" at bounding box center [303, 96] width 12 height 5
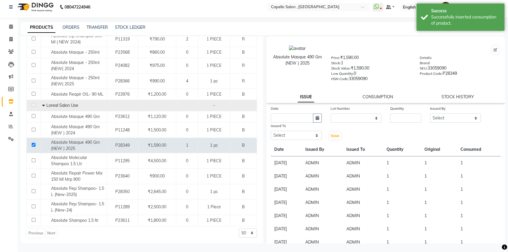
click at [319, 117] on button "button" at bounding box center [317, 117] width 9 height 9
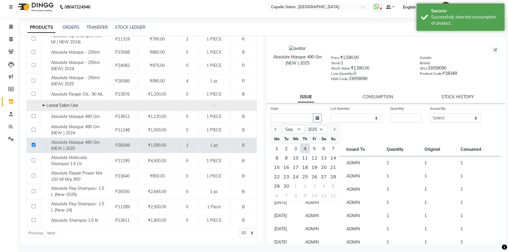
click at [305, 149] on div "4" at bounding box center [304, 148] width 9 height 9
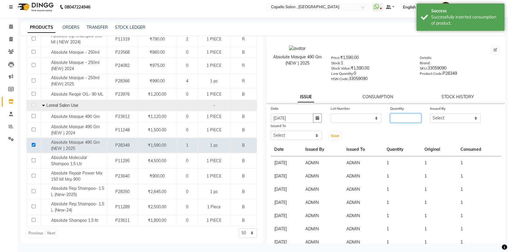
click at [398, 118] on input "number" at bounding box center [405, 117] width 31 height 9
drag, startPoint x: 445, startPoint y: 117, endPoint x: 445, endPoint y: 122, distance: 5.0
click at [445, 118] on select "Select ADMIN Capello Rajnandgaon [PERSON_NAME] [PERSON_NAME] [PERSON_NAME] [PER…" at bounding box center [455, 117] width 51 height 9
click at [430, 114] on select "Select ADMIN Capello Rajnandgaon [PERSON_NAME] [PERSON_NAME] [PERSON_NAME] [PER…" at bounding box center [455, 117] width 51 height 9
drag, startPoint x: 284, startPoint y: 137, endPoint x: 284, endPoint y: 140, distance: 3.2
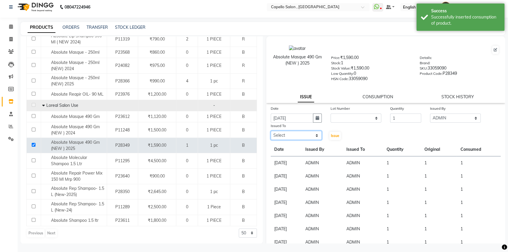
click at [284, 137] on select "Select ADMIN Capello Rajnandgaon [PERSON_NAME] [PERSON_NAME] [PERSON_NAME] [PER…" at bounding box center [296, 135] width 51 height 9
click at [271, 132] on select "Select ADMIN Capello Rajnandgaon [PERSON_NAME] [PERSON_NAME] [PERSON_NAME] [PER…" at bounding box center [296, 135] width 51 height 9
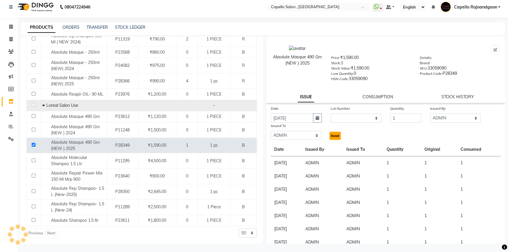
click at [333, 138] on span "Issue" at bounding box center [335, 135] width 9 height 4
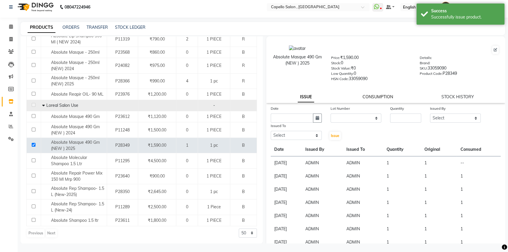
click at [373, 98] on link "CONSUMPTION" at bounding box center [377, 96] width 31 height 5
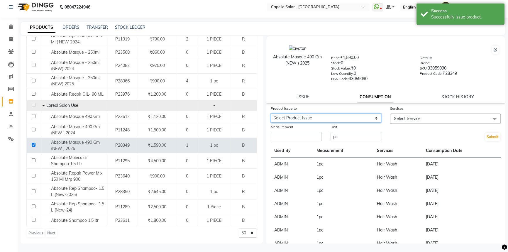
drag, startPoint x: 363, startPoint y: 119, endPoint x: 360, endPoint y: 123, distance: 5.0
click at [361, 122] on select "Select Product Issue [DATE], Issued to: ADMIN, Balance: 1" at bounding box center [326, 117] width 111 height 9
click at [271, 114] on select "Select Product Issue [DATE], Issued to: ADMIN, Balance: 1" at bounding box center [326, 117] width 111 height 9
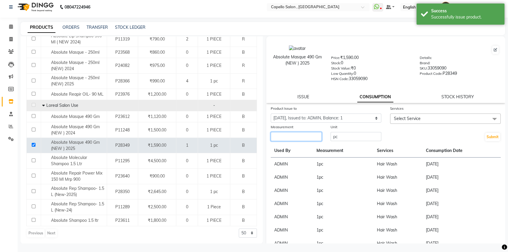
click at [307, 134] on input "number" at bounding box center [296, 136] width 51 height 9
click at [381, 121] on div "Product Issue to Select Product Issue 2025-09-04, Issued to: ADMIN, Balance: 1" at bounding box center [325, 114] width 119 height 18
click at [394, 121] on span "Select Service" at bounding box center [407, 118] width 27 height 5
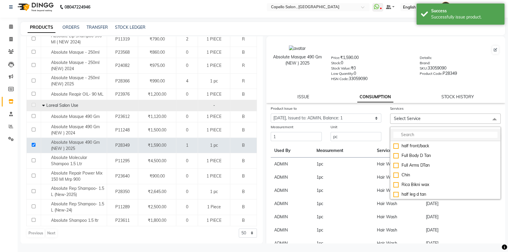
click at [396, 138] on input "multiselect-search" at bounding box center [445, 135] width 104 height 6
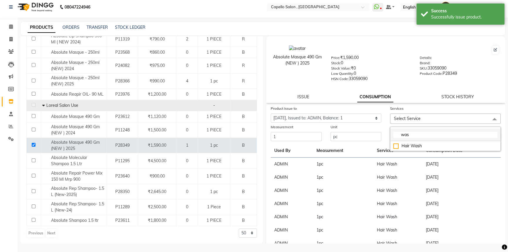
click at [395, 141] on li "was" at bounding box center [445, 135] width 110 height 12
click at [395, 145] on div "Hair Wash" at bounding box center [445, 146] width 104 height 6
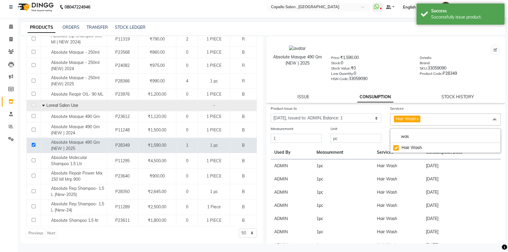
click at [407, 179] on td "Hair Wash" at bounding box center [397, 178] width 49 height 13
click at [485, 139] on button "Submit" at bounding box center [492, 139] width 15 height 8
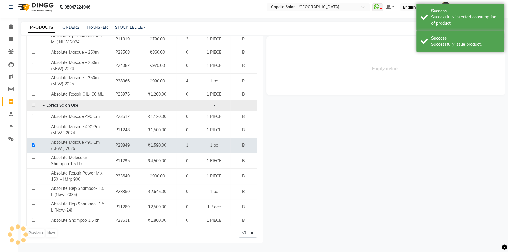
scroll to position [0, 0]
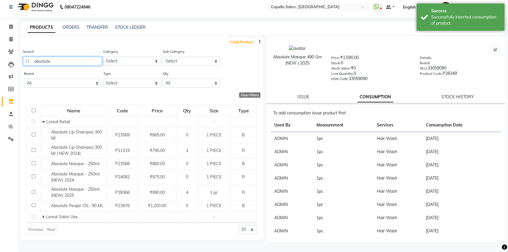
drag, startPoint x: 54, startPoint y: 62, endPoint x: 85, endPoint y: 63, distance: 31.1
click at [85, 63] on input "absolute" at bounding box center [62, 61] width 79 height 9
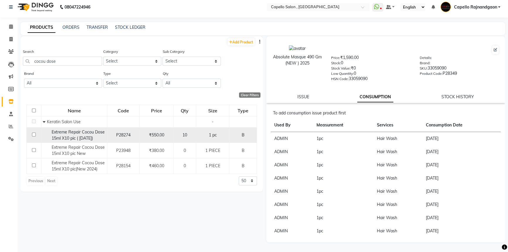
click at [33, 135] on input "checkbox" at bounding box center [34, 135] width 4 height 4
click at [304, 97] on link "ISSUE" at bounding box center [303, 96] width 12 height 5
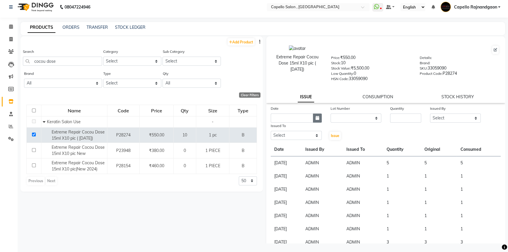
click at [319, 120] on button "button" at bounding box center [317, 117] width 9 height 9
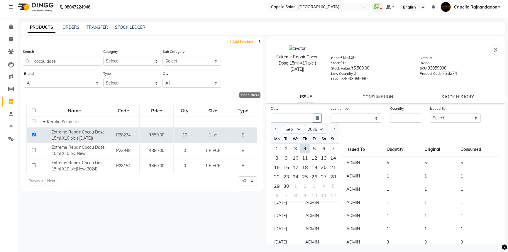
click at [305, 149] on div "4" at bounding box center [304, 148] width 9 height 9
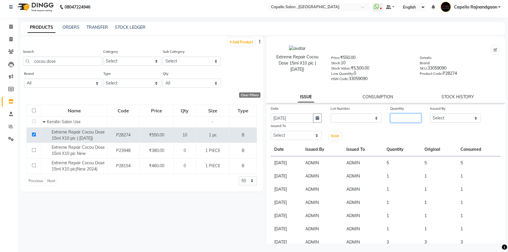
click at [397, 119] on input "number" at bounding box center [405, 117] width 31 height 9
click at [434, 115] on select "Select ADMIN Capello Rajnandgaon [PERSON_NAME] [PERSON_NAME] [PERSON_NAME] [PER…" at bounding box center [455, 117] width 51 height 9
click at [430, 114] on select "Select ADMIN Capello Rajnandgaon [PERSON_NAME] [PERSON_NAME] [PERSON_NAME] [PER…" at bounding box center [455, 117] width 51 height 9
drag, startPoint x: 302, startPoint y: 134, endPoint x: 301, endPoint y: 139, distance: 4.9
click at [302, 134] on select "Select ADMIN Capello Rajnandgaon [PERSON_NAME] [PERSON_NAME] [PERSON_NAME] [PER…" at bounding box center [296, 135] width 51 height 9
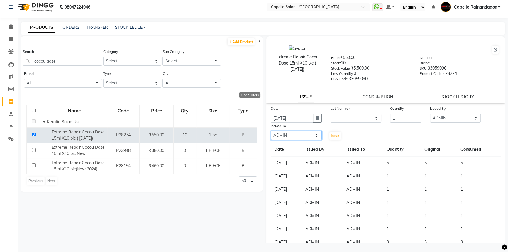
click at [271, 132] on select "Select ADMIN Capello Rajnandgaon [PERSON_NAME] [PERSON_NAME] [PERSON_NAME] [PER…" at bounding box center [296, 135] width 51 height 9
click at [333, 137] on span "Issue" at bounding box center [335, 135] width 9 height 4
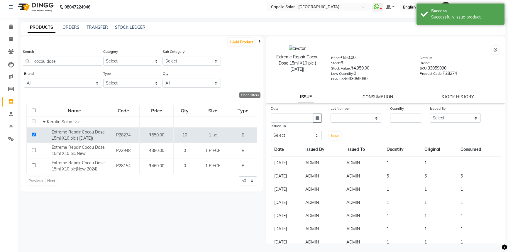
click at [378, 99] on link "CONSUMPTION" at bounding box center [377, 96] width 31 height 5
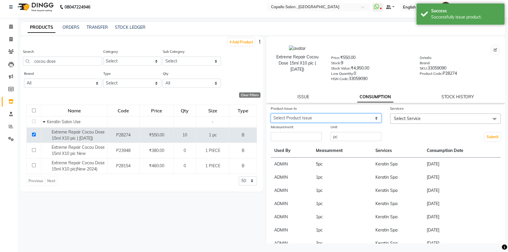
drag, startPoint x: 362, startPoint y: 117, endPoint x: 358, endPoint y: 123, distance: 7.6
click at [362, 117] on select "Select Product Issue [DATE], Issued to: ADMIN, Balance: 1" at bounding box center [326, 117] width 111 height 9
click at [271, 114] on select "Select Product Issue [DATE], Issued to: ADMIN, Balance: 1" at bounding box center [326, 117] width 111 height 9
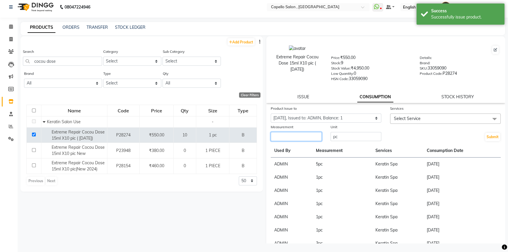
click at [309, 136] on input "number" at bounding box center [296, 136] width 51 height 9
click at [408, 120] on span "Select Service" at bounding box center [407, 118] width 27 height 5
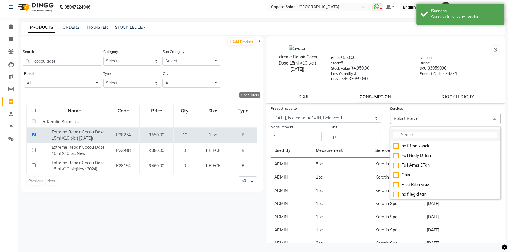
click at [409, 136] on input "multiselect-search" at bounding box center [445, 135] width 104 height 6
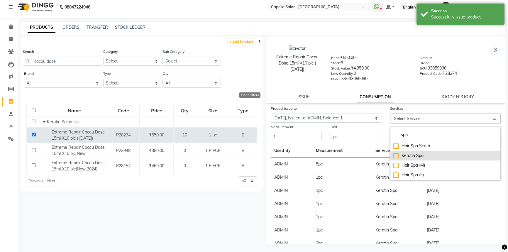
click at [417, 158] on div "Keratin Spa" at bounding box center [445, 156] width 104 height 6
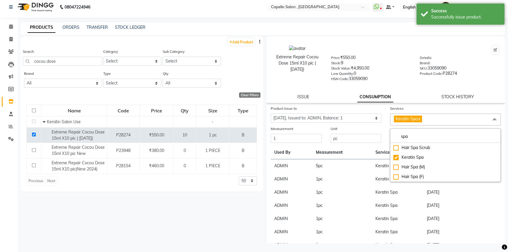
click at [327, 184] on td "1 pc" at bounding box center [342, 178] width 60 height 13
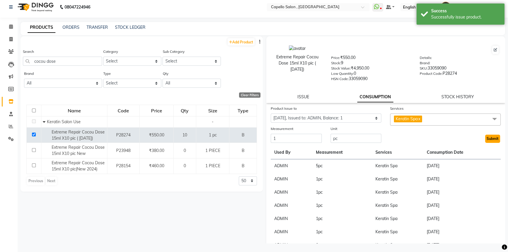
click at [486, 142] on button "Submit" at bounding box center [492, 139] width 15 height 8
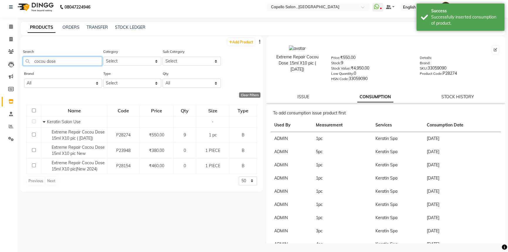
drag, startPoint x: 31, startPoint y: 59, endPoint x: 94, endPoint y: 59, distance: 63.1
click at [94, 59] on input "cocou dose" at bounding box center [62, 61] width 79 height 9
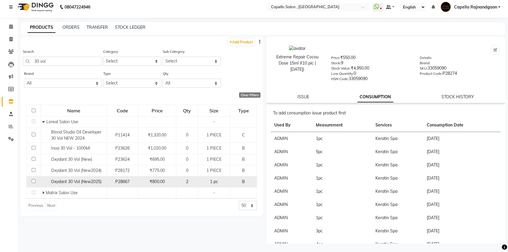
click at [32, 181] on input "checkbox" at bounding box center [34, 181] width 4 height 4
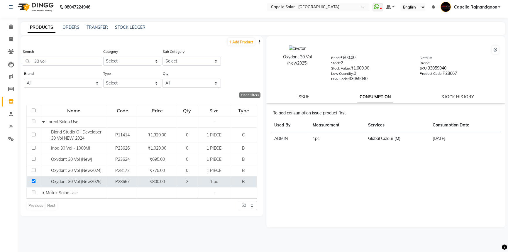
click at [298, 98] on link "ISSUE" at bounding box center [303, 96] width 12 height 5
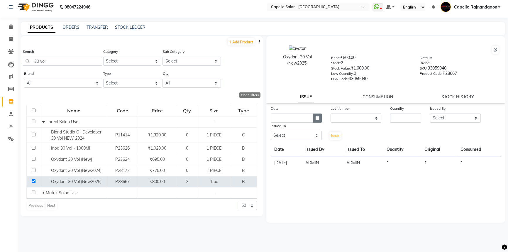
drag, startPoint x: 314, startPoint y: 118, endPoint x: 314, endPoint y: 123, distance: 4.7
click at [314, 119] on button "button" at bounding box center [317, 117] width 9 height 9
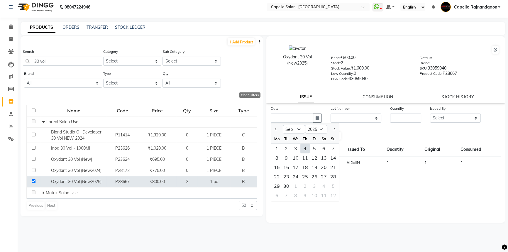
click at [307, 150] on div "4" at bounding box center [304, 148] width 9 height 9
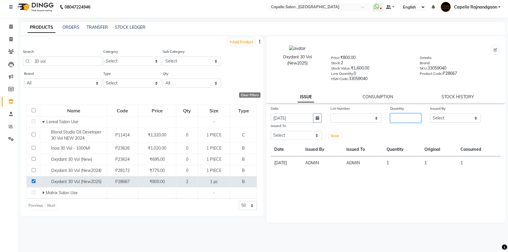
click at [401, 120] on input "number" at bounding box center [405, 117] width 31 height 9
click at [455, 122] on select "Select ADMIN Capello Rajnandgaon [PERSON_NAME] [PERSON_NAME] [PERSON_NAME] [PER…" at bounding box center [455, 117] width 51 height 9
click at [430, 114] on select "Select ADMIN Capello Rajnandgaon [PERSON_NAME] [PERSON_NAME] [PERSON_NAME] [PER…" at bounding box center [455, 117] width 51 height 9
drag, startPoint x: 296, startPoint y: 136, endPoint x: 293, endPoint y: 140, distance: 5.3
click at [295, 138] on select "Select ADMIN Capello Rajnandgaon [PERSON_NAME] [PERSON_NAME] [PERSON_NAME] [PER…" at bounding box center [296, 135] width 51 height 9
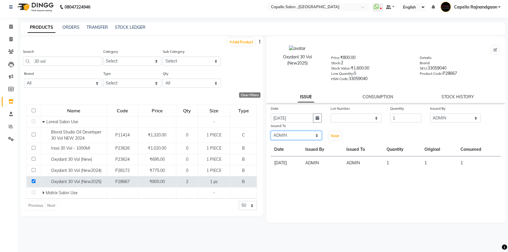
click at [271, 132] on select "Select ADMIN Capello Rajnandgaon [PERSON_NAME] [PERSON_NAME] [PERSON_NAME] [PER…" at bounding box center [296, 135] width 51 height 9
click at [333, 135] on span "Issue" at bounding box center [335, 135] width 9 height 4
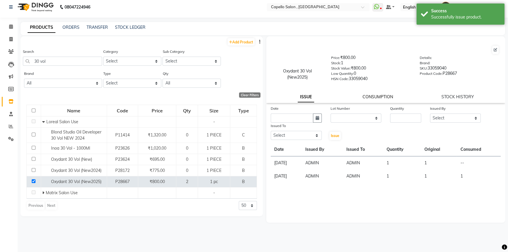
click at [376, 98] on link "CONSUMPTION" at bounding box center [377, 96] width 31 height 5
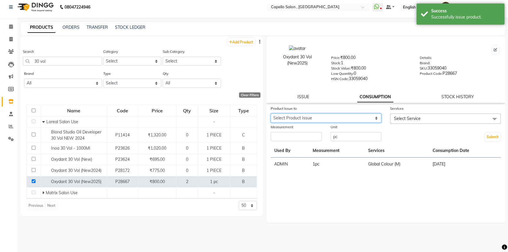
click at [350, 123] on select "Select Product Issue [DATE], Issued to: ADMIN, Balance: 1" at bounding box center [326, 117] width 111 height 9
click at [271, 114] on select "Select Product Issue [DATE], Issued to: ADMIN, Balance: 1" at bounding box center [326, 117] width 111 height 9
click at [286, 135] on input "number" at bounding box center [296, 136] width 51 height 9
click at [401, 121] on span "Select Service" at bounding box center [407, 118] width 27 height 5
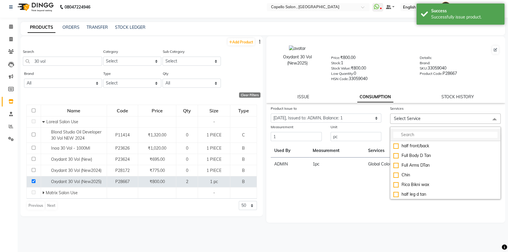
click at [402, 135] on input "multiselect-search" at bounding box center [445, 135] width 104 height 6
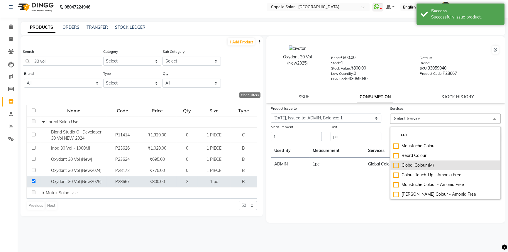
scroll to position [39, 0]
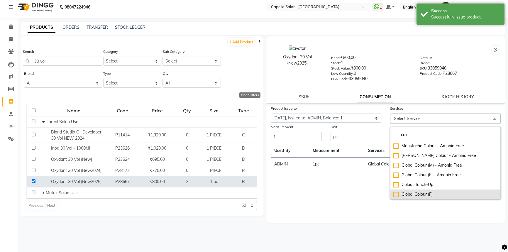
click at [412, 193] on div "Global Colour (F)" at bounding box center [445, 194] width 104 height 6
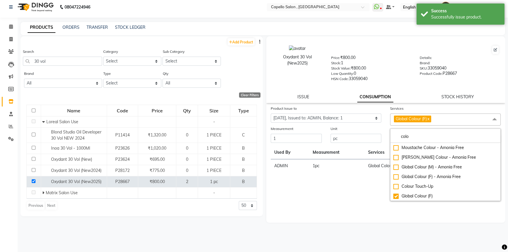
click at [407, 219] on div "Product Issue to Select Product Issue 2025-09-04, Issued to: ADMIN, Balance: 1 …" at bounding box center [385, 163] width 239 height 117
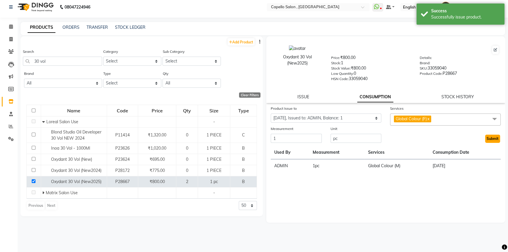
click at [491, 140] on button "Submit" at bounding box center [492, 139] width 15 height 8
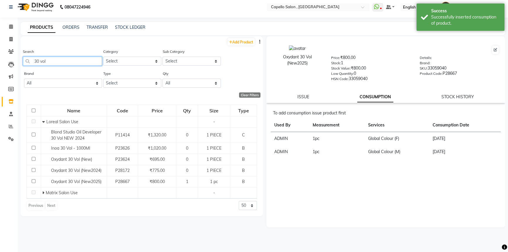
drag, startPoint x: 33, startPoint y: 58, endPoint x: 64, endPoint y: 59, distance: 31.4
click at [64, 59] on input "30 vol" at bounding box center [62, 61] width 79 height 9
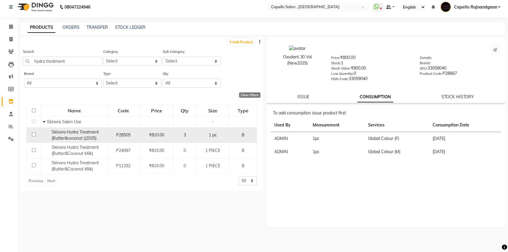
click at [33, 135] on input "checkbox" at bounding box center [34, 135] width 4 height 4
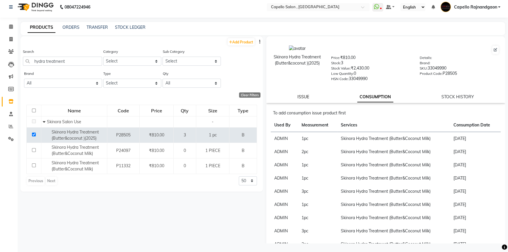
click at [305, 97] on link "ISSUE" at bounding box center [303, 96] width 12 height 5
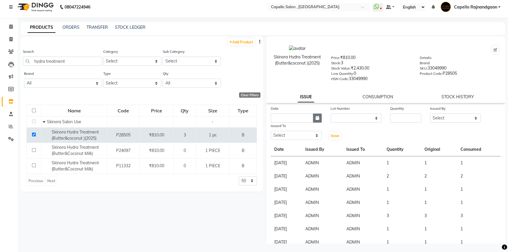
click at [318, 122] on button "button" at bounding box center [317, 117] width 9 height 9
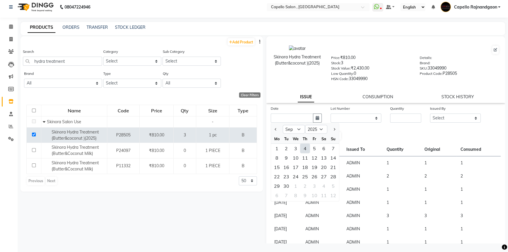
click at [304, 148] on div "4" at bounding box center [304, 148] width 9 height 9
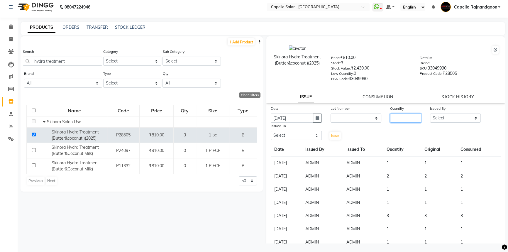
click at [400, 119] on input "number" at bounding box center [405, 117] width 31 height 9
drag, startPoint x: 455, startPoint y: 118, endPoint x: 453, endPoint y: 123, distance: 4.9
click at [455, 118] on select "Select ADMIN Capello Rajnandgaon [PERSON_NAME] [PERSON_NAME] [PERSON_NAME] [PER…" at bounding box center [455, 117] width 51 height 9
click at [430, 114] on select "Select ADMIN Capello Rajnandgaon [PERSON_NAME] [PERSON_NAME] [PERSON_NAME] [PER…" at bounding box center [455, 117] width 51 height 9
drag, startPoint x: 293, startPoint y: 135, endPoint x: 291, endPoint y: 140, distance: 5.6
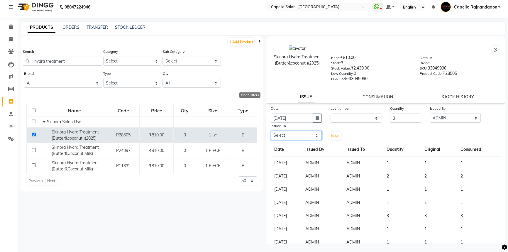
click at [293, 135] on select "Select ADMIN Capello Rajnandgaon [PERSON_NAME] [PERSON_NAME] [PERSON_NAME] [PER…" at bounding box center [296, 135] width 51 height 9
click at [271, 132] on select "Select ADMIN Capello Rajnandgaon [PERSON_NAME] [PERSON_NAME] [PERSON_NAME] [PER…" at bounding box center [296, 135] width 51 height 9
click at [333, 135] on span "Issue" at bounding box center [335, 135] width 9 height 4
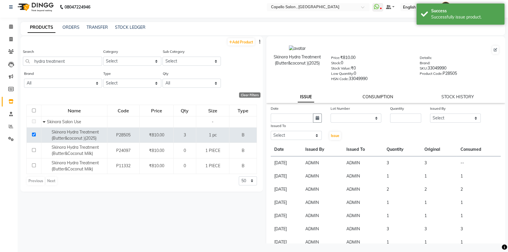
click at [372, 99] on link "CONSUMPTION" at bounding box center [377, 96] width 31 height 5
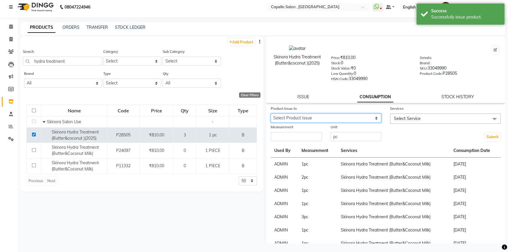
click at [359, 122] on select "Select Product Issue 2025-09-04, Issued to: ADMIN, Balance: 3" at bounding box center [326, 117] width 111 height 9
click at [271, 114] on select "Select Product Issue 2025-09-04, Issued to: ADMIN, Balance: 3" at bounding box center [326, 117] width 111 height 9
click at [301, 135] on input "number" at bounding box center [296, 136] width 51 height 9
click at [399, 121] on span "Select Service" at bounding box center [407, 118] width 27 height 5
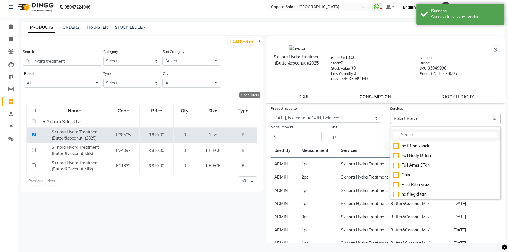
click at [399, 137] on input "multiselect-search" at bounding box center [445, 135] width 104 height 6
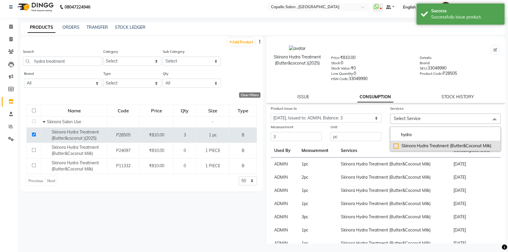
click at [398, 145] on div "Skinora Hydra Treatment (Butter&Coconut Milk)" at bounding box center [445, 146] width 104 height 6
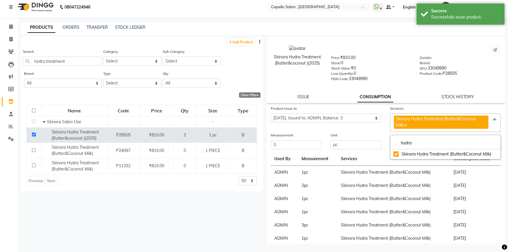
click at [376, 162] on th "Services" at bounding box center [393, 158] width 113 height 13
click at [485, 144] on button "Submit" at bounding box center [492, 145] width 15 height 8
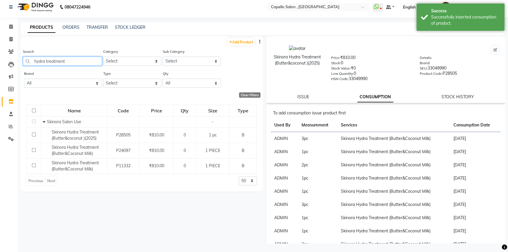
drag, startPoint x: 30, startPoint y: 58, endPoint x: 91, endPoint y: 68, distance: 61.8
click at [91, 68] on div "Search hydra treatment" at bounding box center [62, 59] width 79 height 22
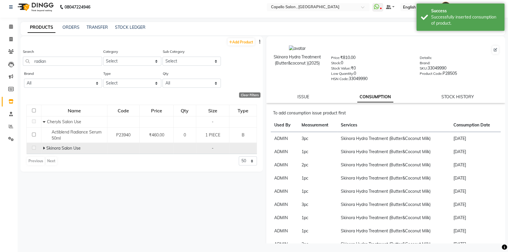
click at [42, 148] on td "Skinora Salon Use" at bounding box center [74, 148] width 66 height 11
click at [44, 148] on icon at bounding box center [44, 148] width 2 height 4
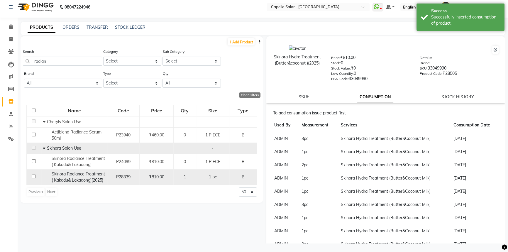
click at [32, 176] on input "checkbox" at bounding box center [34, 177] width 4 height 4
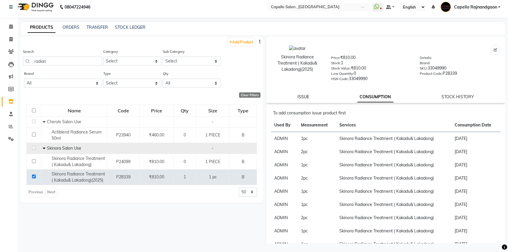
click at [297, 99] on link "ISSUE" at bounding box center [303, 96] width 12 height 5
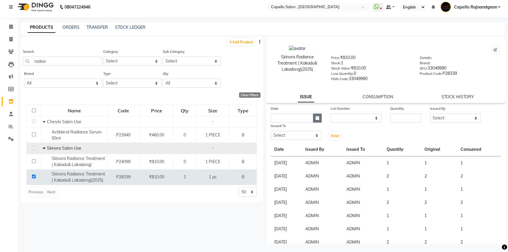
click at [317, 118] on icon "button" at bounding box center [318, 118] width 4 height 4
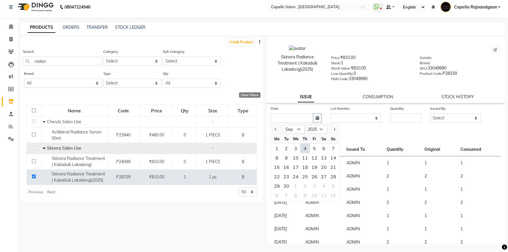
click at [302, 147] on div "4" at bounding box center [304, 148] width 9 height 9
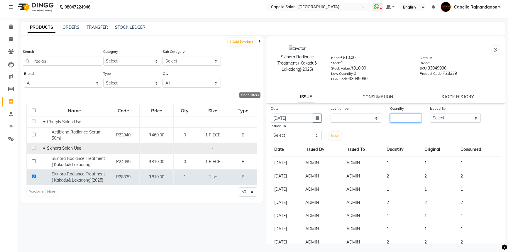
click at [397, 118] on input "number" at bounding box center [405, 117] width 31 height 9
click at [426, 121] on div "Issued By Select ADMIN Capello Rajnandgaon Harshal khushi Namrata murari nihal …" at bounding box center [456, 113] width 60 height 17
click at [437, 123] on select "Select ADMIN Capello Rajnandgaon [PERSON_NAME] [PERSON_NAME] [PERSON_NAME] [PER…" at bounding box center [455, 117] width 51 height 9
click at [430, 114] on select "Select ADMIN Capello Rajnandgaon [PERSON_NAME] [PERSON_NAME] [PERSON_NAME] [PER…" at bounding box center [455, 117] width 51 height 9
drag, startPoint x: 290, startPoint y: 135, endPoint x: 289, endPoint y: 140, distance: 5.4
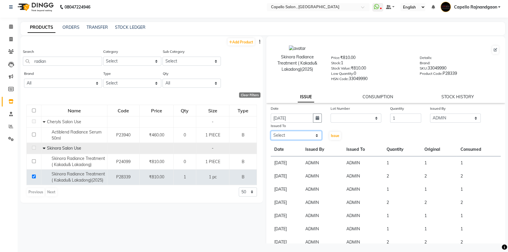
click at [290, 135] on select "Select ADMIN Capello Rajnandgaon [PERSON_NAME] [PERSON_NAME] [PERSON_NAME] [PER…" at bounding box center [296, 135] width 51 height 9
click at [271, 132] on select "Select ADMIN Capello Rajnandgaon [PERSON_NAME] [PERSON_NAME] [PERSON_NAME] [PER…" at bounding box center [296, 135] width 51 height 9
click at [335, 138] on span "Issue" at bounding box center [335, 135] width 9 height 4
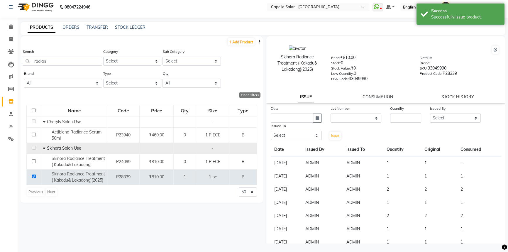
click at [377, 101] on div "Skinora Radiance Treatment ( Kakadu& Lakadong)(2025) Price: ₹810.00 Stock: 0 St…" at bounding box center [385, 69] width 239 height 67
click at [377, 97] on link "CONSUMPTION" at bounding box center [377, 96] width 31 height 5
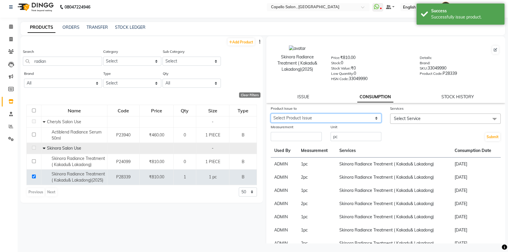
click at [348, 121] on select "Select Product Issue [DATE], Issued to: ADMIN, Balance: 1" at bounding box center [326, 117] width 111 height 9
click at [271, 114] on select "Select Product Issue [DATE], Issued to: ADMIN, Balance: 1" at bounding box center [326, 117] width 111 height 9
click at [285, 135] on input "number" at bounding box center [296, 136] width 51 height 9
click at [419, 119] on span "Select Service" at bounding box center [445, 118] width 111 height 10
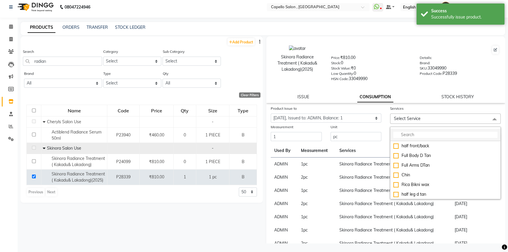
click at [412, 138] on input "multiselect-search" at bounding box center [445, 135] width 104 height 6
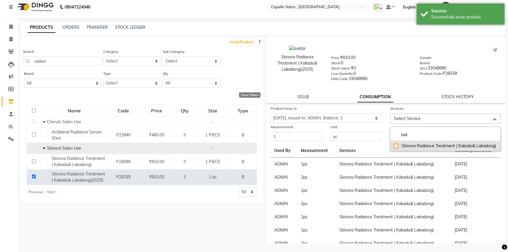
click at [411, 146] on div "Skinora Radiance Treatment ( Kakadu& Lakadong)" at bounding box center [445, 146] width 104 height 6
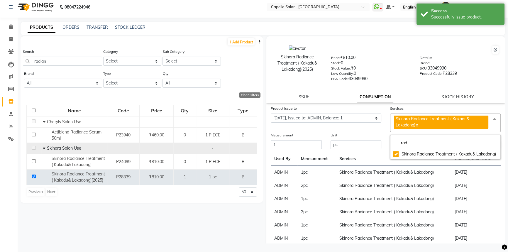
drag, startPoint x: 368, startPoint y: 158, endPoint x: 452, endPoint y: 146, distance: 85.0
click at [368, 158] on th "Services" at bounding box center [393, 158] width 115 height 13
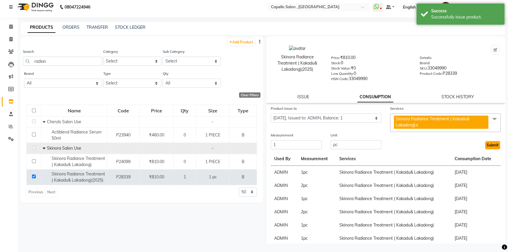
click at [487, 146] on button "Submit" at bounding box center [492, 145] width 15 height 8
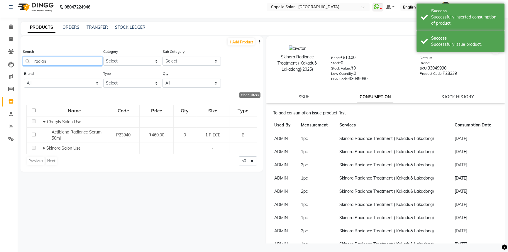
drag, startPoint x: 34, startPoint y: 60, endPoint x: 70, endPoint y: 60, distance: 36.4
click at [70, 60] on input "radian" at bounding box center [62, 61] width 79 height 9
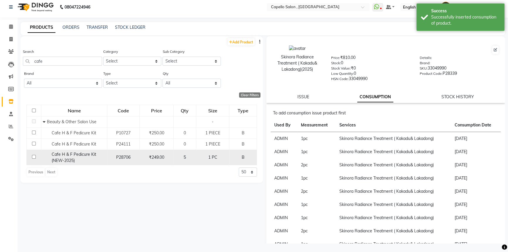
click at [32, 156] on input "checkbox" at bounding box center [34, 157] width 4 height 4
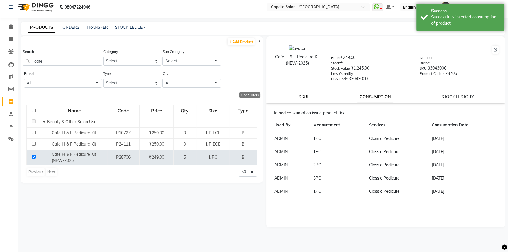
click at [300, 96] on link "ISSUE" at bounding box center [303, 96] width 12 height 5
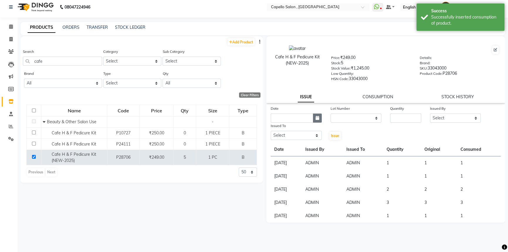
click at [316, 120] on icon "button" at bounding box center [318, 118] width 4 height 4
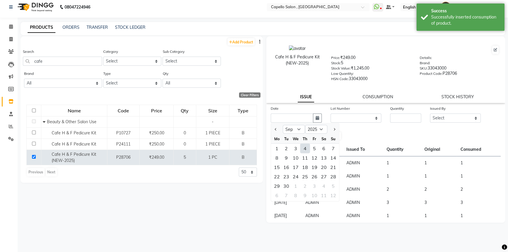
click at [306, 149] on div "4" at bounding box center [304, 148] width 9 height 9
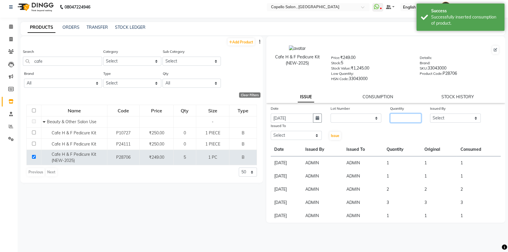
click at [404, 122] on input "number" at bounding box center [405, 117] width 31 height 9
drag, startPoint x: 441, startPoint y: 120, endPoint x: 441, endPoint y: 123, distance: 3.2
click at [441, 120] on select "Select ADMIN Capello Rajnandgaon [PERSON_NAME] [PERSON_NAME] [PERSON_NAME] [PER…" at bounding box center [455, 117] width 51 height 9
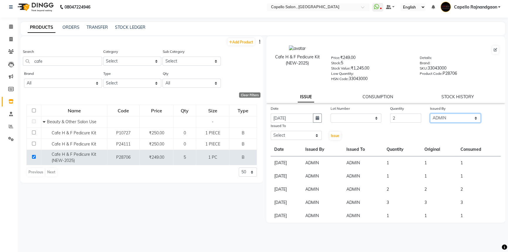
click at [430, 114] on select "Select ADMIN Capello Rajnandgaon [PERSON_NAME] [PERSON_NAME] [PERSON_NAME] [PER…" at bounding box center [455, 117] width 51 height 9
click at [286, 140] on select "Select ADMIN Capello Rajnandgaon [PERSON_NAME] [PERSON_NAME] [PERSON_NAME] [PER…" at bounding box center [296, 135] width 51 height 9
click at [271, 132] on select "Select ADMIN Capello Rajnandgaon [PERSON_NAME] [PERSON_NAME] [PERSON_NAME] [PER…" at bounding box center [296, 135] width 51 height 9
click at [331, 135] on span "Issue" at bounding box center [335, 135] width 9 height 4
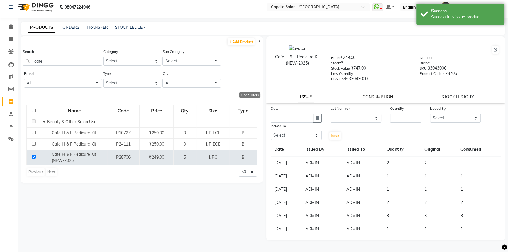
click at [375, 96] on link "CONSUMPTION" at bounding box center [377, 96] width 31 height 5
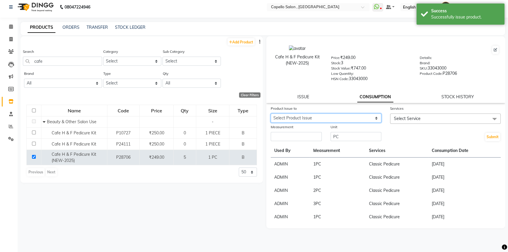
drag, startPoint x: 357, startPoint y: 118, endPoint x: 354, endPoint y: 123, distance: 5.5
click at [355, 122] on select "Select Product Issue 2025-09-04, Issued to: ADMIN, Balance: 2" at bounding box center [326, 117] width 111 height 9
click at [271, 114] on select "Select Product Issue 2025-09-04, Issued to: ADMIN, Balance: 2" at bounding box center [326, 117] width 111 height 9
click at [305, 137] on input "number" at bounding box center [296, 136] width 51 height 9
click at [437, 119] on span "Select Service" at bounding box center [445, 118] width 111 height 10
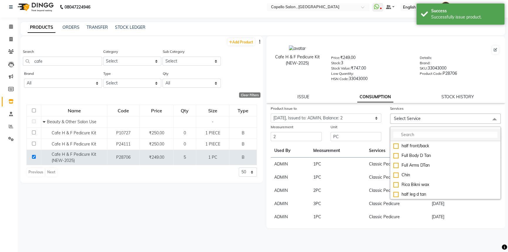
click at [426, 136] on input "multiselect-search" at bounding box center [445, 135] width 104 height 6
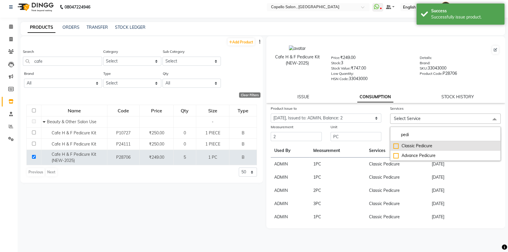
click at [423, 145] on div "Classic Pedicure" at bounding box center [445, 146] width 104 height 6
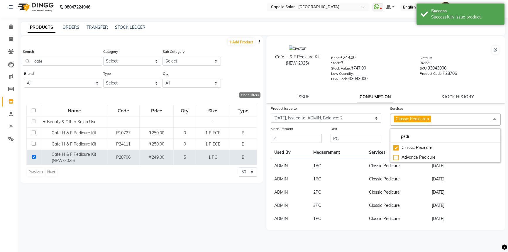
click at [349, 161] on td "1 PC" at bounding box center [338, 165] width 56 height 13
click at [489, 139] on button "Submit" at bounding box center [492, 139] width 15 height 8
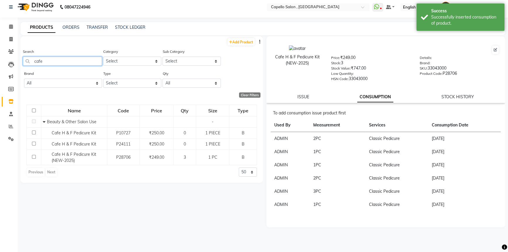
drag, startPoint x: 33, startPoint y: 61, endPoint x: 74, endPoint y: 61, distance: 41.4
click at [74, 61] on input "cafe" at bounding box center [62, 61] width 79 height 9
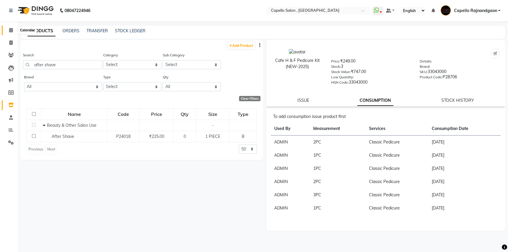
click at [9, 29] on icon at bounding box center [11, 30] width 4 height 4
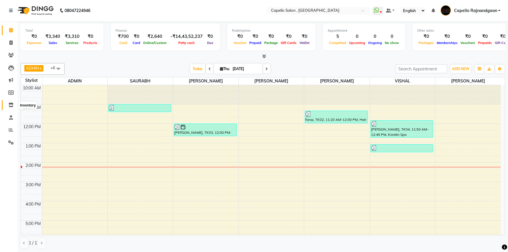
drag, startPoint x: 11, startPoint y: 105, endPoint x: 15, endPoint y: 101, distance: 5.9
click at [11, 105] on icon at bounding box center [11, 105] width 5 height 4
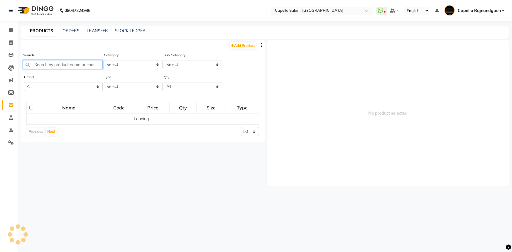
click at [62, 64] on input "text" at bounding box center [63, 64] width 80 height 9
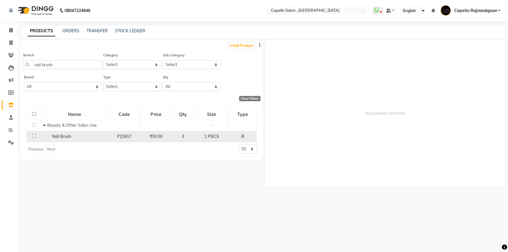
click at [32, 136] on input "checkbox" at bounding box center [34, 136] width 4 height 4
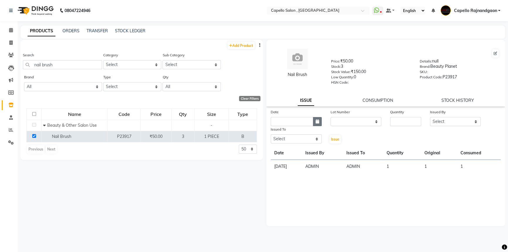
drag, startPoint x: 319, startPoint y: 122, endPoint x: 317, endPoint y: 126, distance: 4.5
click at [319, 122] on icon "button" at bounding box center [318, 121] width 4 height 4
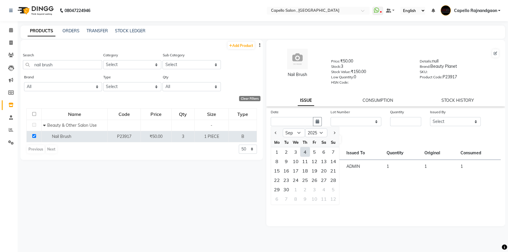
click at [304, 152] on div "4" at bounding box center [304, 151] width 9 height 9
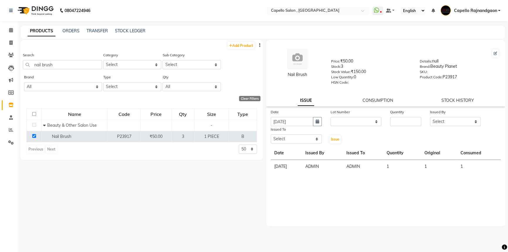
click at [400, 127] on div "Date 04-09-2025 Lot Number None Quantity Issued By Select ADMIN Capello Rajnand…" at bounding box center [385, 126] width 239 height 35
click at [399, 126] on input "number" at bounding box center [405, 121] width 31 height 9
drag, startPoint x: 430, startPoint y: 120, endPoint x: 431, endPoint y: 127, distance: 7.4
click at [430, 121] on select "Select ADMIN Capello Rajnandgaon [PERSON_NAME] [PERSON_NAME] [PERSON_NAME] [PER…" at bounding box center [455, 121] width 51 height 9
click at [430, 118] on select "Select ADMIN Capello Rajnandgaon [PERSON_NAME] [PERSON_NAME] [PERSON_NAME] [PER…" at bounding box center [455, 121] width 51 height 9
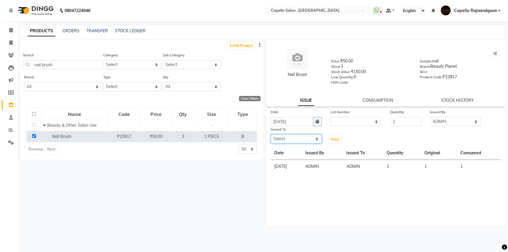
drag, startPoint x: 300, startPoint y: 141, endPoint x: 298, endPoint y: 144, distance: 3.4
click at [300, 141] on select "Select ADMIN Capello Rajnandgaon [PERSON_NAME] [PERSON_NAME] [PERSON_NAME] [PER…" at bounding box center [296, 138] width 51 height 9
click at [271, 135] on select "Select ADMIN Capello Rajnandgaon [PERSON_NAME] [PERSON_NAME] [PERSON_NAME] [PER…" at bounding box center [296, 138] width 51 height 9
click at [330, 139] on button "Issue" at bounding box center [334, 139] width 11 height 8
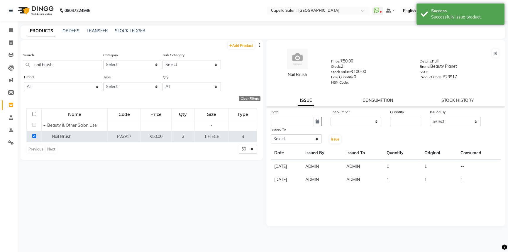
click at [382, 99] on link "CONSUMPTION" at bounding box center [377, 100] width 31 height 5
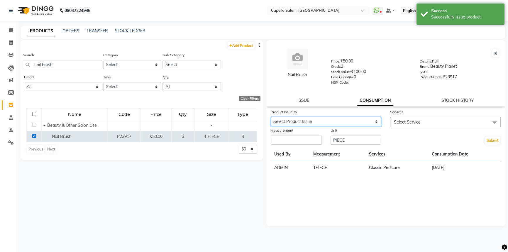
click at [351, 126] on select "Select Product Issue [DATE], Issued to: ADMIN, Balance: 1" at bounding box center [326, 121] width 111 height 9
click at [271, 118] on select "Select Product Issue [DATE], Issued to: ADMIN, Balance: 1" at bounding box center [326, 121] width 111 height 9
click at [305, 145] on input "number" at bounding box center [296, 139] width 51 height 9
click at [406, 123] on span "Select Service" at bounding box center [407, 121] width 27 height 5
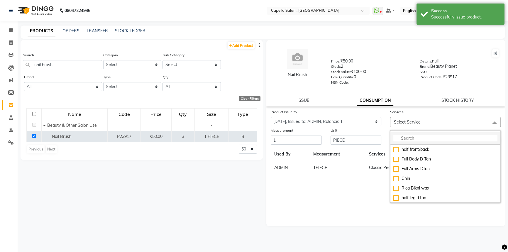
click at [408, 139] on input "multiselect-search" at bounding box center [445, 138] width 104 height 6
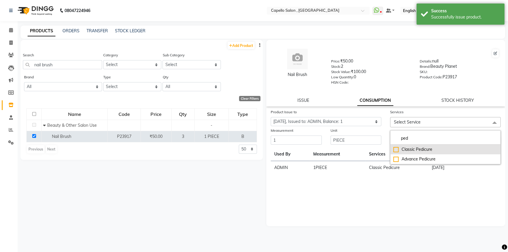
click at [410, 150] on div "Classic Pedicure" at bounding box center [445, 149] width 104 height 6
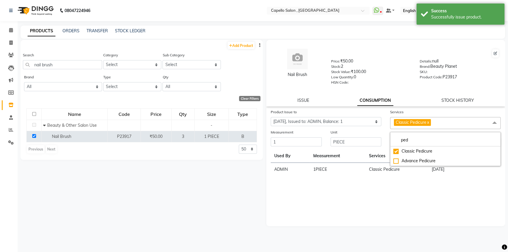
click at [409, 186] on div "Product Issue to Select Product Issue 2025-09-04, Issued to: ADMIN, Balance: 1 …" at bounding box center [385, 167] width 239 height 117
click at [493, 140] on button "Submit" at bounding box center [492, 142] width 15 height 8
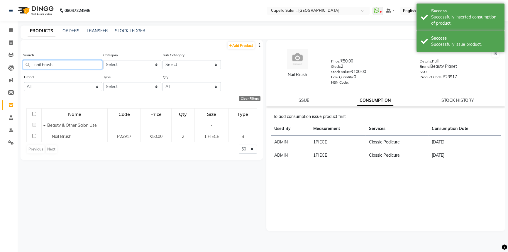
drag, startPoint x: 32, startPoint y: 65, endPoint x: 83, endPoint y: 67, distance: 50.8
click at [83, 67] on input "nail brush" at bounding box center [62, 64] width 79 height 9
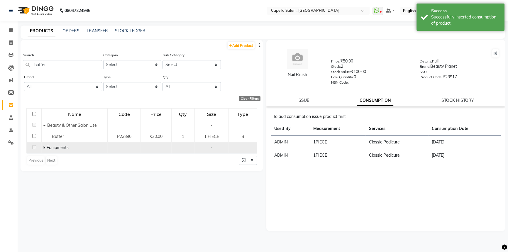
click at [44, 147] on icon at bounding box center [44, 147] width 2 height 4
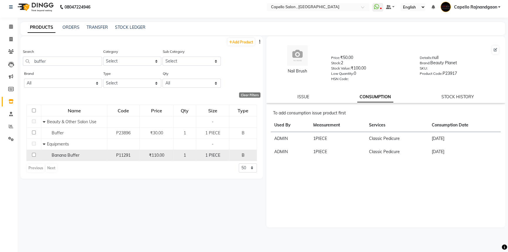
click at [33, 155] on input "checkbox" at bounding box center [34, 155] width 4 height 4
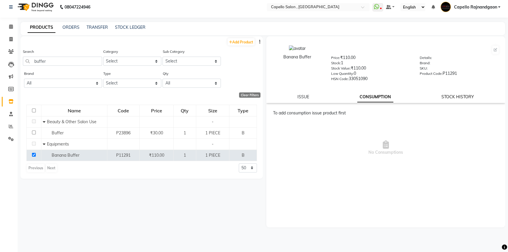
click at [452, 98] on link "STOCK HISTORY" at bounding box center [457, 96] width 33 height 5
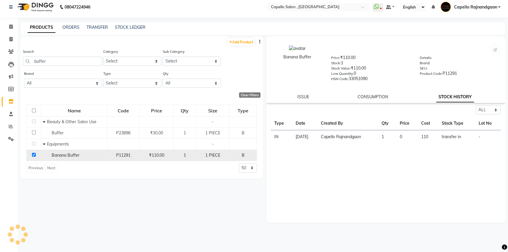
click at [32, 155] on input "checkbox" at bounding box center [34, 155] width 4 height 4
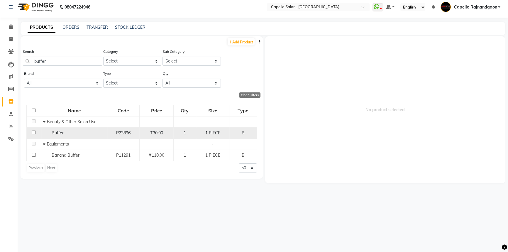
click at [33, 131] on input "checkbox" at bounding box center [34, 133] width 4 height 4
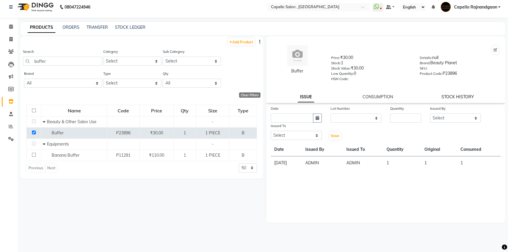
click at [449, 99] on link "STOCK HISTORY" at bounding box center [457, 96] width 33 height 5
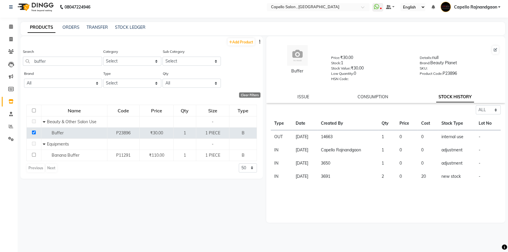
click at [297, 98] on div "ISSUE CONSUMPTION STOCK HISTORY" at bounding box center [385, 97] width 225 height 6
click at [306, 97] on link "ISSUE" at bounding box center [303, 96] width 12 height 5
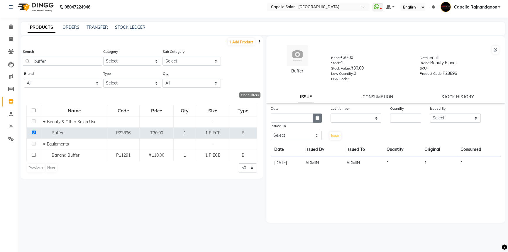
click at [317, 118] on icon "button" at bounding box center [318, 118] width 4 height 4
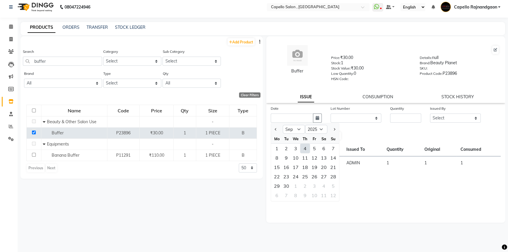
drag, startPoint x: 305, startPoint y: 149, endPoint x: 384, endPoint y: 128, distance: 81.6
click at [305, 148] on div "4" at bounding box center [304, 148] width 9 height 9
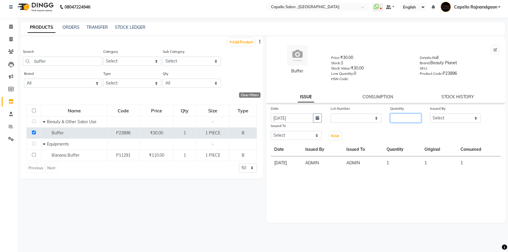
click at [398, 121] on input "number" at bounding box center [405, 117] width 31 height 9
click at [436, 118] on select "Select ADMIN Capello Rajnandgaon [PERSON_NAME] [PERSON_NAME] [PERSON_NAME] [PER…" at bounding box center [455, 117] width 51 height 9
click at [430, 114] on select "Select ADMIN Capello Rajnandgaon [PERSON_NAME] [PERSON_NAME] [PERSON_NAME] [PER…" at bounding box center [455, 117] width 51 height 9
drag, startPoint x: 302, startPoint y: 133, endPoint x: 298, endPoint y: 140, distance: 8.5
click at [302, 133] on select "Select ADMIN Capello Rajnandgaon [PERSON_NAME] [PERSON_NAME] [PERSON_NAME] [PER…" at bounding box center [296, 135] width 51 height 9
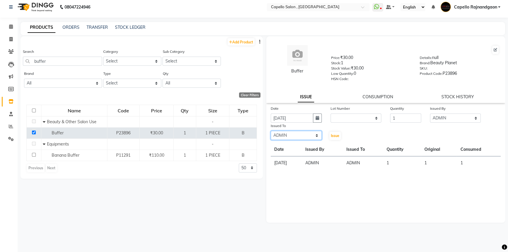
click at [271, 132] on select "Select ADMIN Capello Rajnandgaon [PERSON_NAME] [PERSON_NAME] [PERSON_NAME] [PER…" at bounding box center [296, 135] width 51 height 9
click at [333, 135] on span "Issue" at bounding box center [335, 135] width 9 height 4
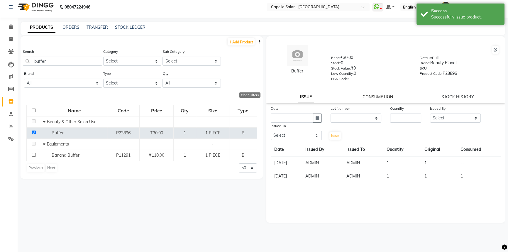
click at [385, 98] on link "CONSUMPTION" at bounding box center [377, 96] width 31 height 5
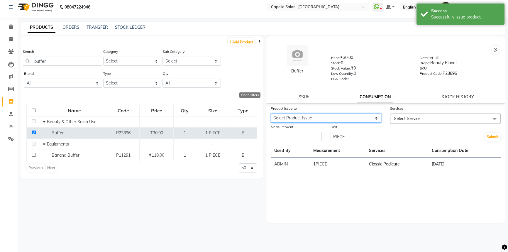
click at [349, 120] on select "Select Product Issue [DATE], Issued to: ADMIN, Balance: 1" at bounding box center [326, 117] width 111 height 9
click at [271, 114] on select "Select Product Issue [DATE], Issued to: ADMIN, Balance: 1" at bounding box center [326, 117] width 111 height 9
click at [314, 135] on input "number" at bounding box center [296, 136] width 51 height 9
click at [407, 120] on span "Select Service" at bounding box center [407, 118] width 27 height 5
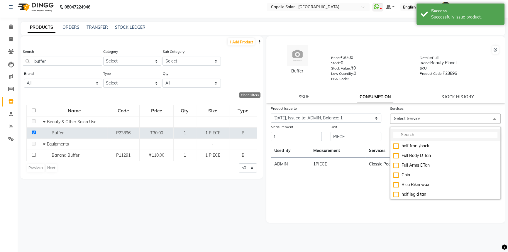
click at [411, 135] on input "multiselect-search" at bounding box center [445, 135] width 104 height 6
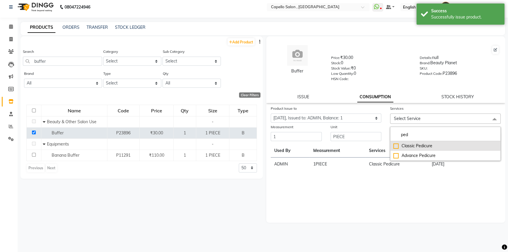
click at [413, 143] on div "Classic Pedicure" at bounding box center [445, 146] width 104 height 6
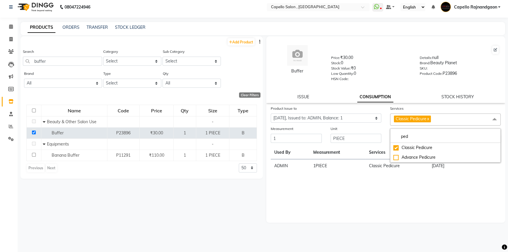
click at [404, 179] on div "Product Issue to Select Product Issue 2025-09-04, Issued to: ADMIN, Balance: 1 …" at bounding box center [385, 163] width 239 height 117
click at [488, 136] on button "Submit" at bounding box center [492, 139] width 15 height 8
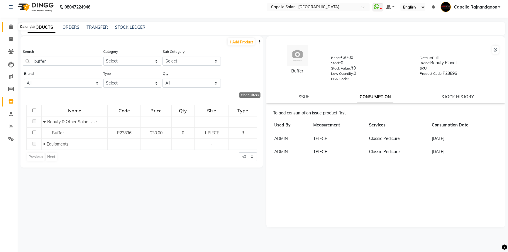
click at [14, 26] on span at bounding box center [11, 26] width 10 height 7
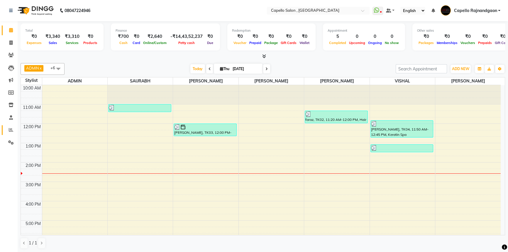
click at [10, 132] on icon at bounding box center [11, 130] width 4 height 4
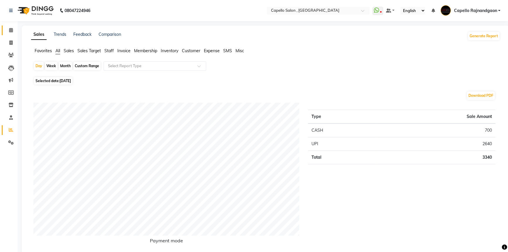
click at [12, 32] on icon at bounding box center [11, 30] width 4 height 4
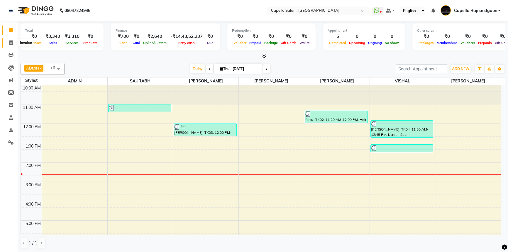
click at [11, 44] on icon at bounding box center [10, 42] width 3 height 4
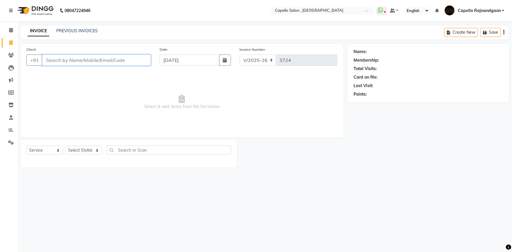
click at [60, 61] on input "Client" at bounding box center [96, 60] width 109 height 11
click at [81, 149] on select "Select Stylist ADMIN Capello Rajnandgaon Harshal khushi Namrata murari nihal PR…" at bounding box center [83, 150] width 37 height 9
drag, startPoint x: 116, startPoint y: 184, endPoint x: 114, endPoint y: 187, distance: 3.3
click at [116, 184] on div "08047224946 Select Location × Capello Salon , Rajnandgaon WhatsApp Status ✕ Sta…" at bounding box center [256, 126] width 512 height 252
click at [12, 27] on span at bounding box center [11, 30] width 10 height 7
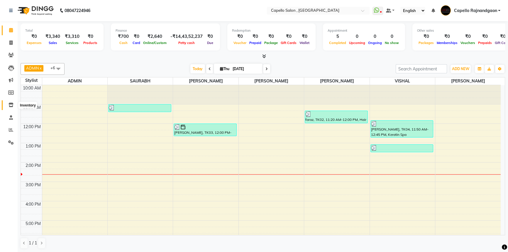
click at [12, 106] on icon at bounding box center [11, 105] width 5 height 4
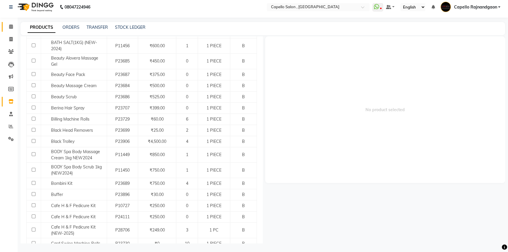
scroll to position [227, 0]
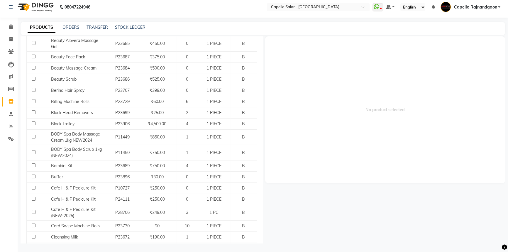
click at [264, 240] on div "No product selected" at bounding box center [384, 139] width 242 height 207
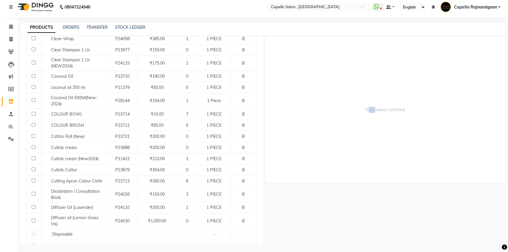
scroll to position [483, 0]
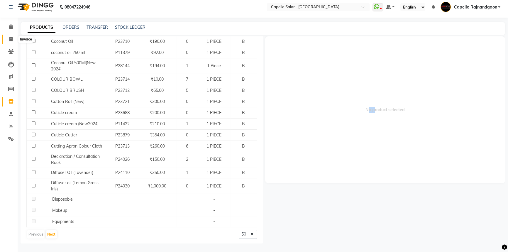
click at [10, 39] on icon at bounding box center [10, 39] width 3 height 4
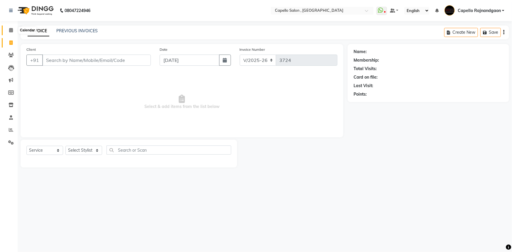
click at [11, 28] on icon at bounding box center [11, 30] width 4 height 4
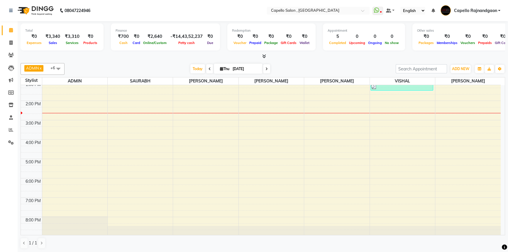
click at [467, 245] on div "× OK No Cancel" at bounding box center [475, 243] width 17 height 13
click at [468, 245] on div "× OK No Cancel" at bounding box center [475, 243] width 17 height 13
drag, startPoint x: 469, startPoint y: 245, endPoint x: 482, endPoint y: 243, distance: 13.3
click at [482, 243] on div "× OK No Cancel" at bounding box center [475, 243] width 17 height 13
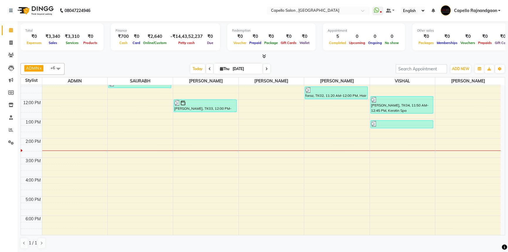
scroll to position [24, 0]
drag, startPoint x: 10, startPoint y: 40, endPoint x: 16, endPoint y: 39, distance: 6.6
click at [10, 40] on icon at bounding box center [10, 42] width 3 height 4
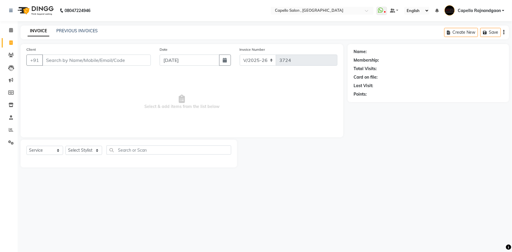
click at [480, 126] on div "Name: Membership: Total Visits: Card on file: Last Visit: Points:" at bounding box center [431, 105] width 166 height 123
click at [76, 148] on select "Select Stylist ADMIN Capello Rajnandgaon Harshal khushi Namrata murari nihal PR…" at bounding box center [83, 150] width 37 height 9
click at [65, 146] on select "Select Stylist ADMIN Capello Rajnandgaon Harshal khushi Namrata murari nihal PR…" at bounding box center [83, 150] width 37 height 9
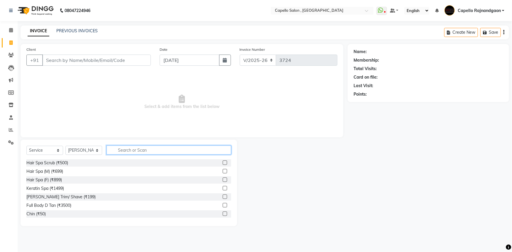
click at [123, 148] on input "text" at bounding box center [168, 149] width 125 height 9
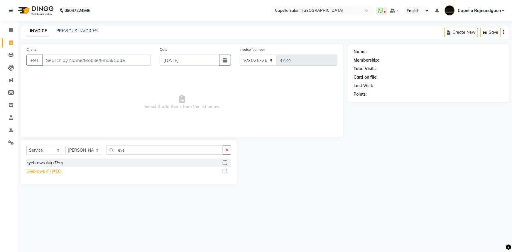
click at [51, 173] on div "Eyebrows (F) (₹50)" at bounding box center [43, 171] width 35 height 6
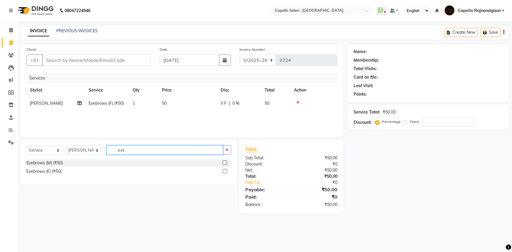
drag, startPoint x: 112, startPoint y: 148, endPoint x: 138, endPoint y: 152, distance: 26.3
click at [138, 152] on input "eye" at bounding box center [164, 149] width 116 height 9
click at [41, 161] on div "Upper Lips (₹50)" at bounding box center [41, 163] width 31 height 6
drag, startPoint x: 116, startPoint y: 149, endPoint x: 143, endPoint y: 149, distance: 26.7
click at [143, 149] on input "upp" at bounding box center [164, 149] width 116 height 9
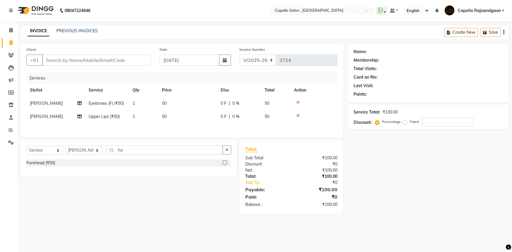
click at [44, 160] on div "Forehead (₹50)" at bounding box center [128, 162] width 205 height 7
click at [44, 166] on div "Forehead (₹50)" at bounding box center [40, 163] width 29 height 6
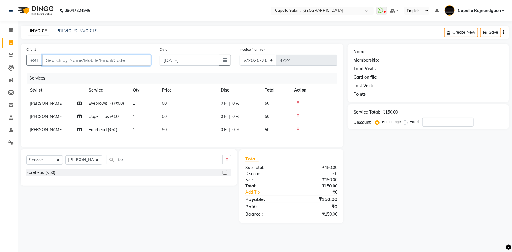
click at [118, 61] on input "Client" at bounding box center [96, 60] width 109 height 11
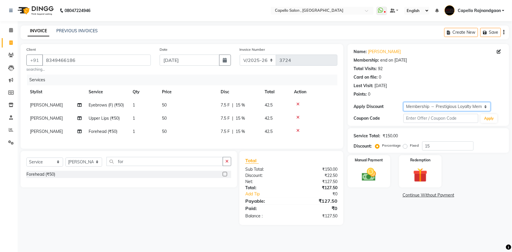
drag, startPoint x: 425, startPoint y: 103, endPoint x: 426, endPoint y: 109, distance: 5.9
click at [425, 103] on select "Select Membership → Prestigious Loyalty Membership" at bounding box center [446, 106] width 87 height 9
click at [403, 102] on select "Select Membership → Prestigious Loyalty Membership" at bounding box center [446, 106] width 87 height 9
click at [378, 167] on img at bounding box center [369, 174] width 24 height 17
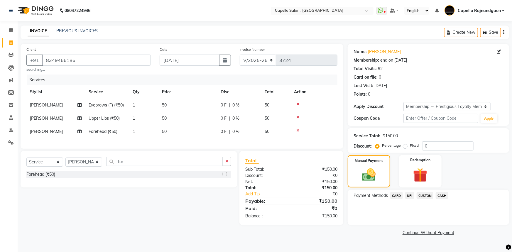
click at [443, 198] on span "CASH" at bounding box center [442, 195] width 13 height 7
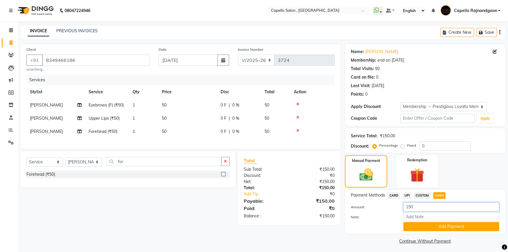
drag, startPoint x: 405, startPoint y: 207, endPoint x: 444, endPoint y: 211, distance: 39.5
click at [444, 211] on input "150" at bounding box center [451, 206] width 96 height 9
click at [443, 229] on button "Add Payment" at bounding box center [451, 226] width 96 height 9
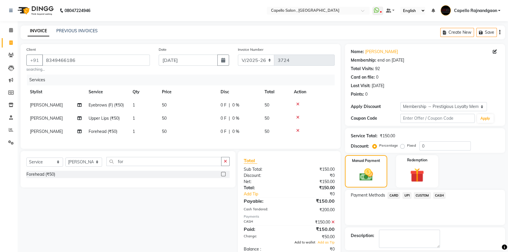
scroll to position [26, 0]
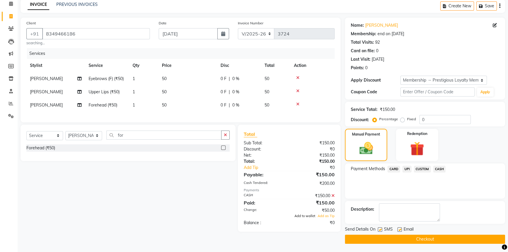
click at [304, 218] on span "Add to wallet" at bounding box center [304, 216] width 21 height 4
click at [438, 240] on button "Checkout" at bounding box center [425, 239] width 160 height 9
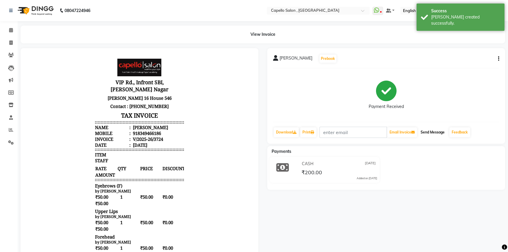
drag, startPoint x: 431, startPoint y: 132, endPoint x: 428, endPoint y: 132, distance: 3.5
click at [432, 132] on button "Send Message" at bounding box center [432, 132] width 29 height 10
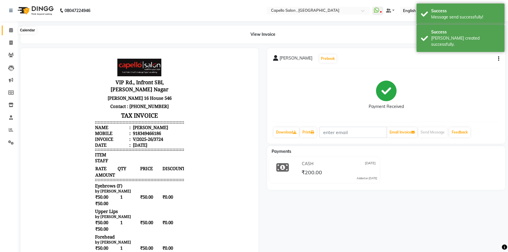
click at [12, 30] on icon at bounding box center [11, 30] width 4 height 4
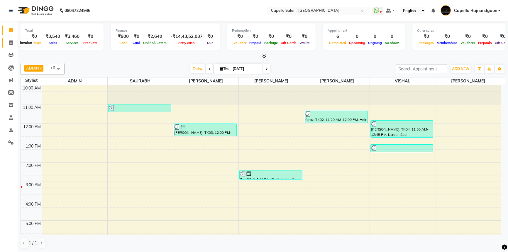
click at [12, 42] on icon at bounding box center [10, 42] width 3 height 4
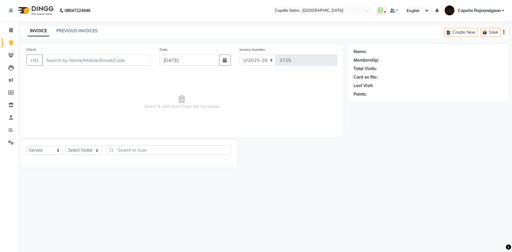
drag, startPoint x: 77, startPoint y: 144, endPoint x: 76, endPoint y: 148, distance: 3.9
click at [76, 148] on div "Select Service Product Membership Package Voucher Prepaid Gift Card Select Styl…" at bounding box center [129, 154] width 216 height 28
click at [77, 148] on select "Select Stylist" at bounding box center [83, 150] width 37 height 9
click at [65, 146] on select "Select Stylist ADMIN Capello Rajnandgaon Harshal khushi Namrata murari nihal PR…" at bounding box center [83, 150] width 37 height 9
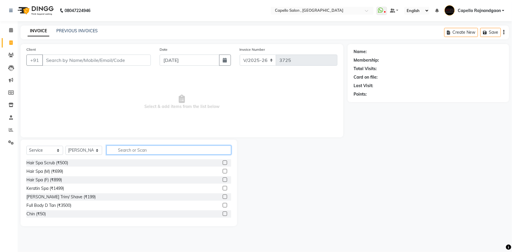
click at [131, 148] on input "text" at bounding box center [168, 149] width 125 height 9
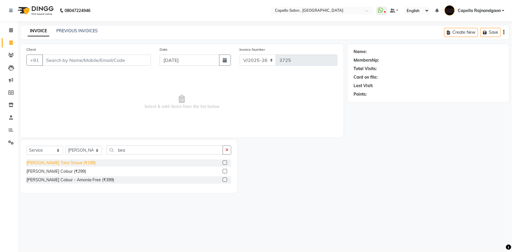
click at [68, 161] on div "Beard Trim/ Shave (₹199)" at bounding box center [60, 163] width 69 height 6
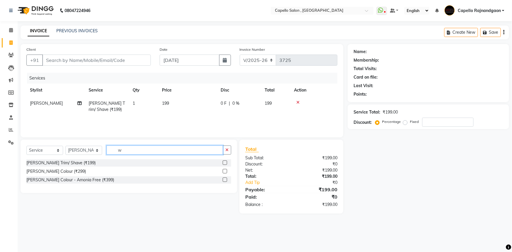
drag, startPoint x: 112, startPoint y: 151, endPoint x: 156, endPoint y: 153, distance: 44.0
click at [156, 153] on input "w" at bounding box center [164, 149] width 116 height 9
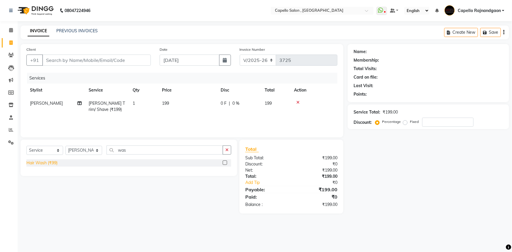
click at [48, 164] on div "Hair Wash (₹99)" at bounding box center [41, 163] width 31 height 6
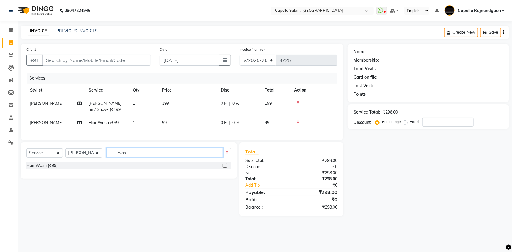
drag, startPoint x: 116, startPoint y: 157, endPoint x: 162, endPoint y: 158, distance: 46.7
click at [162, 157] on input "was" at bounding box center [164, 152] width 116 height 9
click at [47, 170] on div "Face Clean Up (₹499)" at bounding box center [128, 166] width 205 height 9
drag, startPoint x: 60, startPoint y: 170, endPoint x: 137, endPoint y: 162, distance: 77.0
click at [61, 169] on div "Face Clean Up (₹499)" at bounding box center [46, 165] width 41 height 6
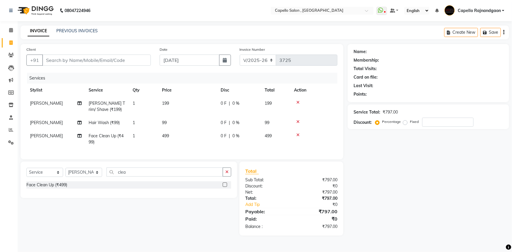
click at [191, 136] on td "499" at bounding box center [187, 138] width 59 height 19
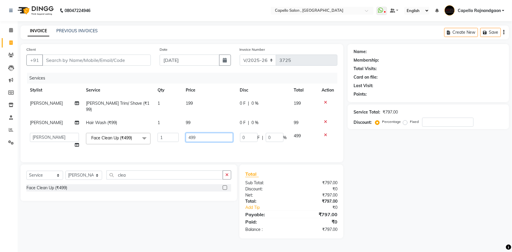
drag, startPoint x: 186, startPoint y: 129, endPoint x: 224, endPoint y: 132, distance: 37.9
click at [223, 133] on input "499" at bounding box center [209, 137] width 47 height 9
click at [138, 55] on input "Client" at bounding box center [96, 60] width 109 height 11
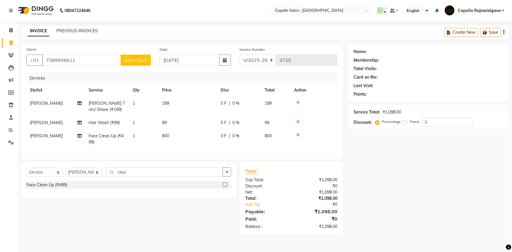
click at [127, 61] on span "Add Client" at bounding box center [135, 60] width 23 height 6
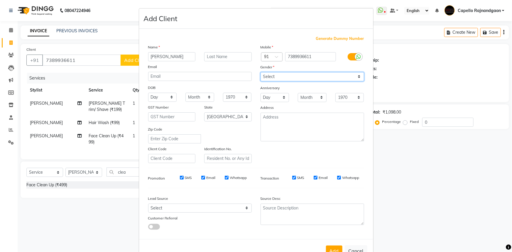
click at [304, 79] on select "Select Male Female Other Prefer Not To Say" at bounding box center [312, 76] width 104 height 9
click at [177, 58] on input "harsha" at bounding box center [172, 56] width 48 height 9
click at [312, 78] on select "Select Male Female Other Prefer Not To Say" at bounding box center [312, 76] width 104 height 9
click at [260, 72] on select "Select Male Female Other Prefer Not To Say" at bounding box center [312, 76] width 104 height 9
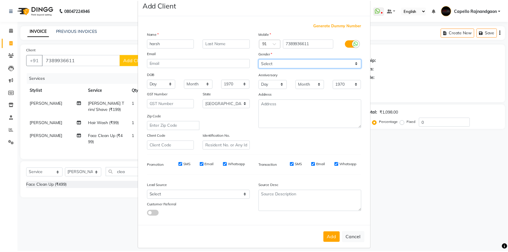
scroll to position [21, 0]
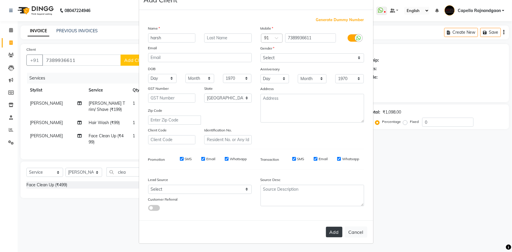
click at [334, 233] on button "Add" at bounding box center [334, 232] width 16 height 11
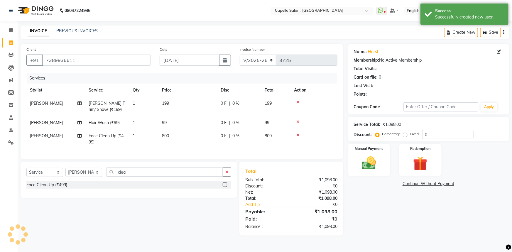
click at [195, 106] on td "199" at bounding box center [187, 106] width 59 height 19
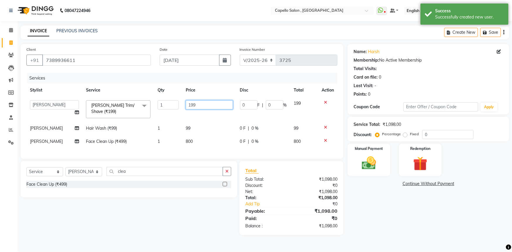
click at [195, 103] on input "199" at bounding box center [209, 104] width 47 height 9
click at [192, 133] on tbody "ADMIN Capello Rajnandgaon Harshal khushi Namrata murari nihal PRERNA Rinki ROSH…" at bounding box center [181, 122] width 311 height 51
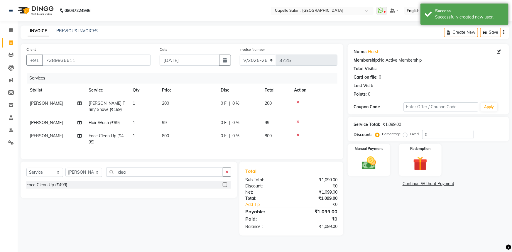
click at [199, 127] on td "99" at bounding box center [187, 122] width 59 height 13
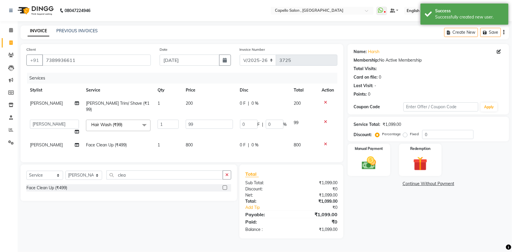
click at [200, 123] on td "99" at bounding box center [209, 127] width 54 height 22
click at [202, 120] on input "99" at bounding box center [209, 124] width 47 height 9
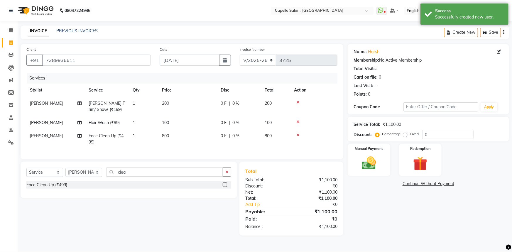
click at [409, 204] on div "Name: Harsh Membership: No Active Membership Total Visits: Card on file: 0 Last…" at bounding box center [431, 140] width 166 height 192
drag, startPoint x: 51, startPoint y: 173, endPoint x: 47, endPoint y: 177, distance: 5.4
click at [51, 173] on select "Select Service Product Membership Package Voucher Prepaid Gift Card" at bounding box center [44, 172] width 37 height 9
click at [26, 172] on select "Select Service Product Membership Package Voucher Prepaid Gift Card" at bounding box center [44, 172] width 37 height 9
click at [55, 195] on div "Royalty Membership 999" at bounding box center [49, 193] width 47 height 6
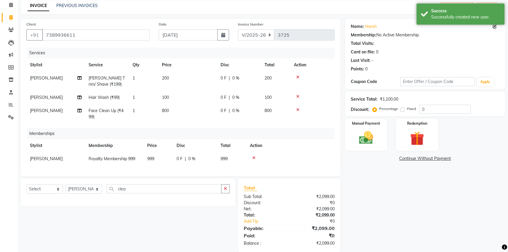
scroll to position [38, 0]
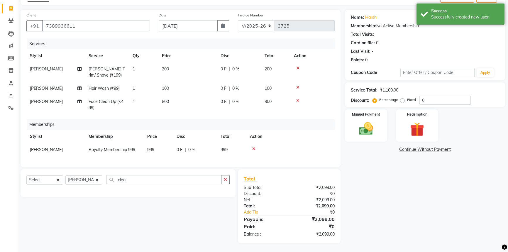
click at [52, 151] on td "[PERSON_NAME]" at bounding box center [55, 149] width 59 height 13
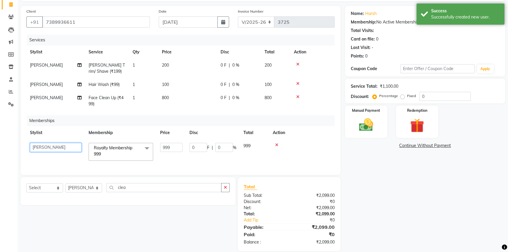
click at [52, 147] on select "ADMIN Capello Rajnandgaon Harshal khushi Namrata murari nihal PRERNA Rinki ROSH…" at bounding box center [56, 147] width 52 height 9
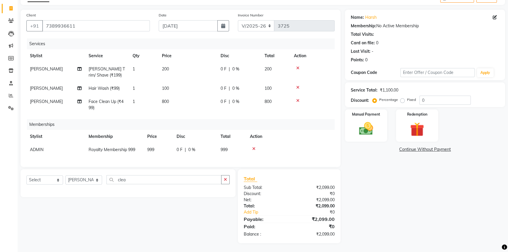
click at [160, 150] on td "999" at bounding box center [158, 149] width 29 height 13
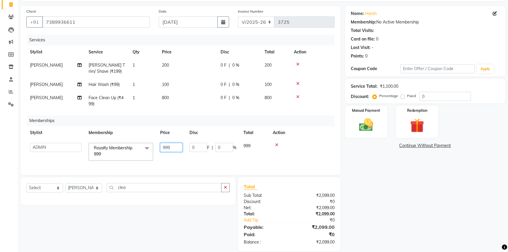
click at [160, 149] on input "999" at bounding box center [171, 147] width 22 height 9
drag, startPoint x: 163, startPoint y: 148, endPoint x: 184, endPoint y: 150, distance: 21.5
click at [184, 150] on td "999" at bounding box center [171, 151] width 29 height 25
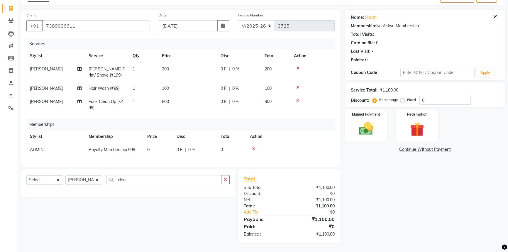
click at [429, 197] on div "Name: Harsh Membership: No Active Membership Total Visits: Card on file: 0 Last…" at bounding box center [427, 126] width 165 height 233
click at [366, 130] on img at bounding box center [366, 128] width 24 height 17
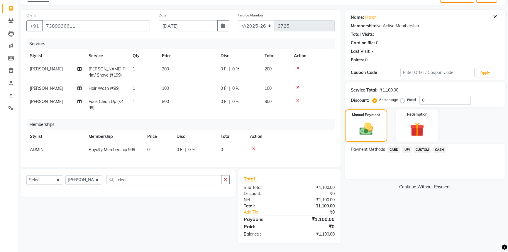
click at [442, 151] on div "Payment Methods CARD UPI CUSTOM CASH" at bounding box center [425, 161] width 160 height 35
click at [440, 146] on span "CASH" at bounding box center [439, 149] width 13 height 7
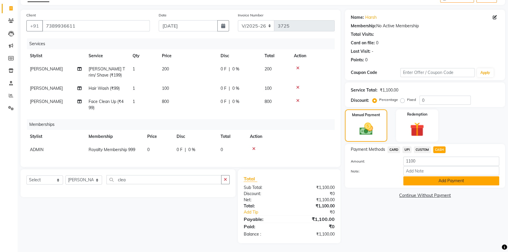
click at [431, 178] on button "Add Payment" at bounding box center [451, 180] width 96 height 9
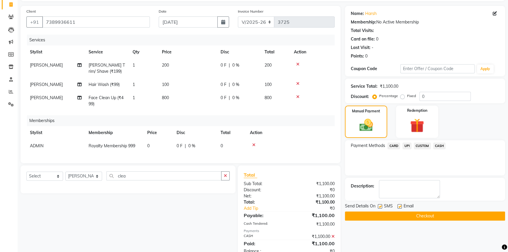
scroll to position [59, 0]
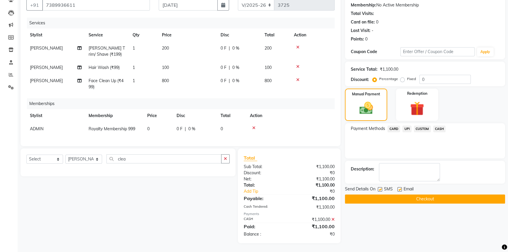
click at [430, 194] on button "Checkout" at bounding box center [425, 198] width 160 height 9
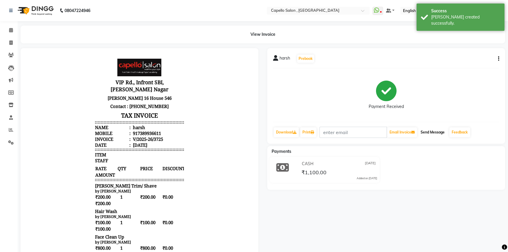
click at [431, 135] on button "Send Message" at bounding box center [432, 132] width 29 height 10
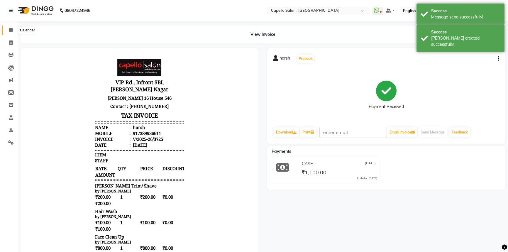
click at [14, 29] on span at bounding box center [11, 30] width 10 height 7
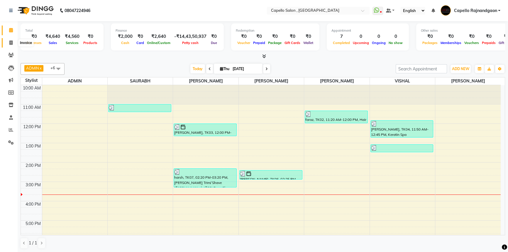
click at [12, 45] on span at bounding box center [11, 43] width 10 height 7
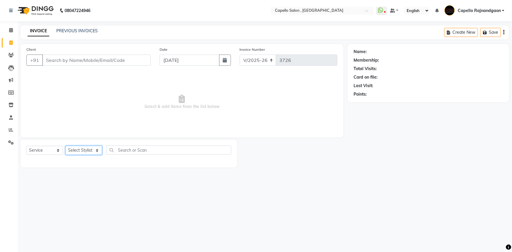
click at [91, 148] on select "Select Stylist ADMIN Capello Rajnandgaon Harshal khushi Namrata murari nihal PR…" at bounding box center [83, 150] width 37 height 9
click at [65, 146] on select "Select Stylist ADMIN Capello Rajnandgaon Harshal khushi Namrata murari nihal PR…" at bounding box center [83, 150] width 37 height 9
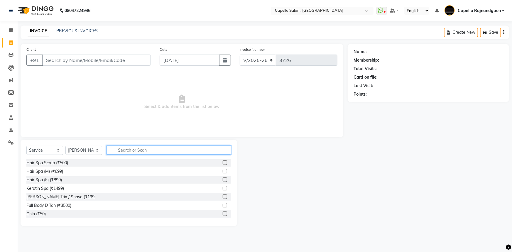
click at [121, 146] on input "text" at bounding box center [168, 149] width 125 height 9
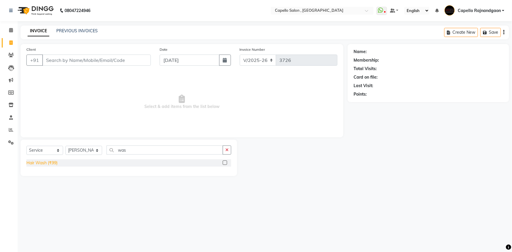
click at [35, 163] on div "Hair Wash (₹99)" at bounding box center [41, 163] width 31 height 6
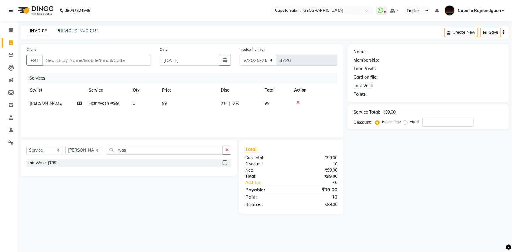
click at [202, 106] on td "99" at bounding box center [187, 103] width 59 height 13
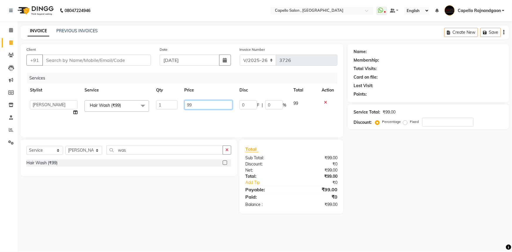
drag, startPoint x: 185, startPoint y: 103, endPoint x: 221, endPoint y: 103, distance: 35.5
click at [216, 103] on input "99" at bounding box center [208, 104] width 48 height 9
click at [381, 166] on div "Name: Membership: Total Visits: Card on file: Last Visit: Points: Service Total…" at bounding box center [431, 129] width 166 height 170
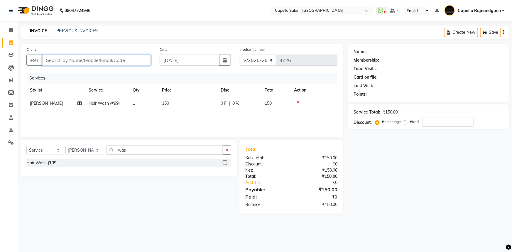
click at [139, 62] on input "Client" at bounding box center [96, 60] width 109 height 11
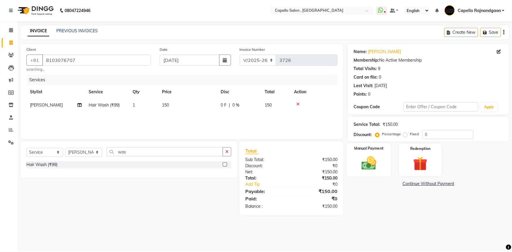
click at [381, 153] on div "Manual Payment" at bounding box center [369, 160] width 44 height 34
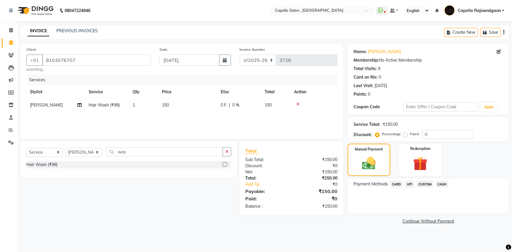
click at [411, 183] on span "UPI" at bounding box center [409, 184] width 9 height 7
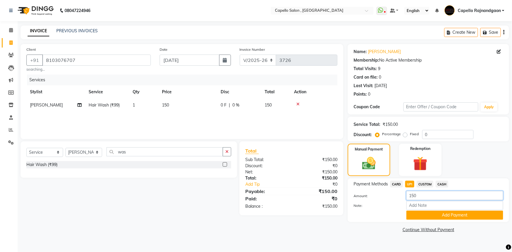
click at [411, 196] on input "150" at bounding box center [454, 195] width 97 height 9
click at [434, 217] on button "Add Payment" at bounding box center [454, 215] width 97 height 9
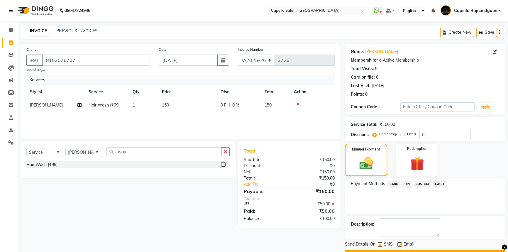
click at [440, 182] on span "CASH" at bounding box center [439, 184] width 13 height 7
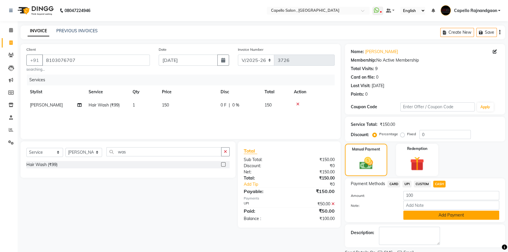
click at [424, 212] on button "Add Payment" at bounding box center [451, 215] width 96 height 9
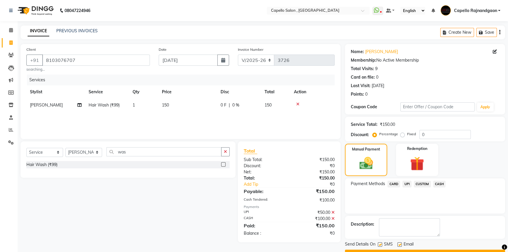
scroll to position [15, 0]
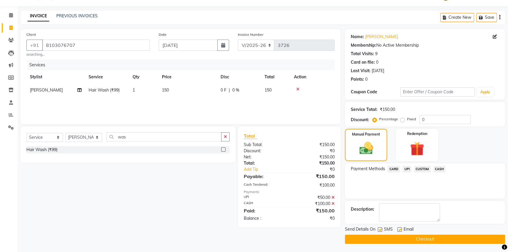
click at [408, 239] on button "Checkout" at bounding box center [425, 239] width 160 height 9
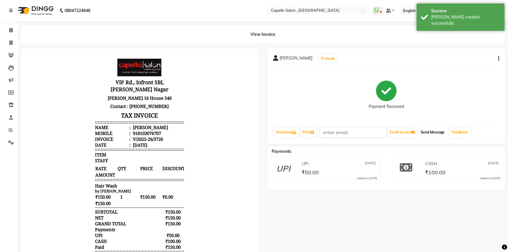
click at [442, 135] on button "Send Message" at bounding box center [432, 132] width 29 height 10
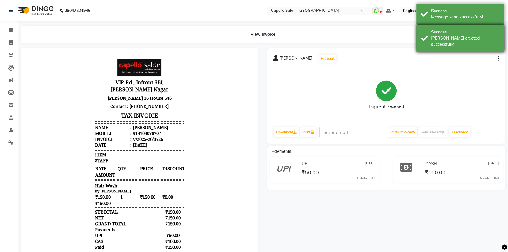
click at [457, 27] on div "Success Bill created successfully." at bounding box center [460, 38] width 88 height 27
click at [454, 17] on div "Message send successfully!" at bounding box center [465, 17] width 69 height 6
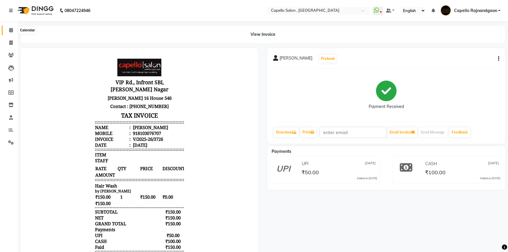
click at [11, 30] on icon at bounding box center [11, 30] width 4 height 4
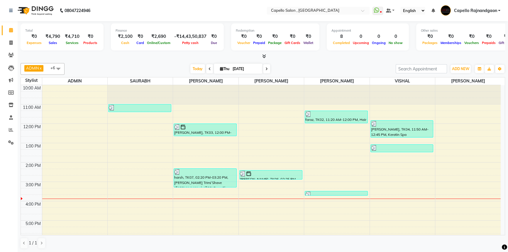
click at [369, 59] on div at bounding box center [263, 56] width 485 height 6
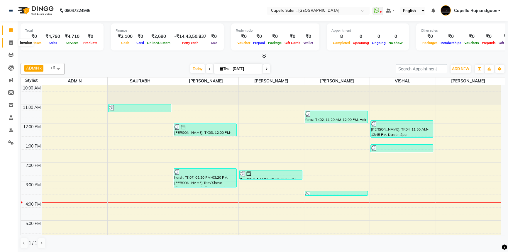
click at [12, 43] on icon at bounding box center [10, 42] width 3 height 4
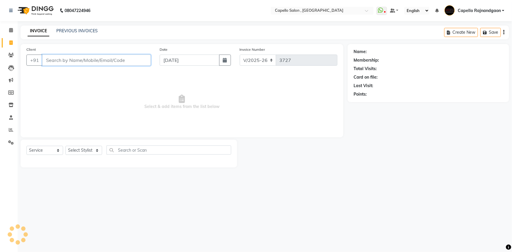
click at [59, 62] on input "Client" at bounding box center [96, 60] width 109 height 11
click at [74, 152] on select "Select Stylist ADMIN Capello Rajnandgaon Harshal khushi Namrata murari nihal PR…" at bounding box center [83, 150] width 37 height 9
click at [65, 146] on select "Select Stylist ADMIN Capello Rajnandgaon Harshal khushi Namrata murari nihal PR…" at bounding box center [83, 150] width 37 height 9
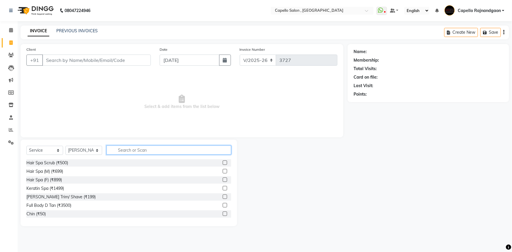
click at [128, 151] on input "text" at bounding box center [168, 149] width 125 height 9
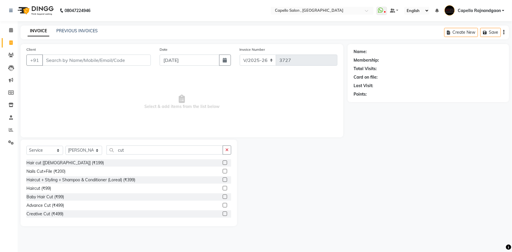
click at [84, 160] on div "Hair cut [male] (₹199)" at bounding box center [128, 162] width 205 height 7
click at [223, 161] on label at bounding box center [225, 162] width 4 height 4
click at [223, 161] on input "checkbox" at bounding box center [225, 163] width 4 height 4
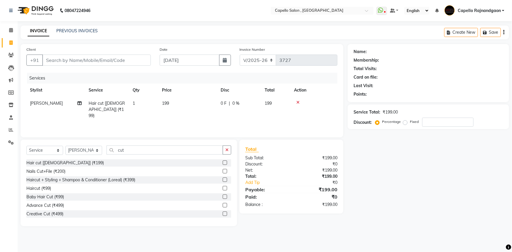
click at [168, 101] on span "199" at bounding box center [165, 103] width 7 height 5
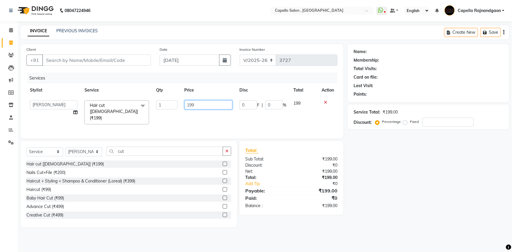
click at [197, 104] on input "199" at bounding box center [208, 104] width 48 height 9
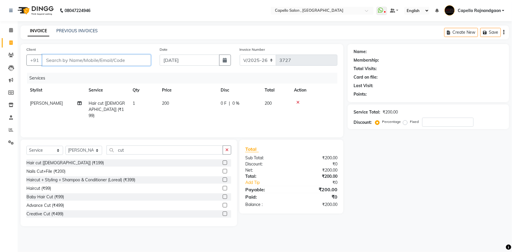
click at [69, 60] on input "Client" at bounding box center [96, 60] width 109 height 11
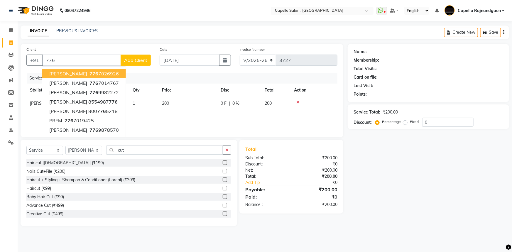
click at [378, 158] on div "Name: Membership: Total Visits: Card on file: Last Visit: Points: Service Total…" at bounding box center [431, 135] width 166 height 182
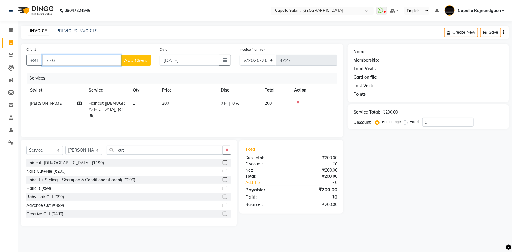
drag, startPoint x: 52, startPoint y: 56, endPoint x: 56, endPoint y: 62, distance: 7.1
click at [56, 62] on input "776" at bounding box center [81, 60] width 79 height 11
click at [58, 60] on input "776" at bounding box center [81, 60] width 79 height 11
click at [79, 61] on input "77689040777" at bounding box center [81, 60] width 79 height 11
click at [79, 60] on input "77689040777" at bounding box center [81, 60] width 79 height 11
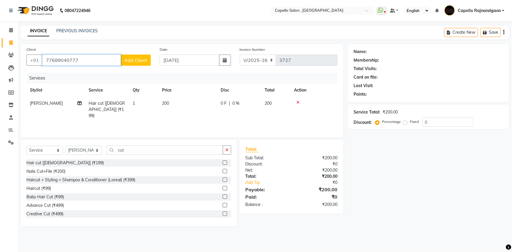
drag, startPoint x: 78, startPoint y: 59, endPoint x: 74, endPoint y: 60, distance: 3.9
click at [76, 60] on input "77689040777" at bounding box center [81, 60] width 79 height 11
click at [74, 61] on input "77689040777" at bounding box center [81, 60] width 79 height 11
click at [78, 60] on input "77689040777" at bounding box center [81, 60] width 79 height 11
click at [77, 59] on input "77689040777" at bounding box center [81, 60] width 79 height 11
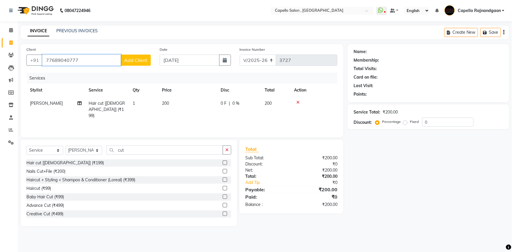
drag, startPoint x: 79, startPoint y: 60, endPoint x: 76, endPoint y: 57, distance: 4.0
click at [79, 60] on input "77689040777" at bounding box center [81, 60] width 79 height 11
click at [76, 58] on input "77689040777" at bounding box center [81, 60] width 79 height 11
drag, startPoint x: 73, startPoint y: 60, endPoint x: 78, endPoint y: 59, distance: 5.3
click at [78, 59] on input "77689040777" at bounding box center [81, 60] width 79 height 11
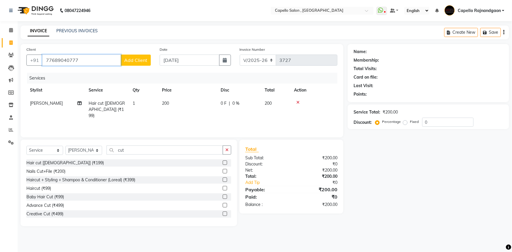
click at [77, 60] on input "77689040777" at bounding box center [81, 60] width 79 height 11
click at [77, 61] on input "77689040777" at bounding box center [81, 60] width 79 height 11
click at [76, 60] on input "77689040777" at bounding box center [81, 60] width 79 height 11
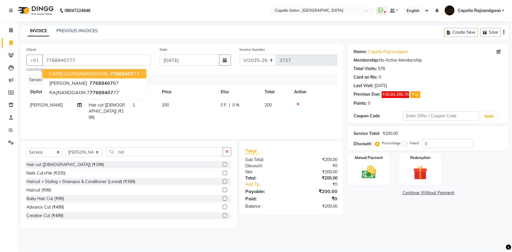
click at [91, 75] on span "CAPELLO RAJNANDGAON" at bounding box center [78, 74] width 58 height 6
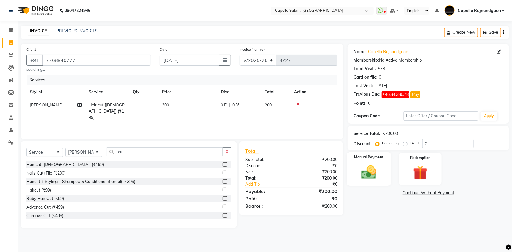
click at [372, 179] on img at bounding box center [369, 172] width 24 height 17
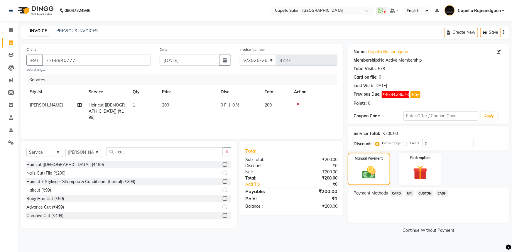
click at [442, 193] on span "CASH" at bounding box center [442, 193] width 13 height 7
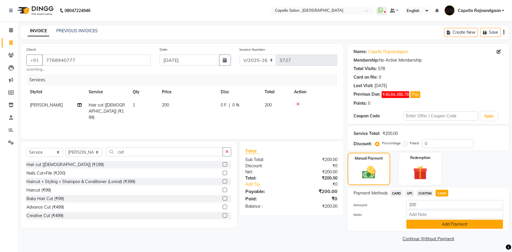
click at [428, 224] on button "Add Payment" at bounding box center [454, 224] width 97 height 9
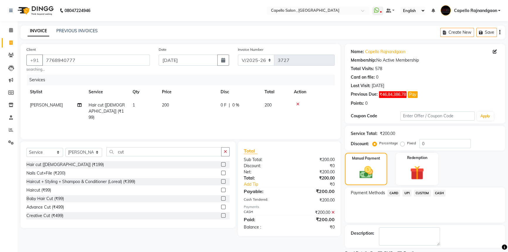
click at [440, 193] on span "CASH" at bounding box center [439, 193] width 13 height 7
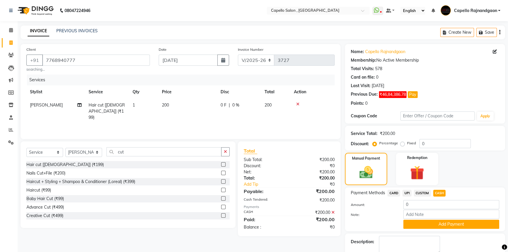
scroll to position [33, 0]
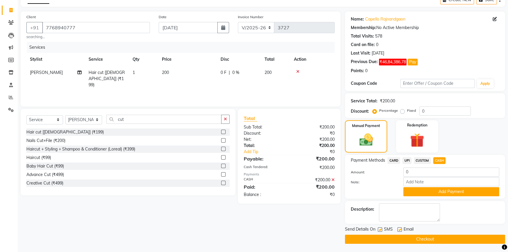
click at [435, 240] on button "Checkout" at bounding box center [425, 239] width 160 height 9
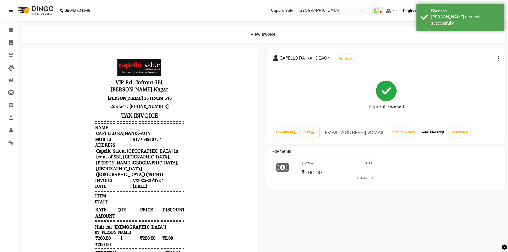
click at [431, 134] on button "Send Message" at bounding box center [432, 132] width 29 height 10
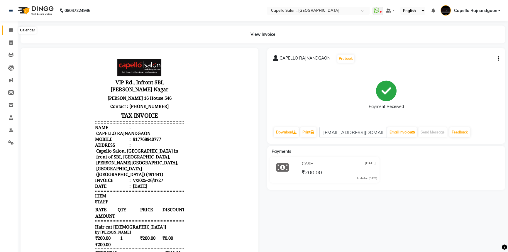
drag, startPoint x: 11, startPoint y: 31, endPoint x: 6, endPoint y: 35, distance: 6.9
click at [11, 31] on icon at bounding box center [11, 30] width 4 height 4
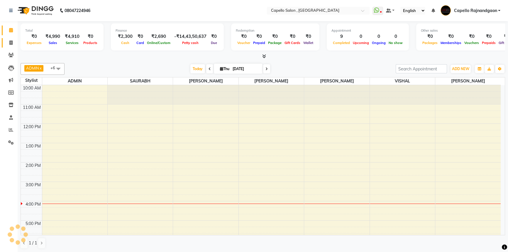
click at [10, 38] on link "Invoice" at bounding box center [9, 43] width 14 height 10
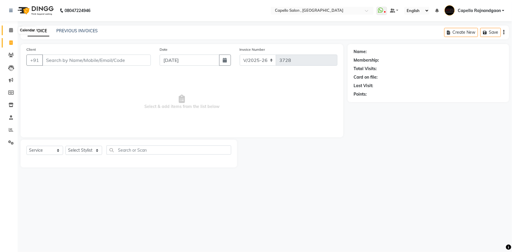
click at [9, 31] on span at bounding box center [11, 30] width 10 height 7
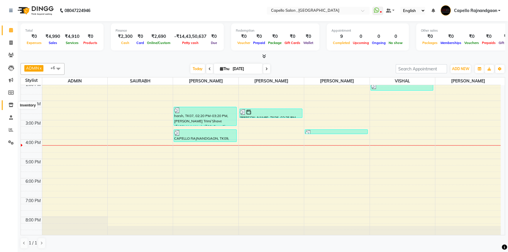
click at [6, 105] on span at bounding box center [11, 105] width 10 height 7
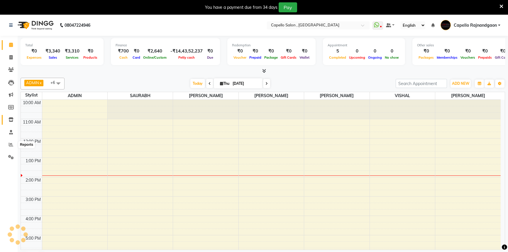
click at [11, 120] on icon at bounding box center [11, 119] width 5 height 4
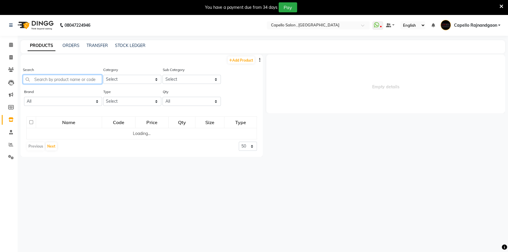
click at [59, 79] on input "text" at bounding box center [62, 79] width 79 height 9
select select
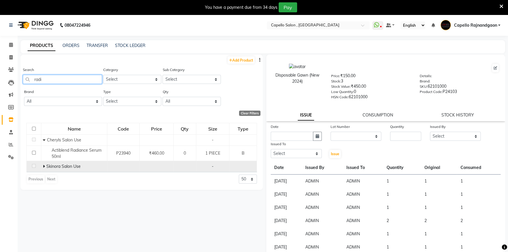
type input "radi"
click at [45, 166] on span at bounding box center [45, 166] width 4 height 5
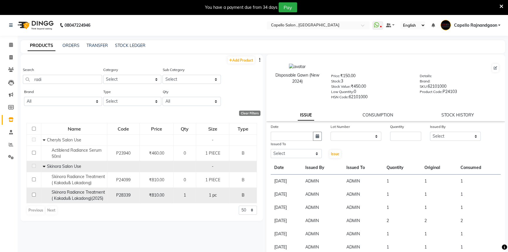
click at [33, 195] on input "checkbox" at bounding box center [34, 195] width 4 height 4
checkbox input "true"
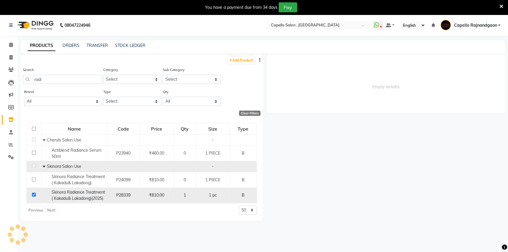
select select
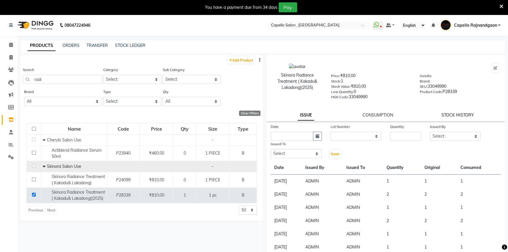
click at [452, 115] on link "STOCK HISTORY" at bounding box center [457, 114] width 33 height 5
select select "all"
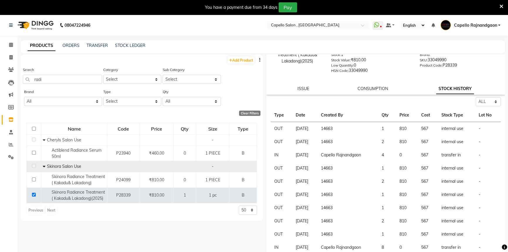
scroll to position [37, 0]
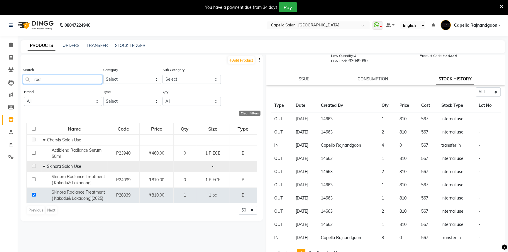
drag, startPoint x: 59, startPoint y: 79, endPoint x: 67, endPoint y: 79, distance: 7.6
click at [67, 79] on input "radi" at bounding box center [62, 79] width 79 height 9
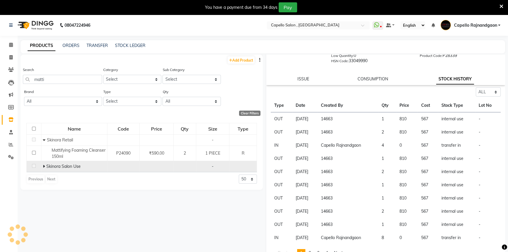
click at [44, 165] on icon at bounding box center [44, 166] width 2 height 4
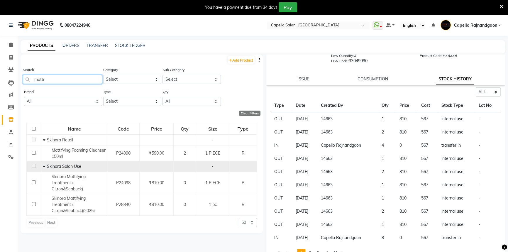
drag, startPoint x: 35, startPoint y: 77, endPoint x: 79, endPoint y: 79, distance: 43.7
click at [79, 79] on input "matti" at bounding box center [62, 79] width 79 height 9
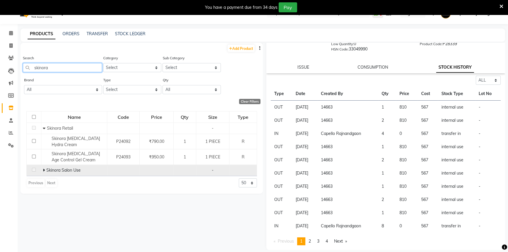
scroll to position [18, 0]
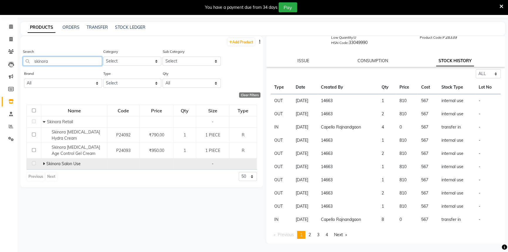
type input "skinora"
click at [45, 165] on span at bounding box center [45, 163] width 4 height 5
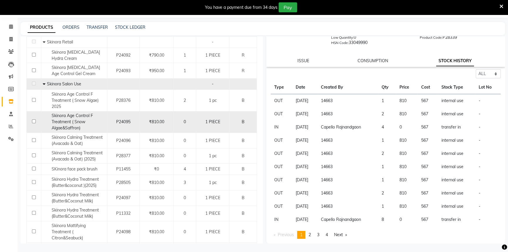
scroll to position [106, 0]
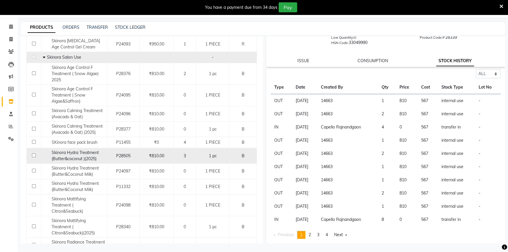
click at [33, 155] on input "checkbox" at bounding box center [34, 155] width 4 height 4
checkbox input "true"
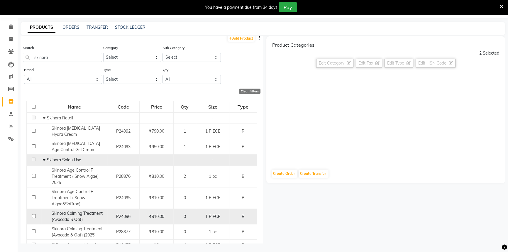
scroll to position [0, 0]
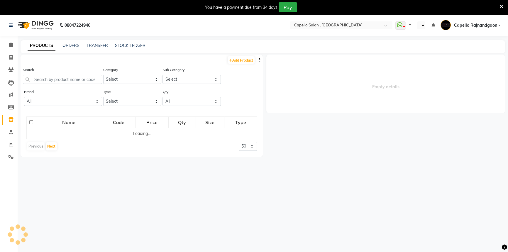
select select
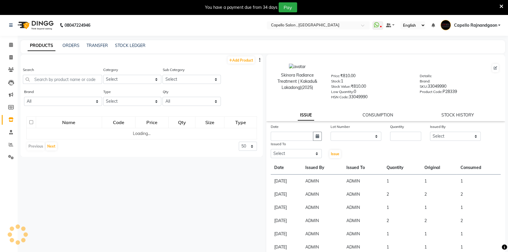
select select "en"
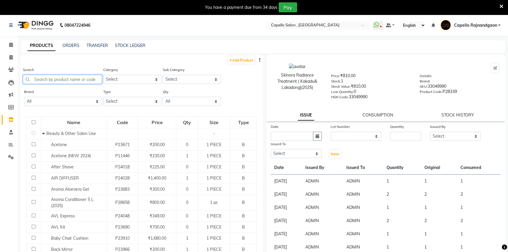
click at [60, 80] on input "text" at bounding box center [62, 79] width 79 height 9
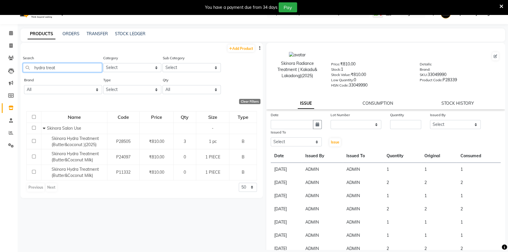
scroll to position [18, 0]
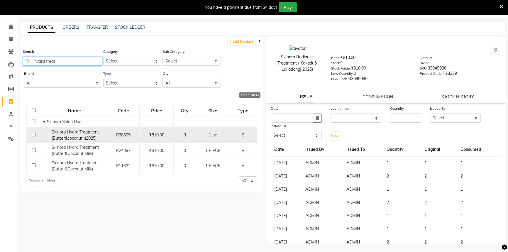
type input "hydra treat"
click at [34, 135] on input "checkbox" at bounding box center [34, 135] width 4 height 4
checkbox input "true"
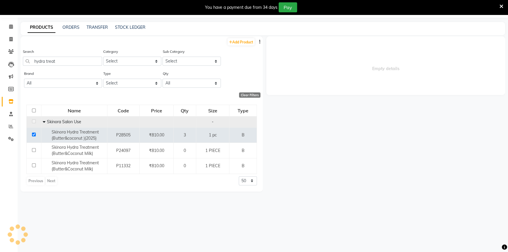
select select
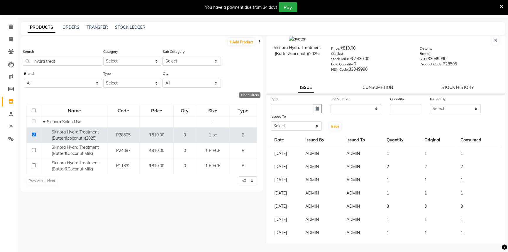
scroll to position [26, 0]
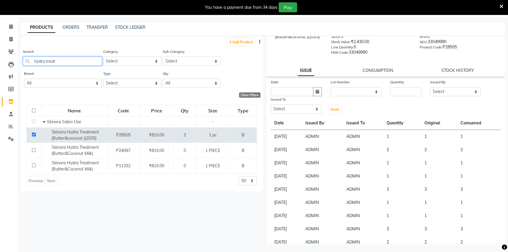
drag, startPoint x: 32, startPoint y: 60, endPoint x: 67, endPoint y: 62, distance: 35.5
click at [67, 62] on input "hydra treat" at bounding box center [62, 61] width 79 height 9
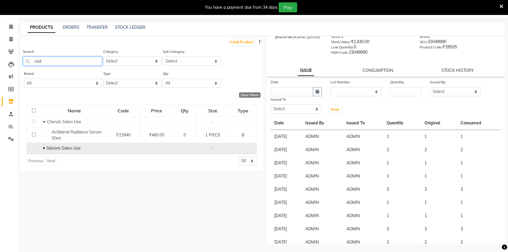
type input "radi"
click at [44, 148] on icon at bounding box center [44, 148] width 2 height 4
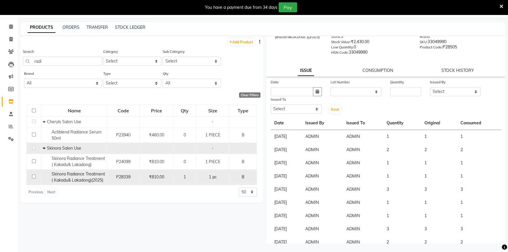
click at [35, 177] on input "checkbox" at bounding box center [34, 177] width 4 height 4
checkbox input "true"
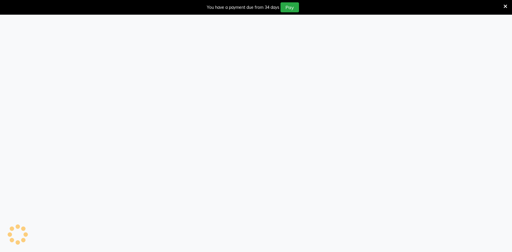
select select
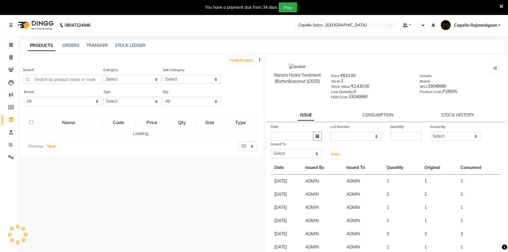
select select "en"
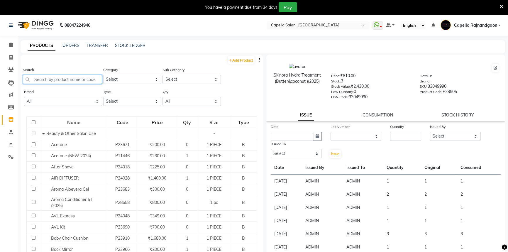
click at [47, 82] on input "text" at bounding box center [62, 79] width 79 height 9
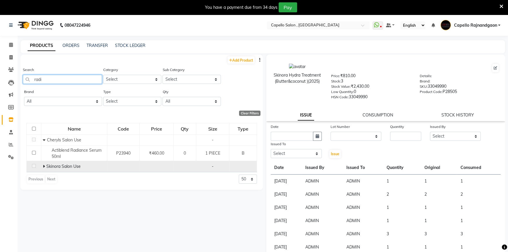
type input "radi"
click at [44, 166] on icon at bounding box center [44, 166] width 2 height 4
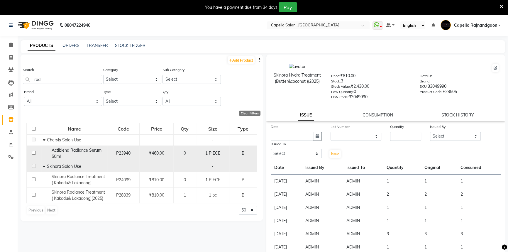
scroll to position [18, 0]
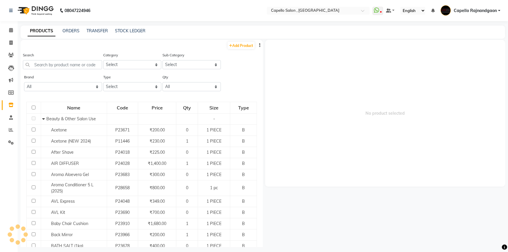
click at [60, 65] on input "text" at bounding box center [62, 64] width 79 height 9
click at [56, 67] on input "text" at bounding box center [62, 64] width 79 height 9
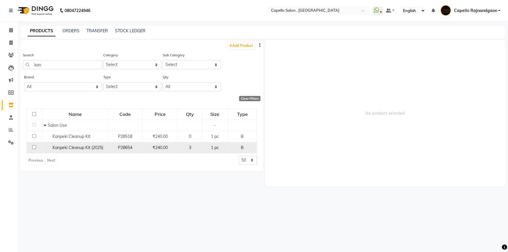
type input "kan"
click at [31, 147] on td at bounding box center [35, 147] width 16 height 11
click at [33, 147] on input "checkbox" at bounding box center [34, 147] width 4 height 4
checkbox input "true"
select select
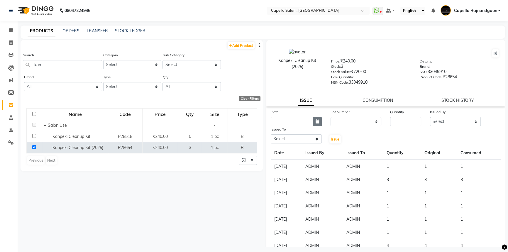
click at [319, 126] on button "button" at bounding box center [317, 121] width 9 height 9
select select "9"
select select "2025"
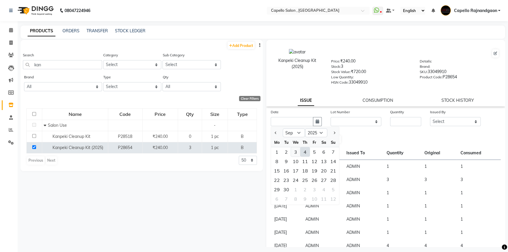
click at [299, 155] on div "3" at bounding box center [295, 151] width 9 height 9
type input "[DATE]"
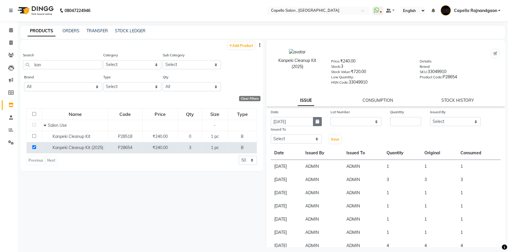
click at [316, 121] on icon "button" at bounding box center [318, 121] width 4 height 4
select select "9"
select select "2025"
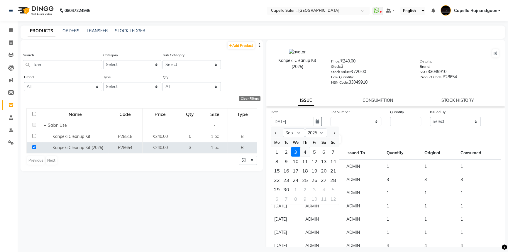
click at [305, 151] on div "4" at bounding box center [304, 151] width 9 height 9
type input "[DATE]"
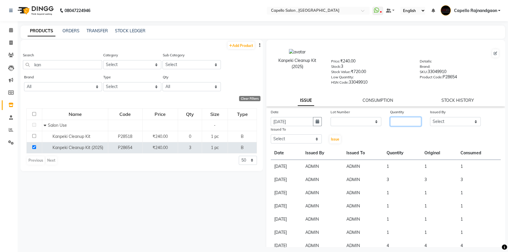
click at [398, 122] on input "number" at bounding box center [405, 121] width 31 height 9
type input "1"
click at [457, 121] on select "Select ADMIN Capello Rajnandgaon [PERSON_NAME] [PERSON_NAME] [PERSON_NAME] [PER…" at bounding box center [455, 121] width 51 height 9
select select "14663"
click at [430, 118] on select "Select ADMIN Capello Rajnandgaon [PERSON_NAME] [PERSON_NAME] [PERSON_NAME] [PER…" at bounding box center [455, 121] width 51 height 9
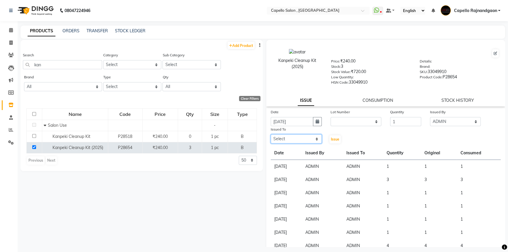
click at [314, 140] on select "Select ADMIN Capello Rajnandgaon [PERSON_NAME] [PERSON_NAME] [PERSON_NAME] [PER…" at bounding box center [296, 138] width 51 height 9
select select "14663"
click at [271, 135] on select "Select ADMIN Capello Rajnandgaon [PERSON_NAME] [PERSON_NAME] [PERSON_NAME] [PER…" at bounding box center [296, 138] width 51 height 9
click at [334, 143] on button "Issue" at bounding box center [334, 139] width 11 height 8
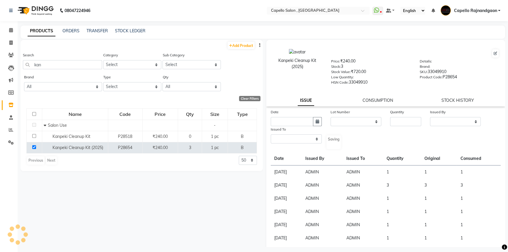
select select
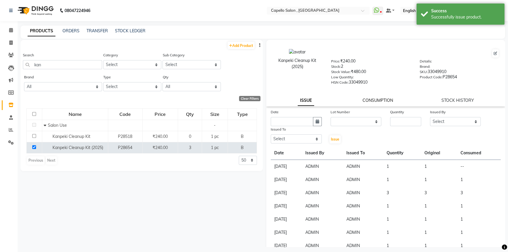
click at [381, 99] on link "CONSUMPTION" at bounding box center [377, 100] width 31 height 5
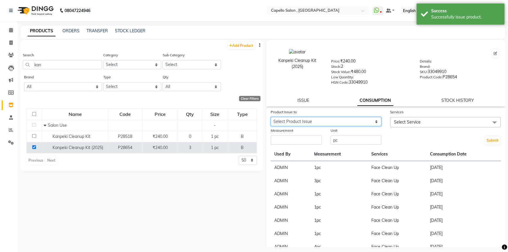
click at [325, 122] on select "Select Product Issue [DATE], Issued to: ADMIN, Balance: 1" at bounding box center [326, 121] width 111 height 9
select select "1204499"
click at [271, 118] on select "Select Product Issue [DATE], Issued to: ADMIN, Balance: 1" at bounding box center [326, 121] width 111 height 9
click at [409, 120] on span "Select Service" at bounding box center [445, 122] width 111 height 10
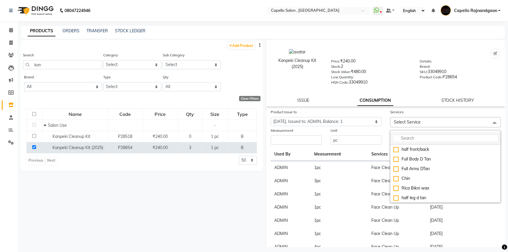
click at [402, 140] on input "multiselect-search" at bounding box center [445, 138] width 104 height 6
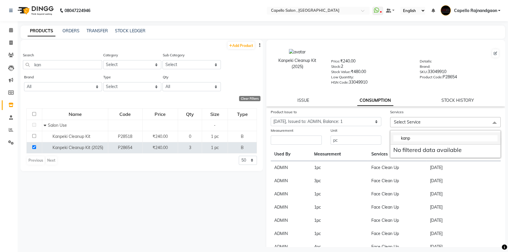
click at [414, 143] on li "kanp" at bounding box center [445, 138] width 110 height 12
click at [408, 140] on input "kanp" at bounding box center [445, 138] width 104 height 6
click at [406, 141] on input "kanp" at bounding box center [445, 138] width 104 height 6
click at [409, 140] on input "kanp" at bounding box center [445, 138] width 104 height 6
click at [411, 140] on input "kanp" at bounding box center [445, 138] width 104 height 6
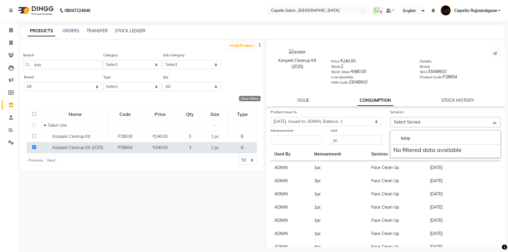
click at [491, 124] on span at bounding box center [495, 122] width 12 height 11
click at [437, 123] on span "Select Service" at bounding box center [445, 122] width 111 height 10
click at [407, 140] on input "kanp" at bounding box center [445, 138] width 104 height 6
type input "k"
click at [406, 140] on input "kann" at bounding box center [445, 138] width 104 height 6
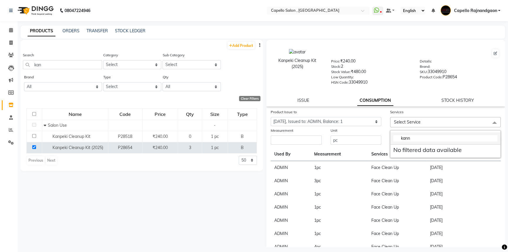
click at [414, 140] on input "kann" at bounding box center [445, 138] width 104 height 6
click at [409, 140] on input "kann" at bounding box center [445, 138] width 104 height 6
type input "k"
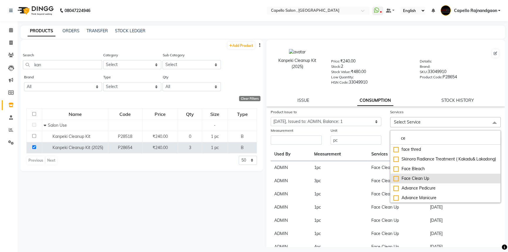
type input "ce"
click at [393, 182] on div "Face Clean Up" at bounding box center [445, 178] width 104 height 6
checkbox input "true"
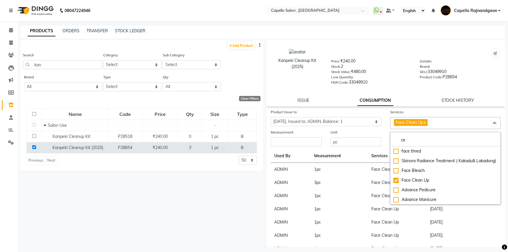
click at [386, 131] on div "Submit" at bounding box center [445, 138] width 119 height 18
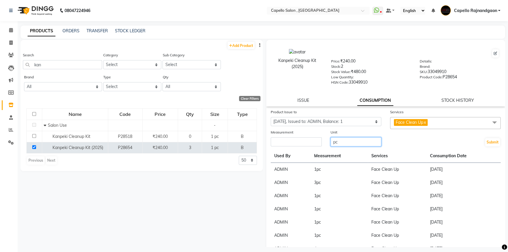
click at [335, 145] on input "pc" at bounding box center [356, 141] width 51 height 9
click at [337, 143] on input "pc" at bounding box center [356, 141] width 51 height 9
click at [275, 145] on input "number" at bounding box center [296, 141] width 51 height 9
click at [348, 145] on input "pc" at bounding box center [356, 141] width 51 height 9
click at [279, 145] on input "number" at bounding box center [296, 141] width 51 height 9
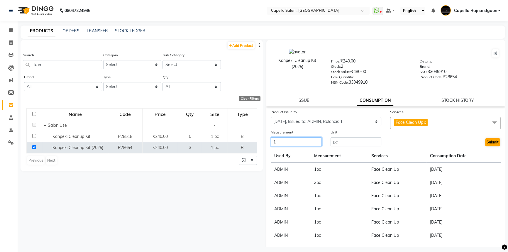
type input "1"
click at [490, 143] on button "Submit" at bounding box center [492, 142] width 15 height 8
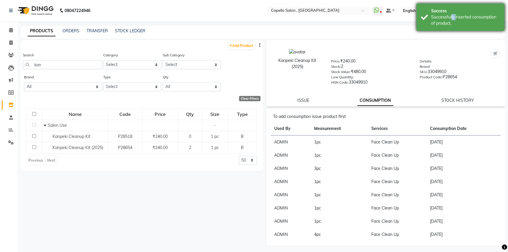
click at [454, 20] on div "Successfully inserted consumption of product." at bounding box center [465, 20] width 69 height 12
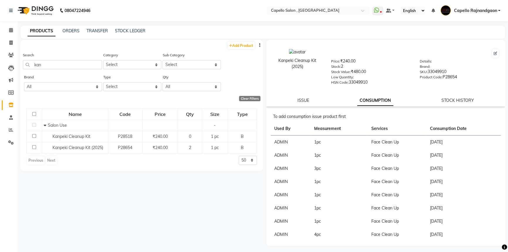
click at [11, 49] on li "Clients" at bounding box center [9, 55] width 18 height 13
click at [10, 45] on span at bounding box center [11, 43] width 10 height 7
select select "service"
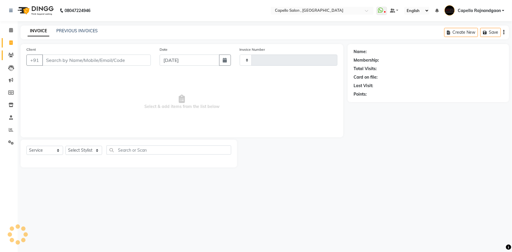
type input "3728"
select select "856"
click at [149, 173] on main "INVOICE PREVIOUS INVOICES Create New Save Client +91 Date [DATE] Invoice Number…" at bounding box center [265, 101] width 494 height 151
